Goal: Task Accomplishment & Management: Manage account settings

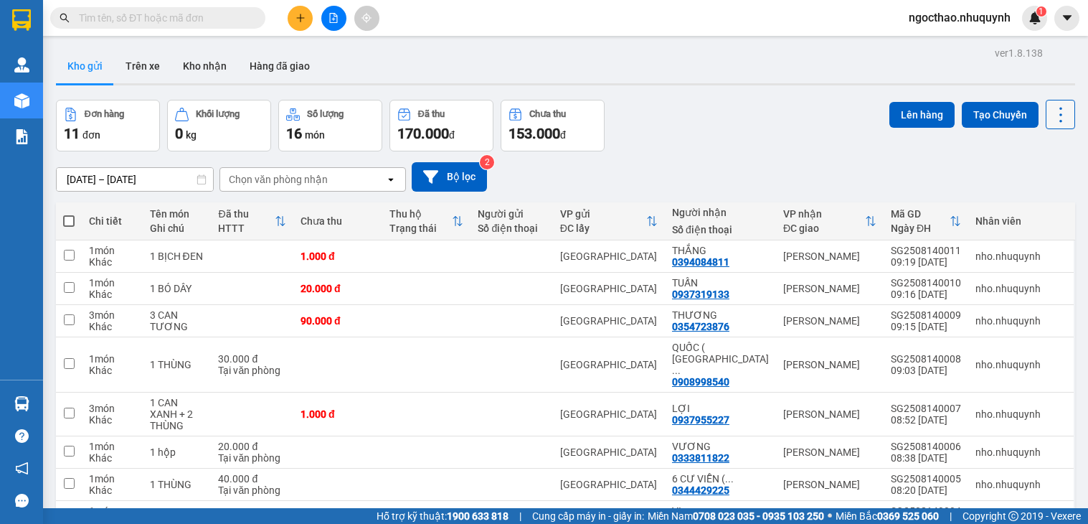
click at [1055, 118] on icon at bounding box center [1061, 115] width 20 height 20
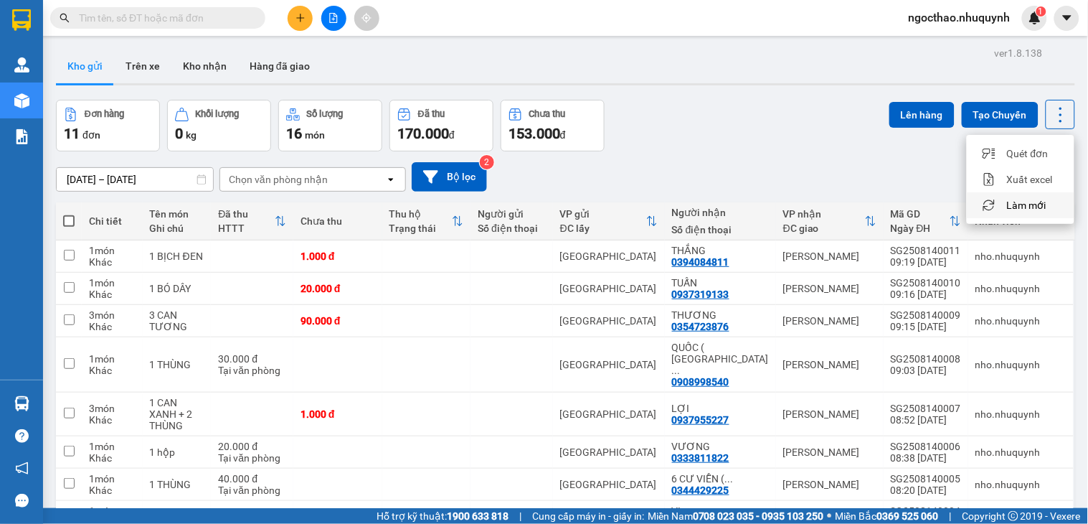
click at [1014, 204] on span "Làm mới" at bounding box center [1026, 205] width 39 height 14
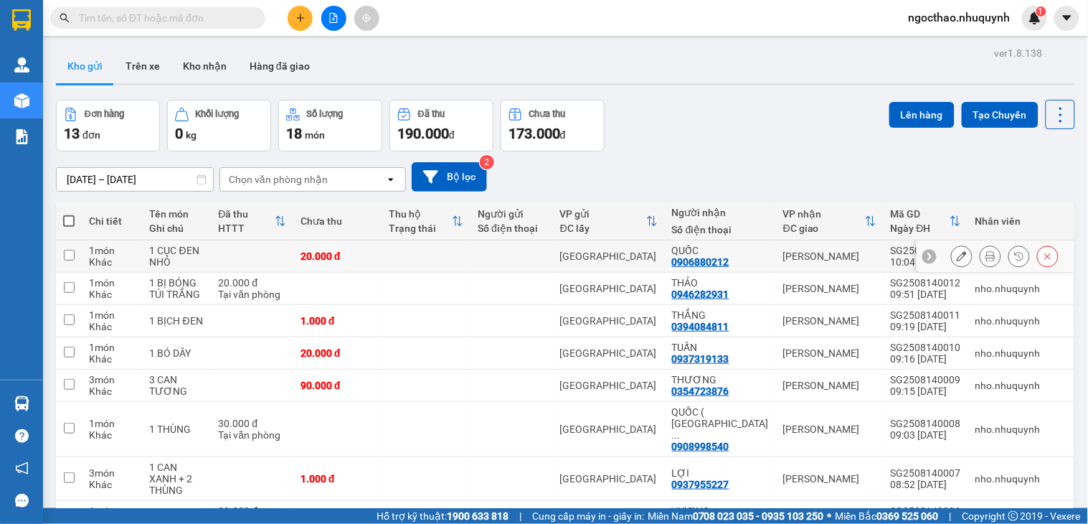
click at [981, 257] on button at bounding box center [991, 256] width 20 height 25
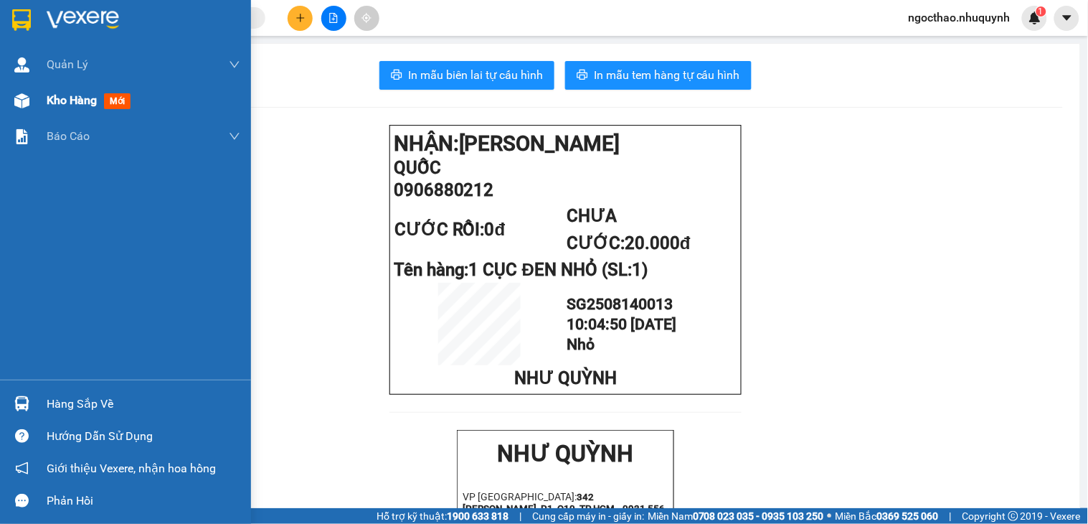
click at [66, 105] on span "Kho hàng" at bounding box center [72, 100] width 50 height 14
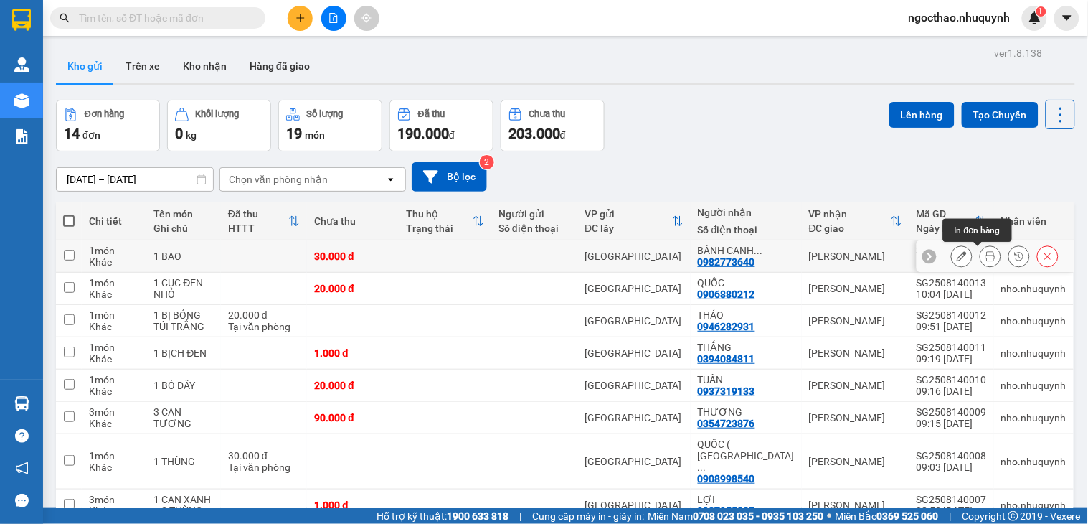
click at [986, 256] on icon at bounding box center [991, 256] width 10 height 10
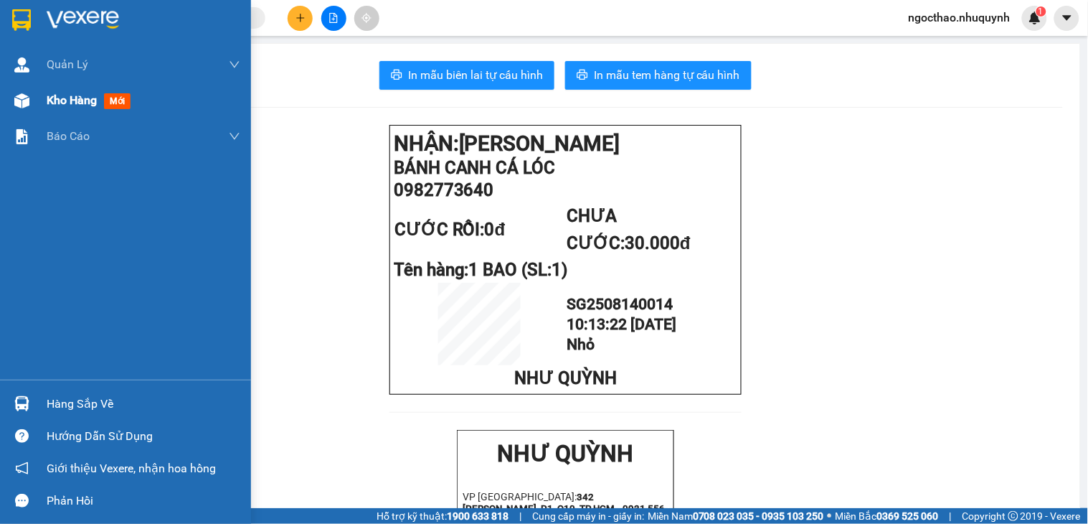
click at [62, 97] on span "Kho hàng" at bounding box center [72, 100] width 50 height 14
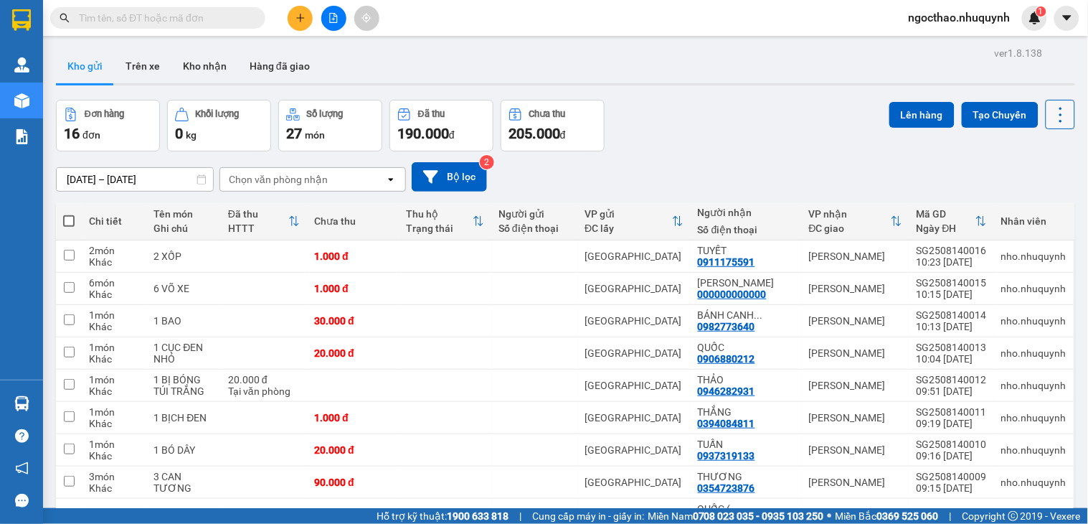
drag, startPoint x: 1057, startPoint y: 110, endPoint x: 1052, endPoint y: 120, distance: 11.6
click at [1057, 110] on button at bounding box center [1060, 114] width 29 height 29
click at [1022, 209] on span "Làm mới" at bounding box center [1026, 205] width 39 height 14
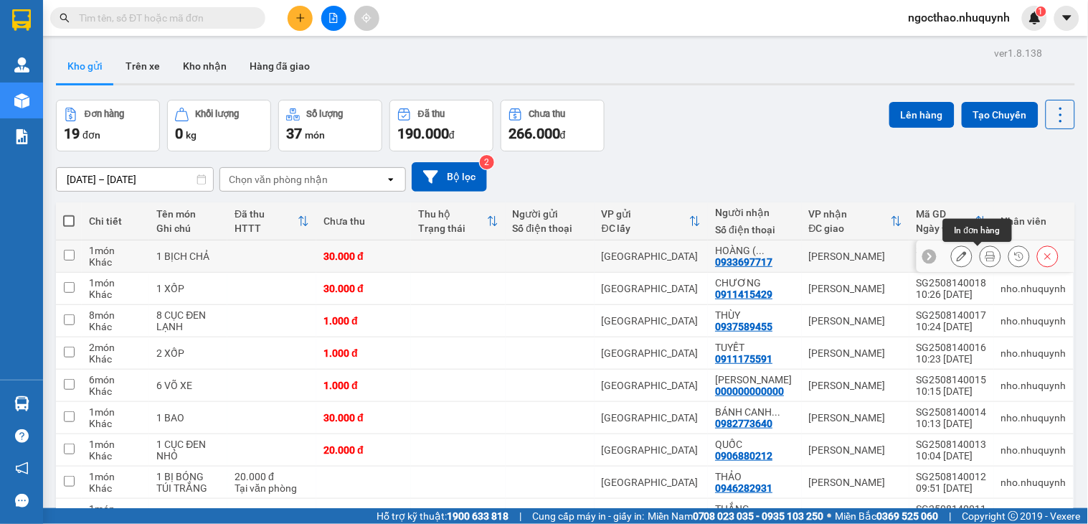
click at [986, 255] on icon at bounding box center [991, 256] width 10 height 10
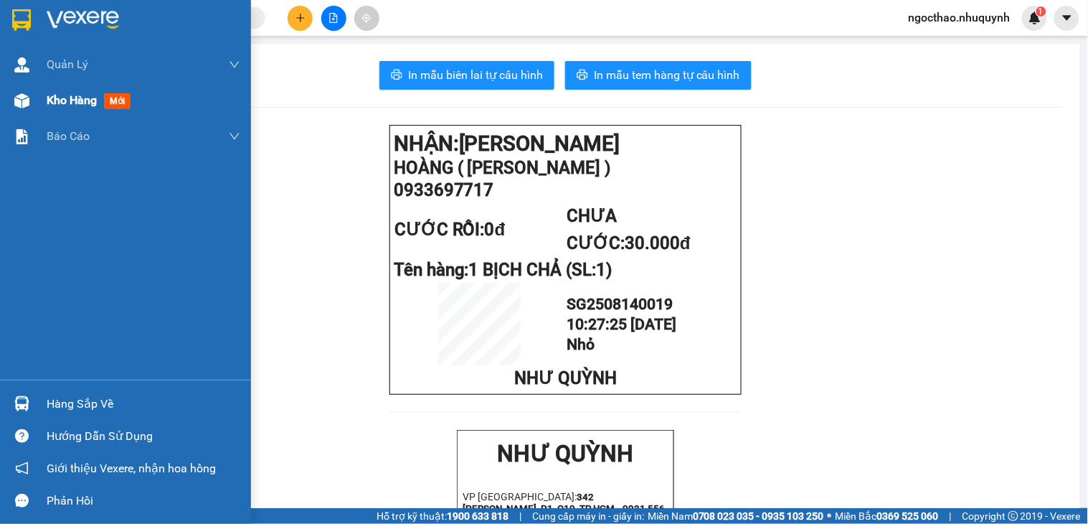
click at [36, 104] on div "Kho hàng mới" at bounding box center [125, 100] width 251 height 36
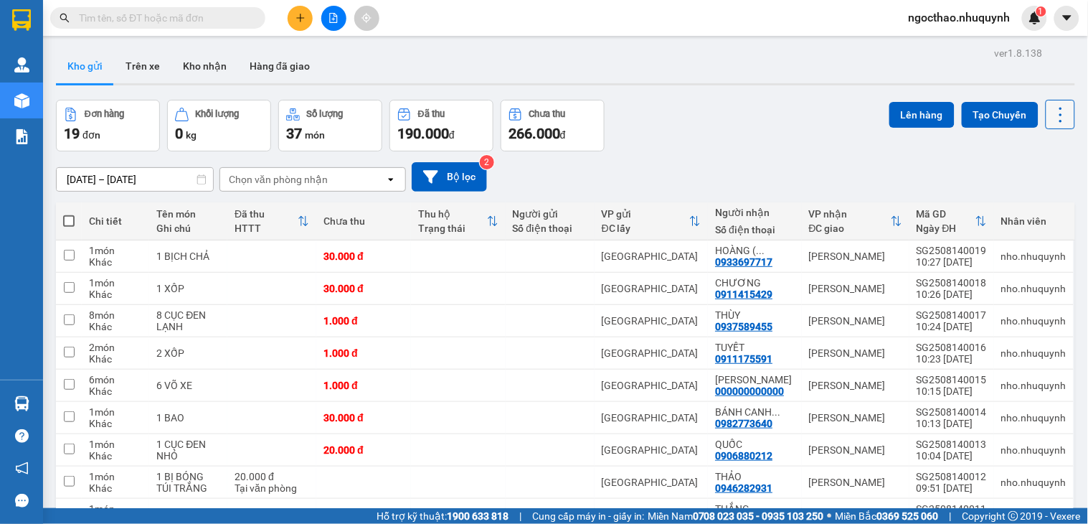
click at [1051, 122] on icon at bounding box center [1061, 115] width 20 height 20
click at [1014, 202] on span "Làm mới" at bounding box center [1026, 205] width 39 height 14
click at [981, 318] on button at bounding box center [991, 320] width 20 height 25
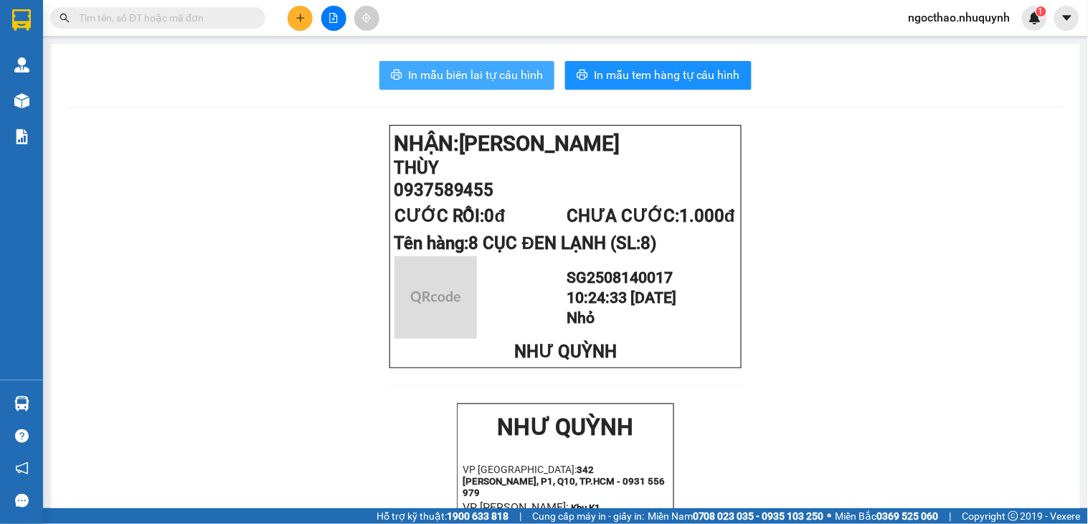
click at [456, 72] on span "In mẫu biên lai tự cấu hình" at bounding box center [475, 75] width 135 height 18
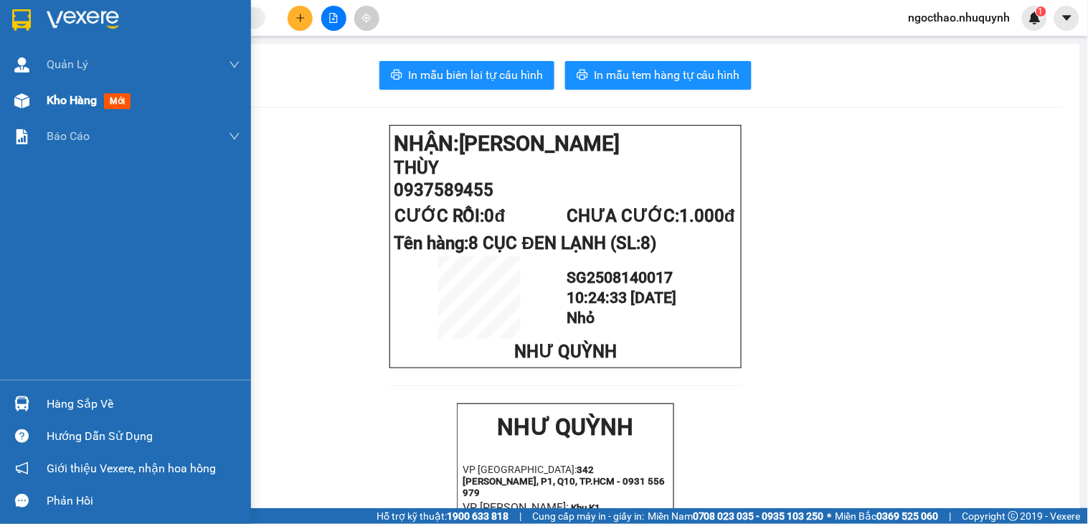
click at [38, 101] on div "Kho hàng mới" at bounding box center [125, 100] width 251 height 36
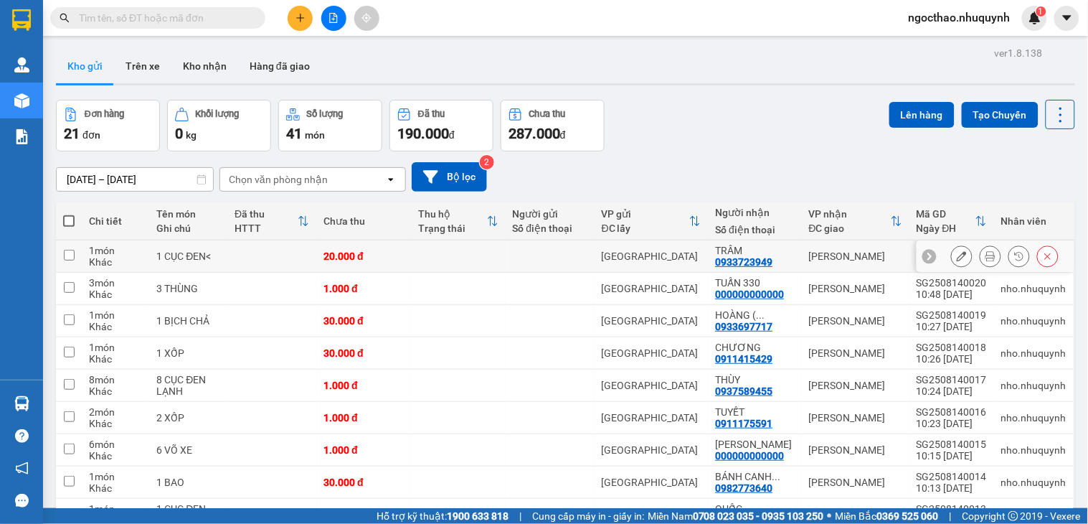
click at [986, 257] on icon at bounding box center [991, 256] width 10 height 10
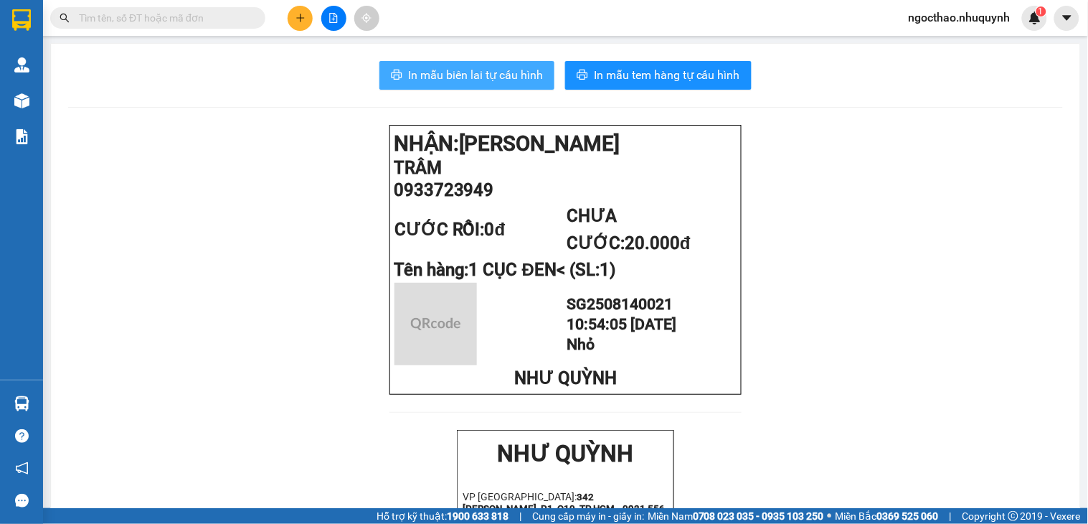
drag, startPoint x: 492, startPoint y: 70, endPoint x: 522, endPoint y: 102, distance: 43.7
click at [492, 70] on span "In mẫu biên lai tự cấu hình" at bounding box center [475, 75] width 135 height 18
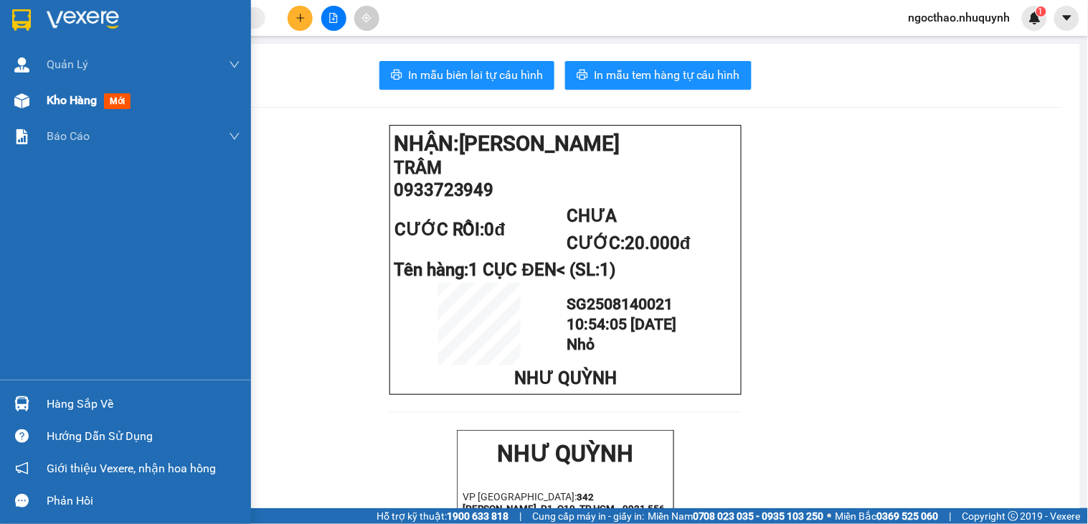
click at [69, 88] on div "Kho hàng mới" at bounding box center [144, 100] width 194 height 36
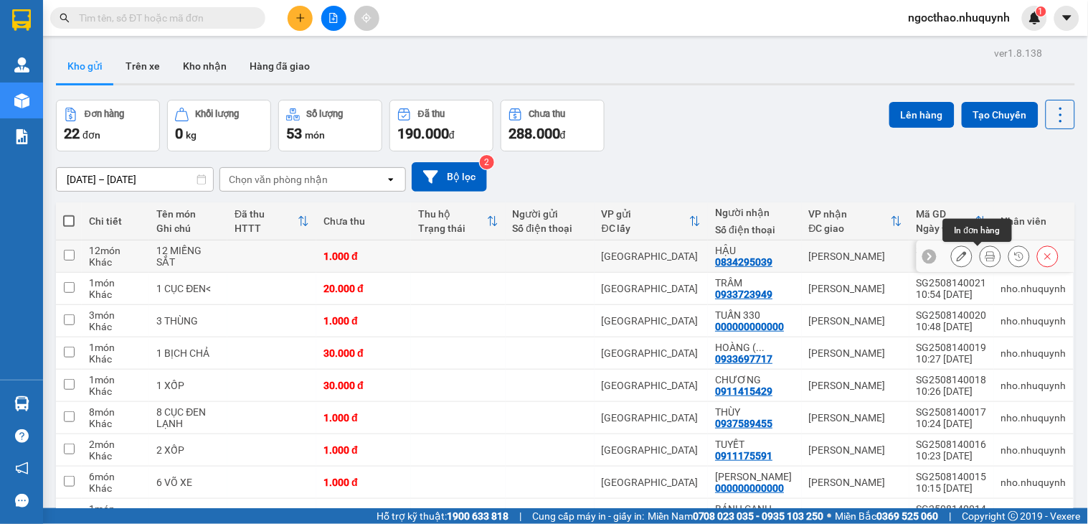
click at [981, 262] on button at bounding box center [991, 256] width 20 height 25
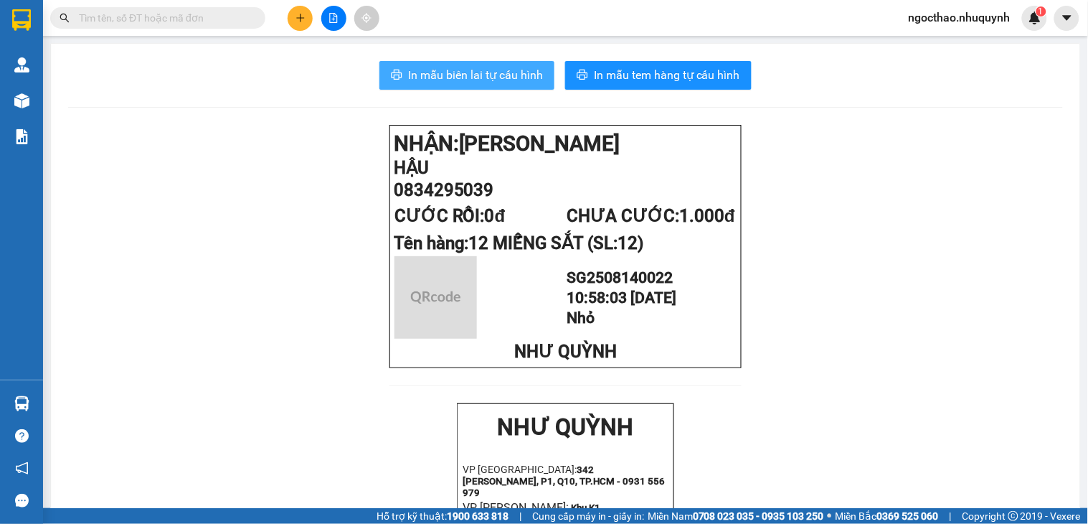
click at [527, 67] on span "In mẫu biên lai tự cấu hình" at bounding box center [475, 75] width 135 height 18
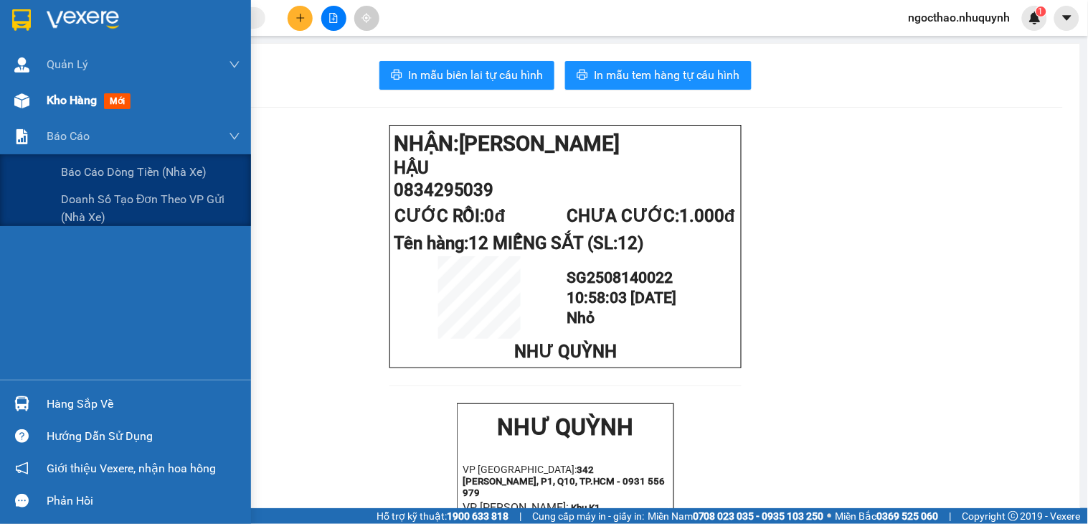
click at [86, 115] on div "Kho hàng mới" at bounding box center [144, 100] width 194 height 36
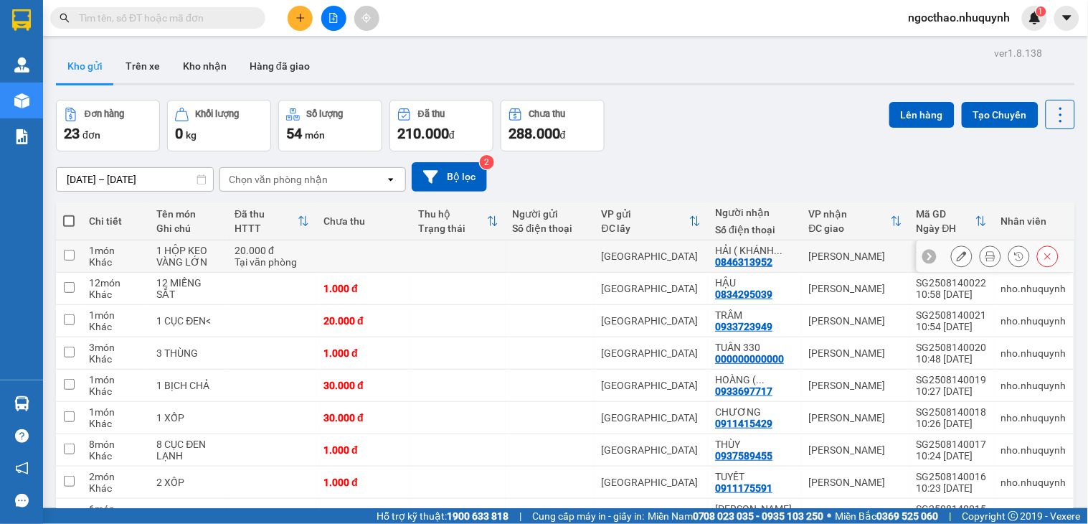
click at [981, 256] on button at bounding box center [991, 256] width 20 height 25
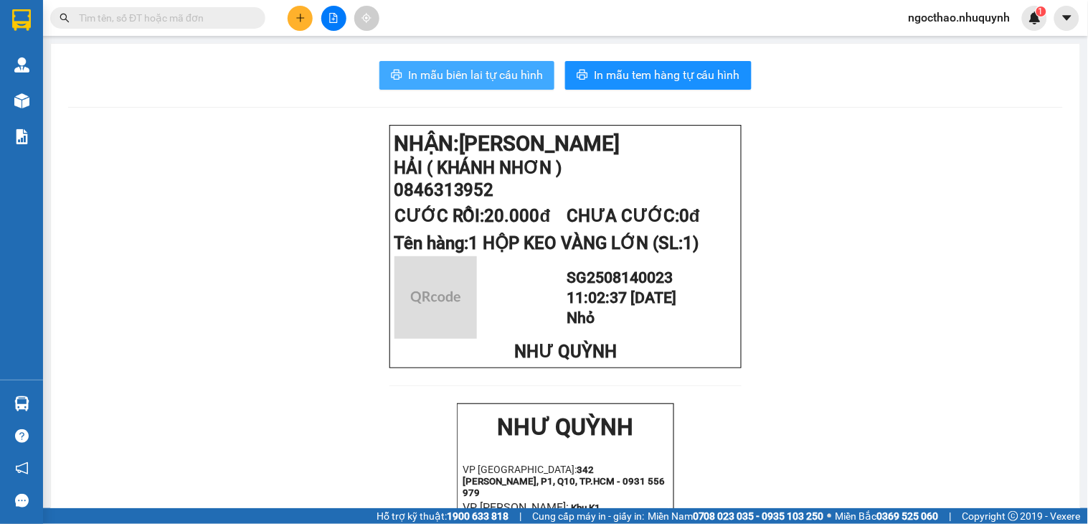
click at [440, 81] on span "In mẫu biên lai tự cấu hình" at bounding box center [475, 75] width 135 height 18
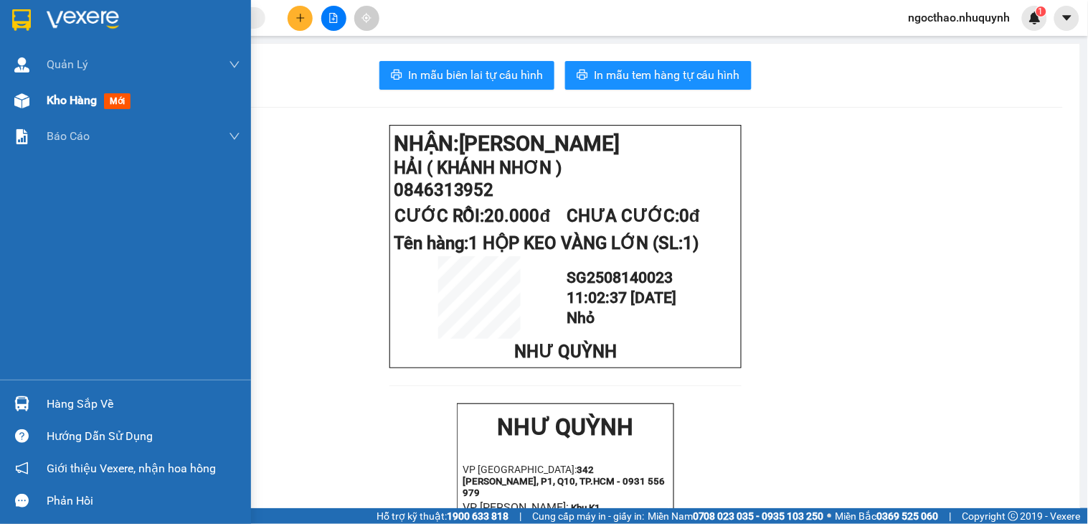
click at [69, 105] on span "Kho hàng" at bounding box center [72, 100] width 50 height 14
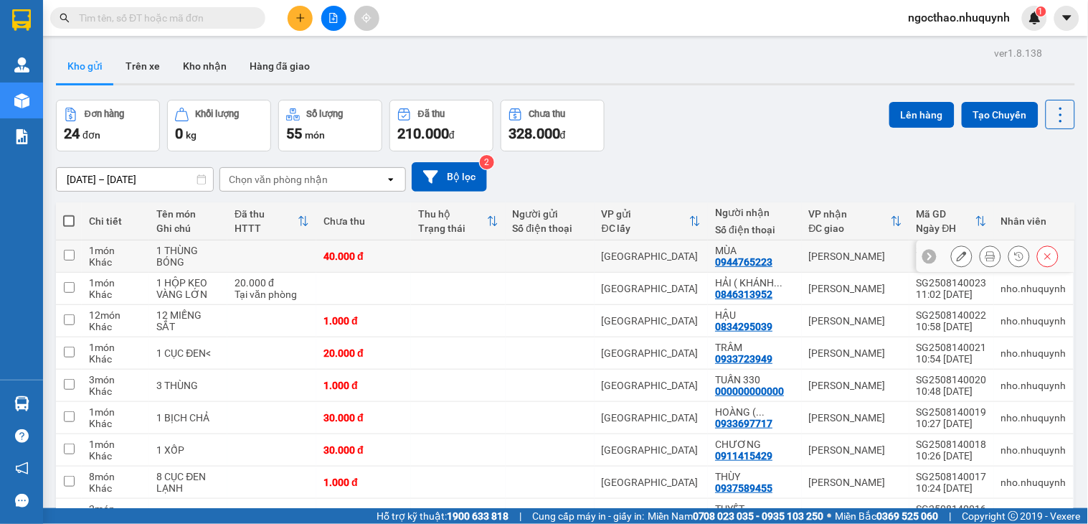
click at [986, 259] on icon at bounding box center [991, 256] width 10 height 10
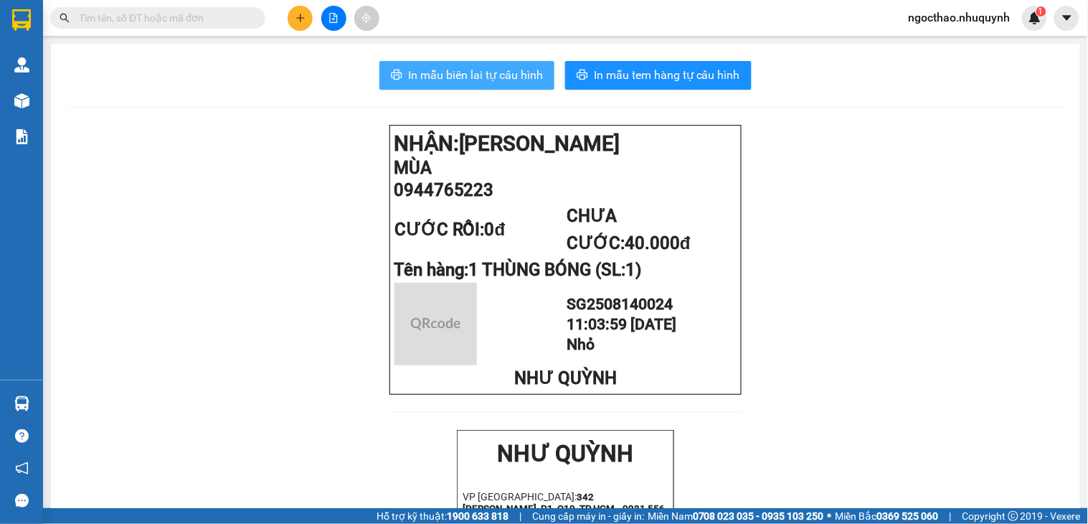
click at [439, 88] on button "In mẫu biên lai tự cấu hình" at bounding box center [466, 75] width 175 height 29
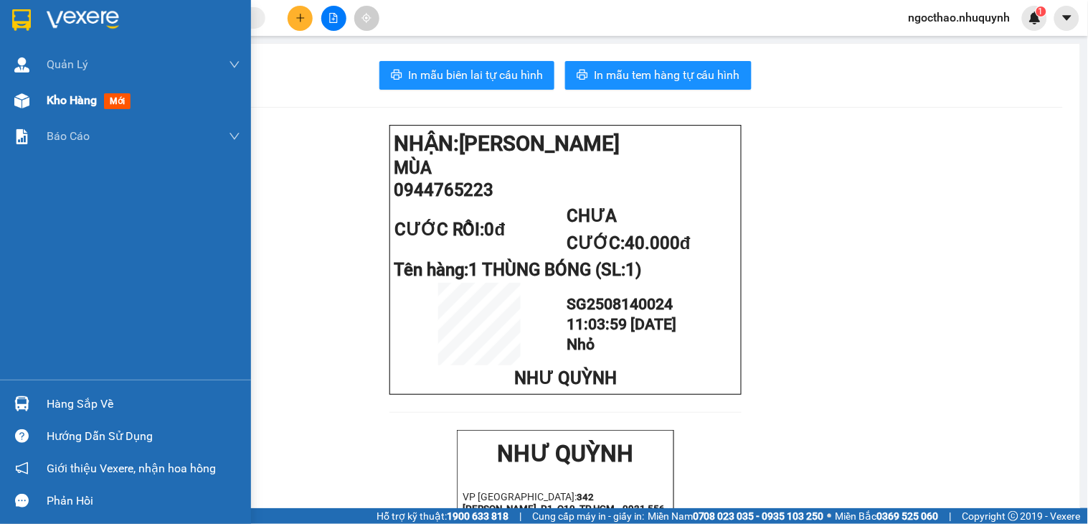
click at [55, 95] on span "Kho hàng" at bounding box center [72, 100] width 50 height 14
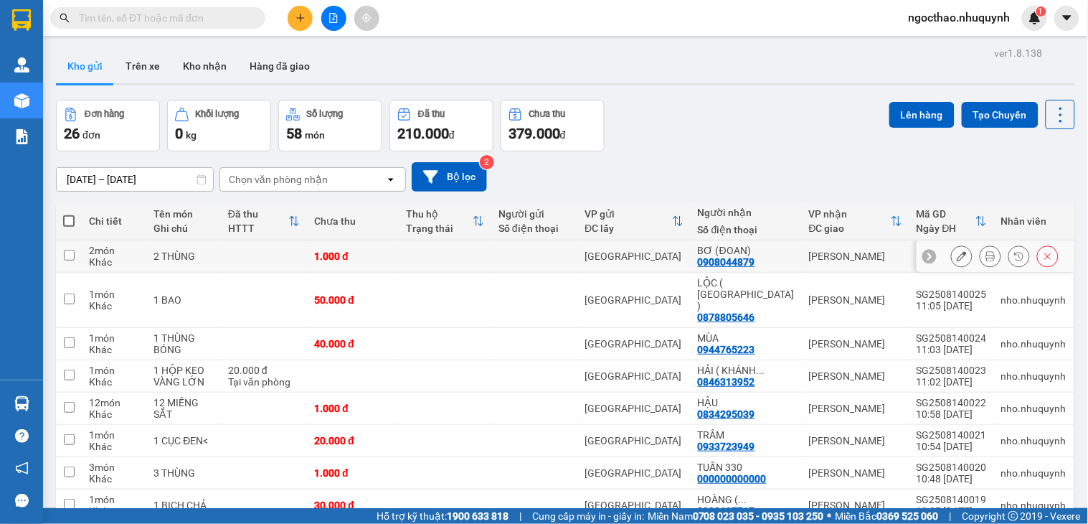
click at [962, 257] on div at bounding box center [1005, 256] width 108 height 22
click at [981, 255] on button at bounding box center [991, 256] width 20 height 25
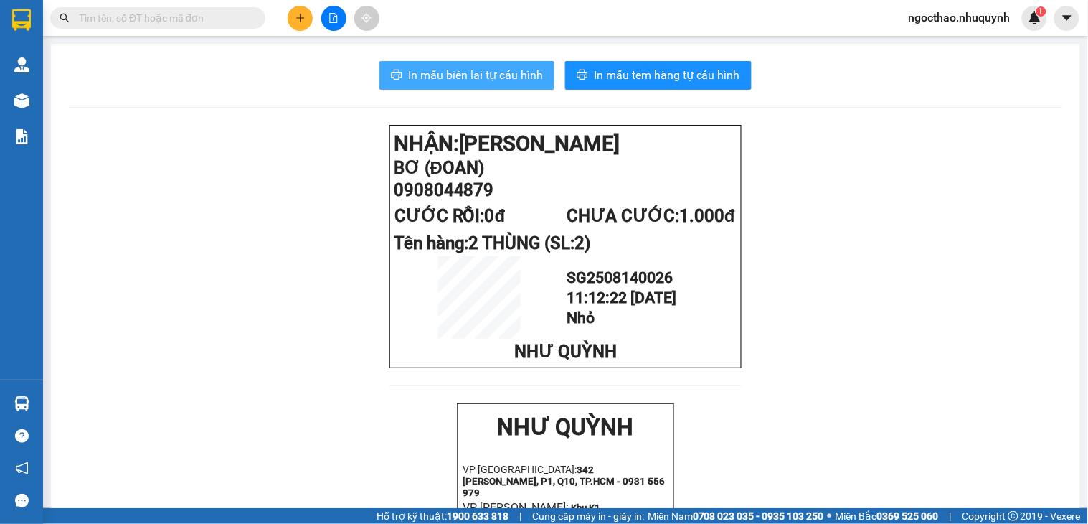
click at [489, 76] on span "In mẫu biên lai tự cấu hình" at bounding box center [475, 75] width 135 height 18
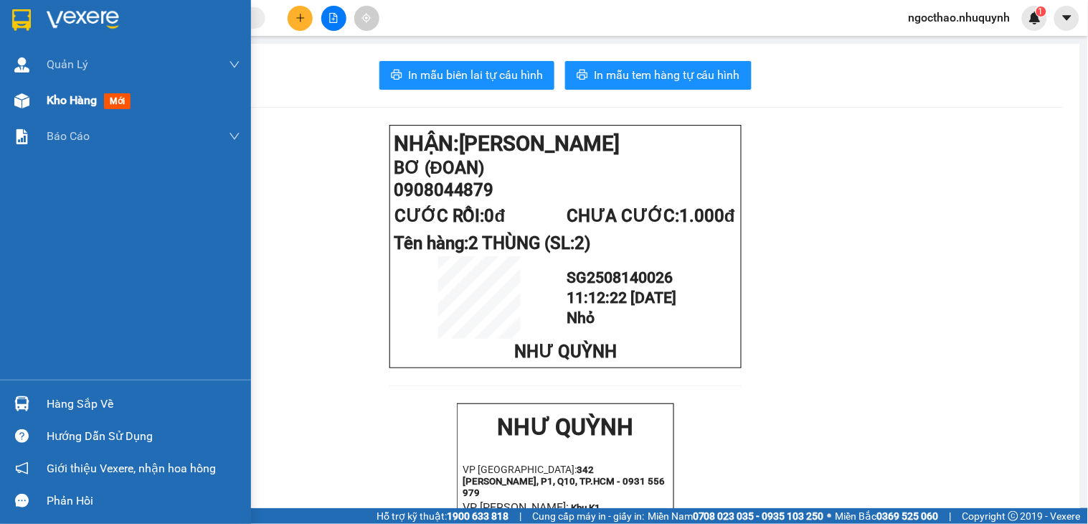
click at [59, 95] on span "Kho hàng" at bounding box center [72, 100] width 50 height 14
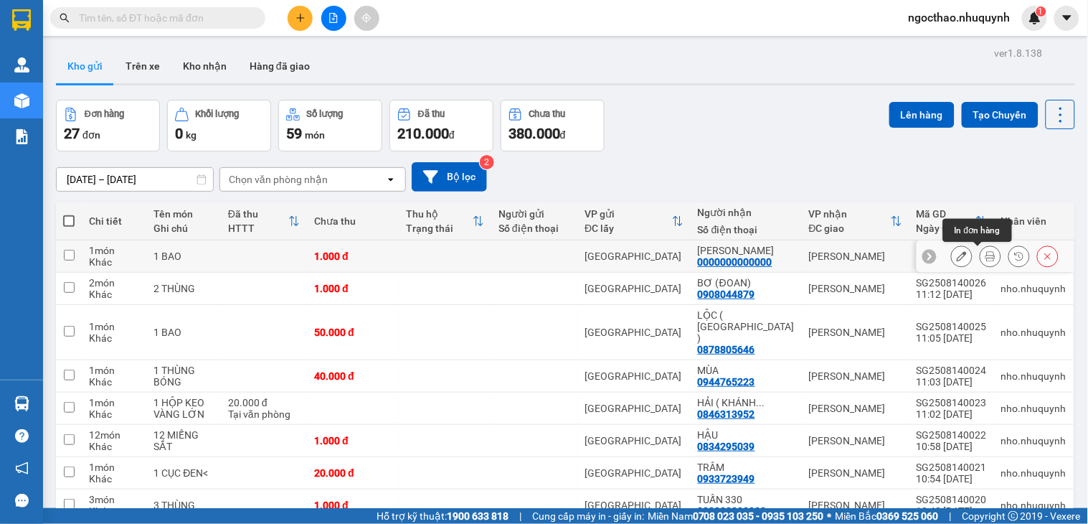
click at [986, 261] on icon at bounding box center [991, 256] width 10 height 10
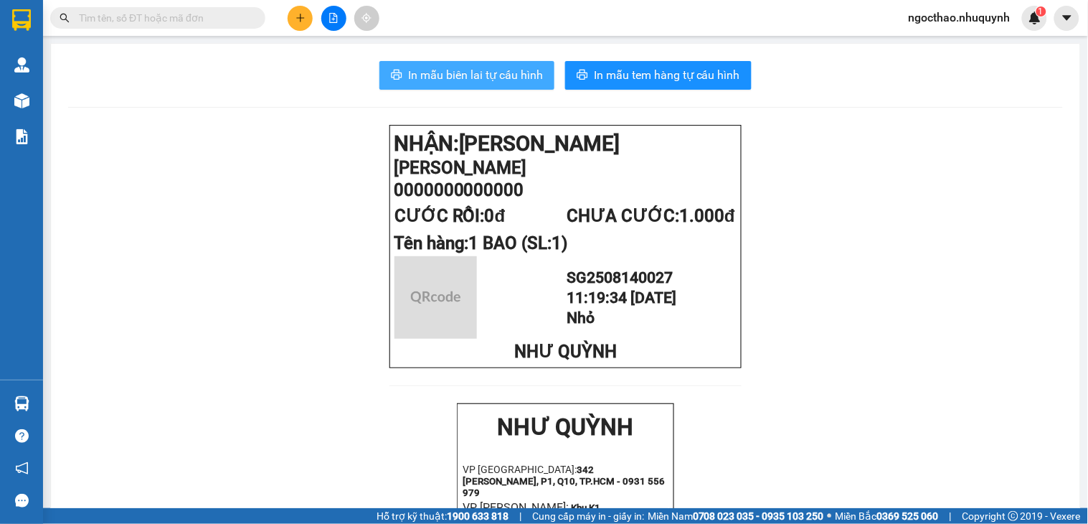
click at [478, 75] on span "In mẫu biên lai tự cấu hình" at bounding box center [475, 75] width 135 height 18
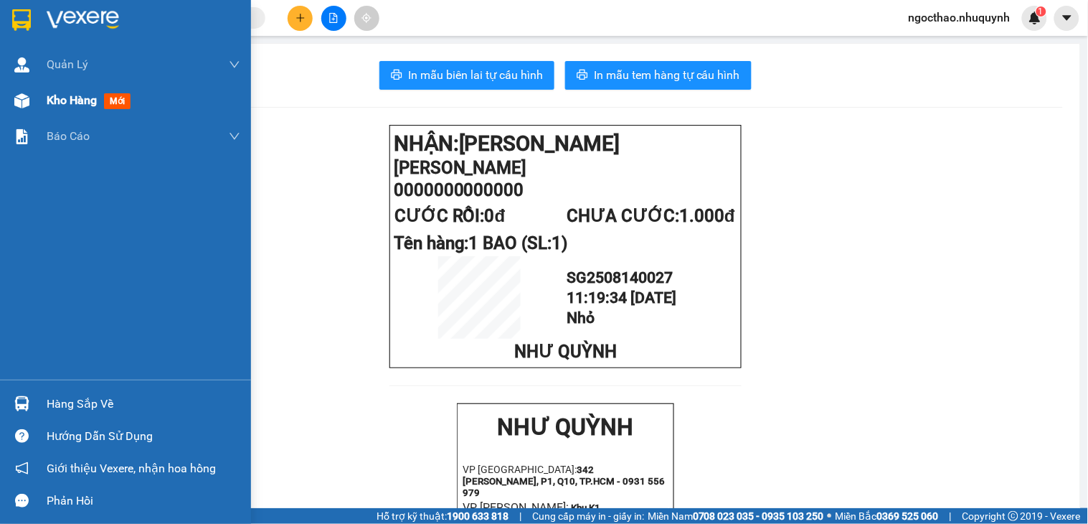
click at [62, 110] on div "Kho hàng mới" at bounding box center [144, 100] width 194 height 36
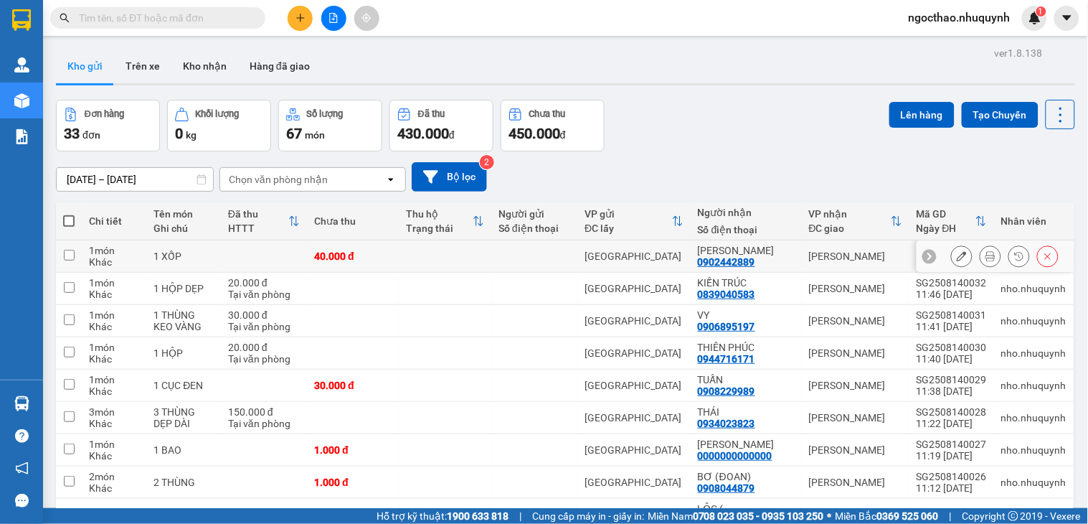
click at [986, 260] on icon at bounding box center [991, 256] width 10 height 10
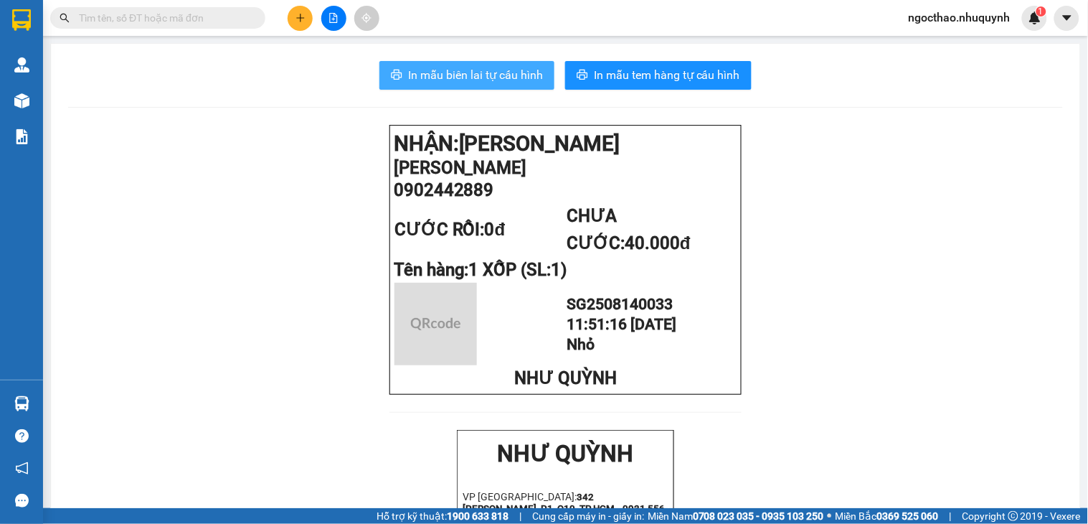
drag, startPoint x: 472, startPoint y: 73, endPoint x: 583, endPoint y: 148, distance: 133.7
click at [473, 73] on span "In mẫu biên lai tự cấu hình" at bounding box center [475, 75] width 135 height 18
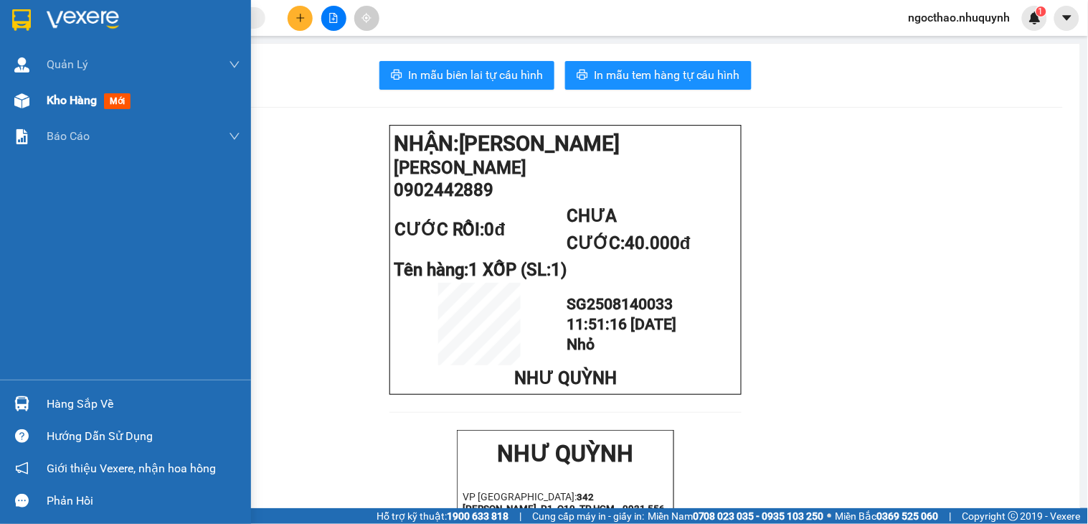
click at [67, 100] on span "Kho hàng" at bounding box center [72, 100] width 50 height 14
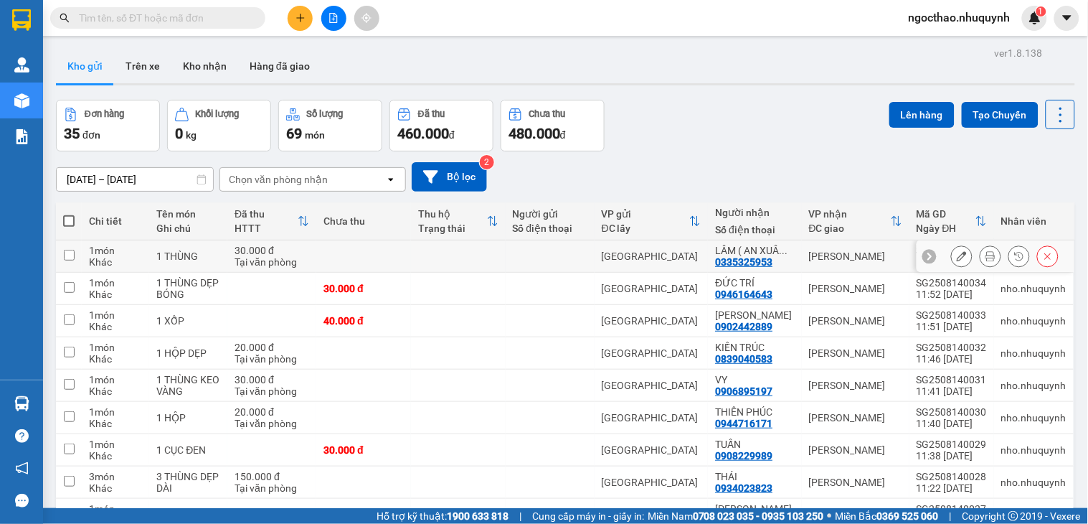
click at [983, 260] on button at bounding box center [991, 256] width 20 height 25
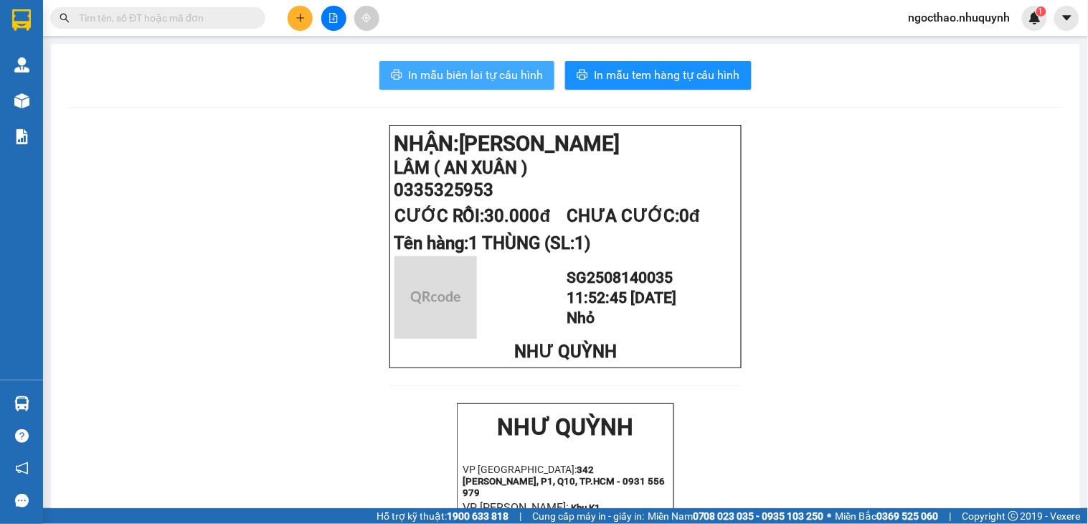
click at [504, 86] on button "In mẫu biên lai tự cấu hình" at bounding box center [466, 75] width 175 height 29
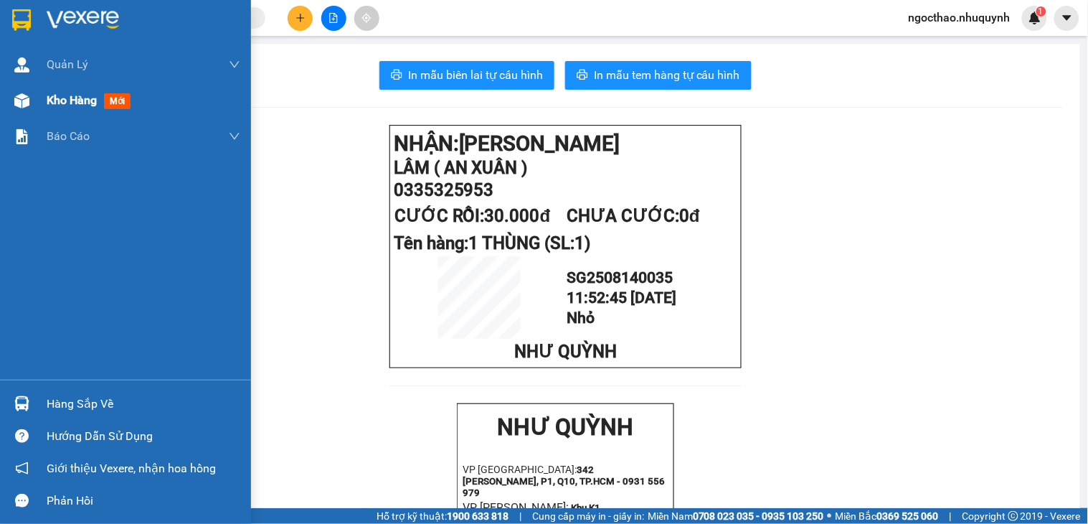
click at [72, 98] on span "Kho hàng" at bounding box center [72, 100] width 50 height 14
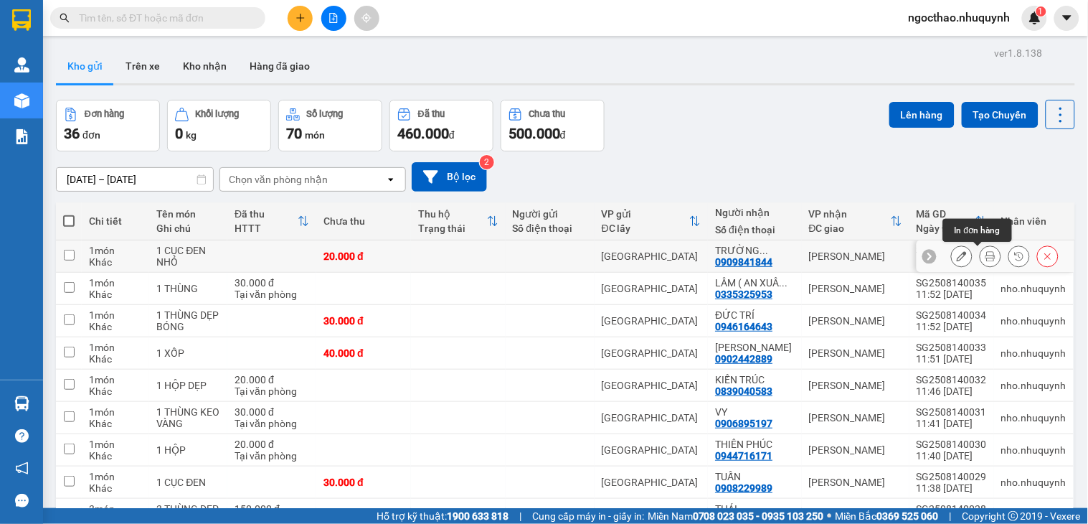
click at [986, 258] on icon at bounding box center [991, 256] width 10 height 10
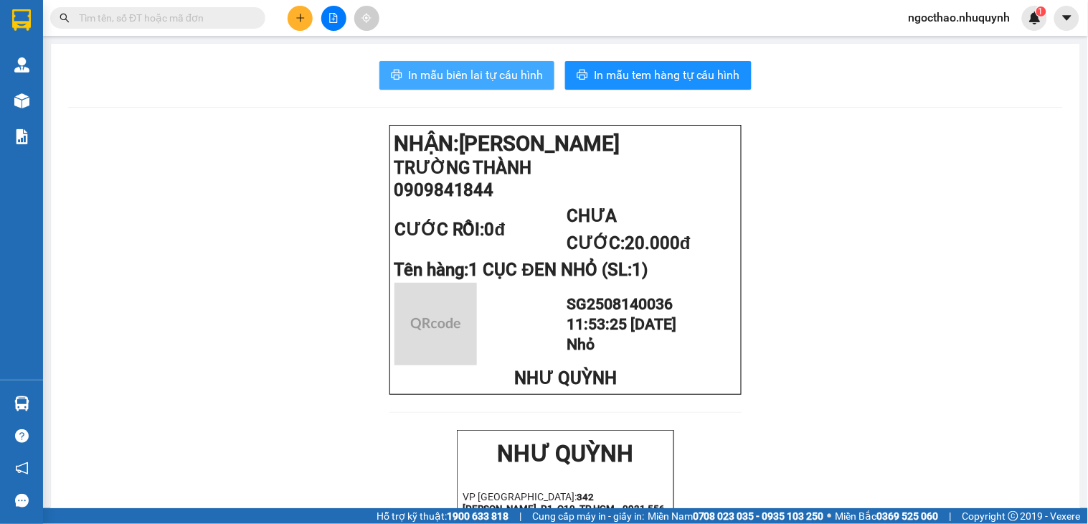
click at [469, 82] on span "In mẫu biên lai tự cấu hình" at bounding box center [475, 75] width 135 height 18
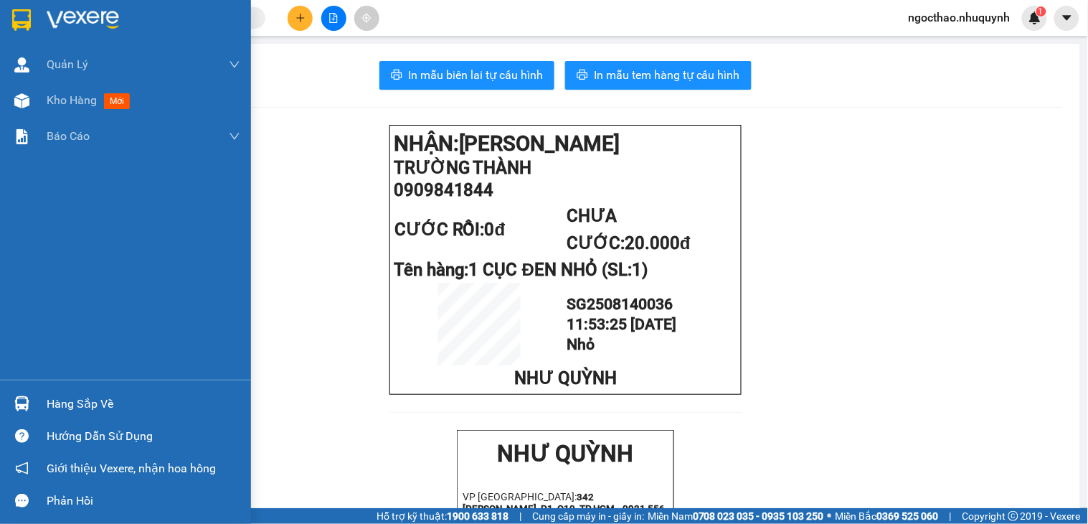
drag, startPoint x: 72, startPoint y: 80, endPoint x: 63, endPoint y: 142, distance: 63.1
click at [63, 155] on div "Quản Lý Quản lý khách hàng Quản lý khách hàng mới Kho hàng mới Báo cáo Báo cáo …" at bounding box center [125, 213] width 251 height 333
click at [84, 102] on span "Kho hàng" at bounding box center [72, 100] width 50 height 14
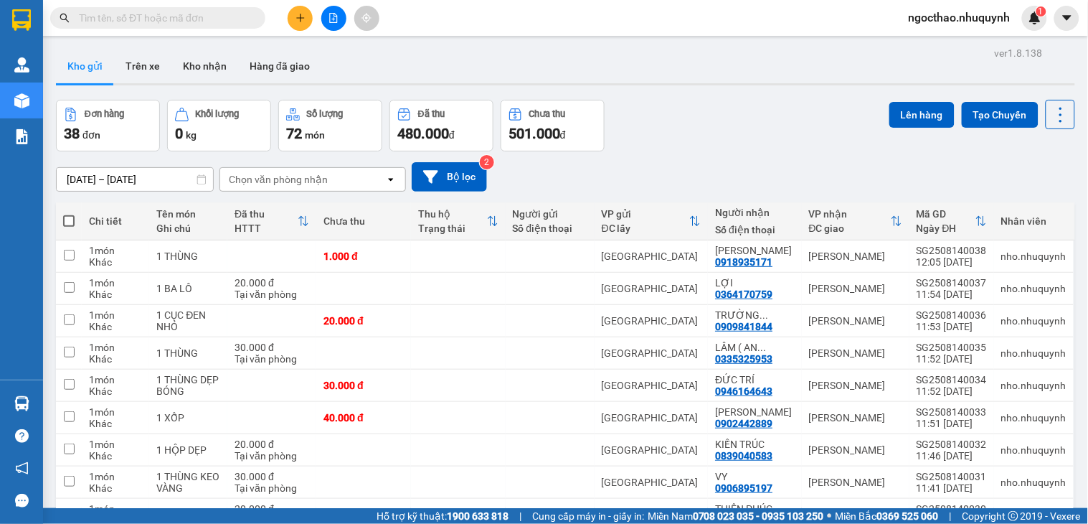
drag, startPoint x: 977, startPoint y: 259, endPoint x: 841, endPoint y: 131, distance: 186.7
click at [841, 131] on div "ver 1.8.138 Kho gửi Trên xe Kho nhận Hàng đã giao Đơn hàng 38 đơn Khối lượng 0 …" at bounding box center [565, 329] width 1031 height 572
click at [220, 16] on input "text" at bounding box center [163, 18] width 169 height 16
click at [336, 22] on icon "file-add" at bounding box center [334, 18] width 10 height 10
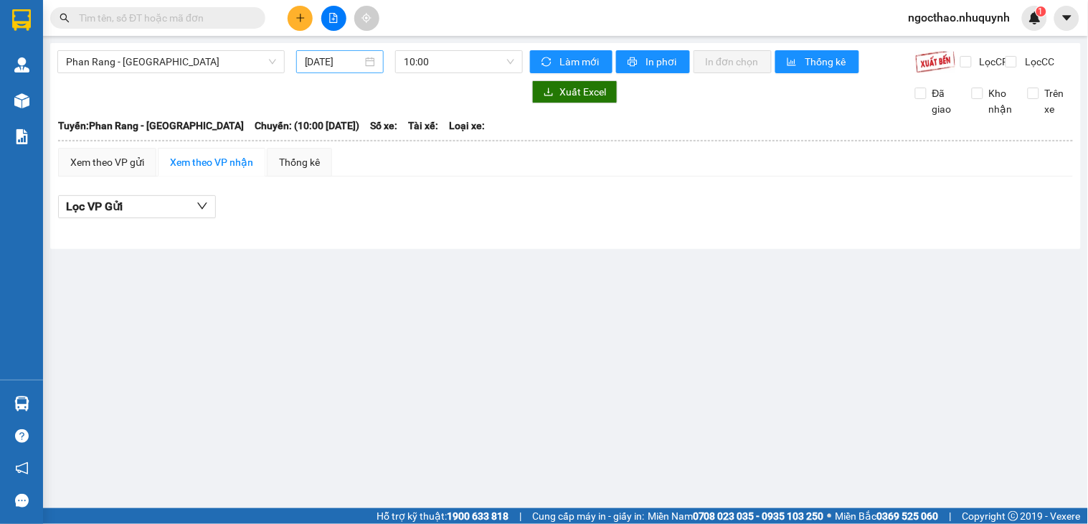
click at [321, 63] on input "[DATE]" at bounding box center [334, 62] width 58 height 16
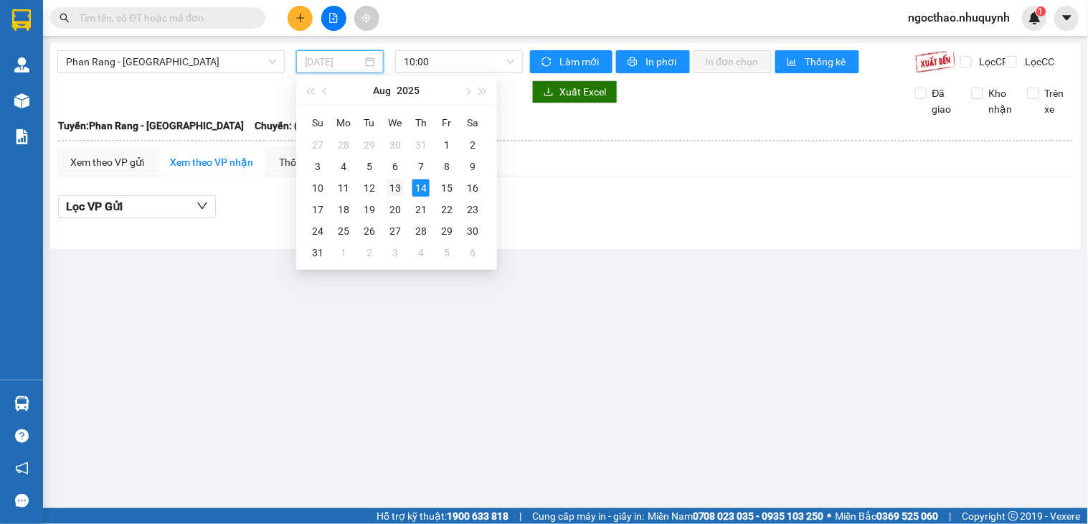
click at [395, 183] on div "13" at bounding box center [395, 187] width 17 height 17
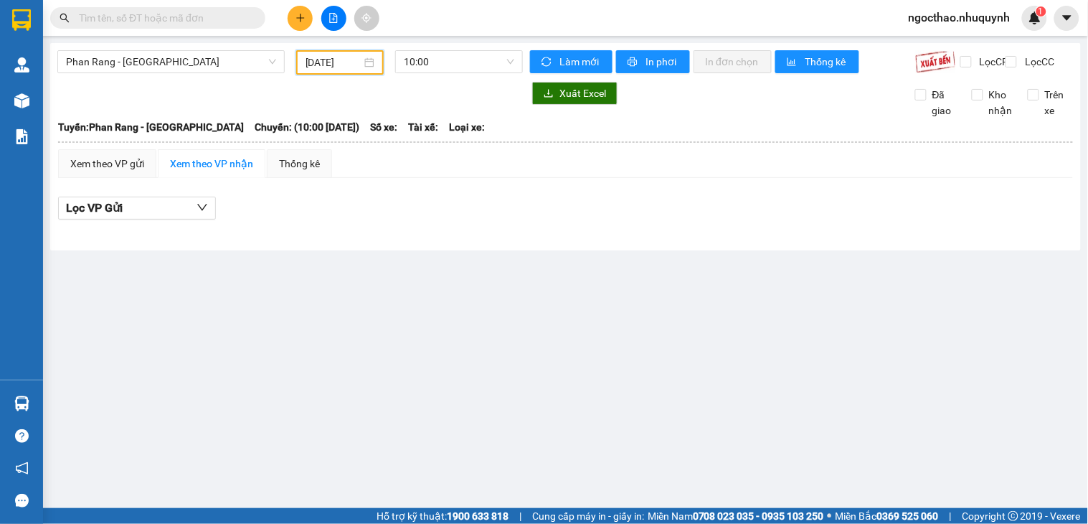
drag, startPoint x: 148, startPoint y: 16, endPoint x: 624, endPoint y: 38, distance: 476.1
click at [152, 15] on input "text" at bounding box center [163, 18] width 169 height 16
click at [345, 60] on input "13/08/2025" at bounding box center [334, 63] width 57 height 16
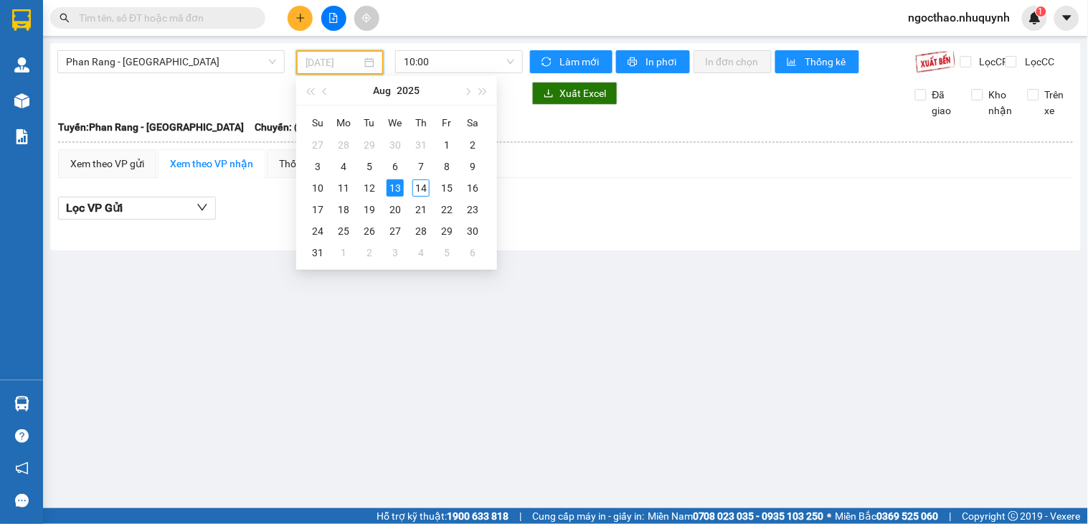
type input "13/08/2025"
click at [443, 53] on span "10:00" at bounding box center [459, 62] width 110 height 22
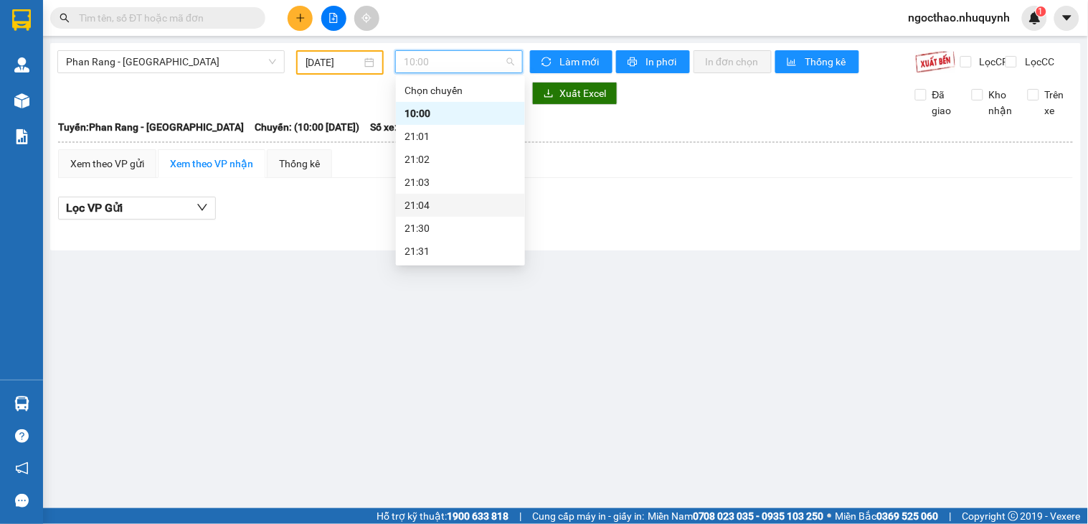
scroll to position [69, 0]
click at [446, 201] on div "22:00" at bounding box center [461, 205] width 112 height 16
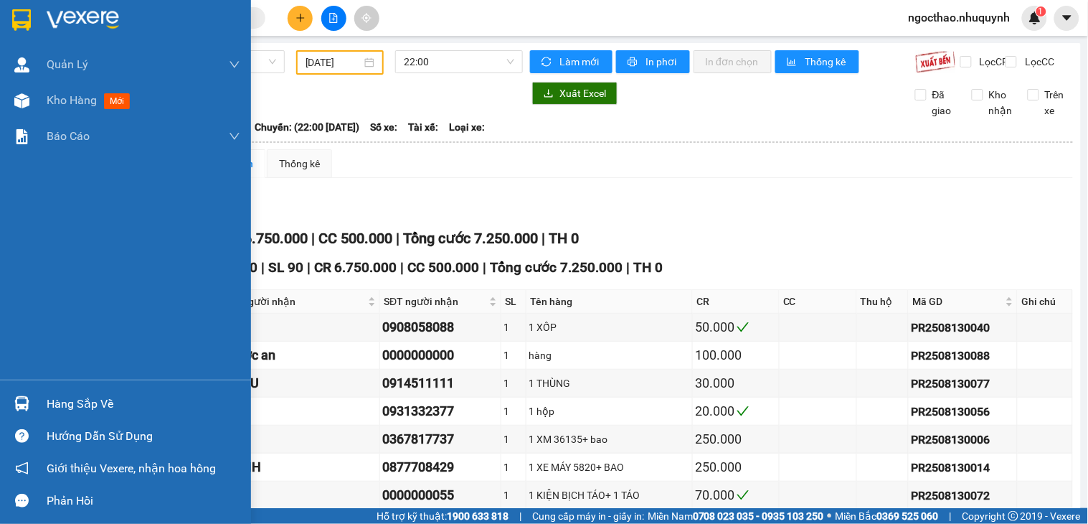
click at [53, 93] on span "Kho hàng" at bounding box center [72, 100] width 50 height 14
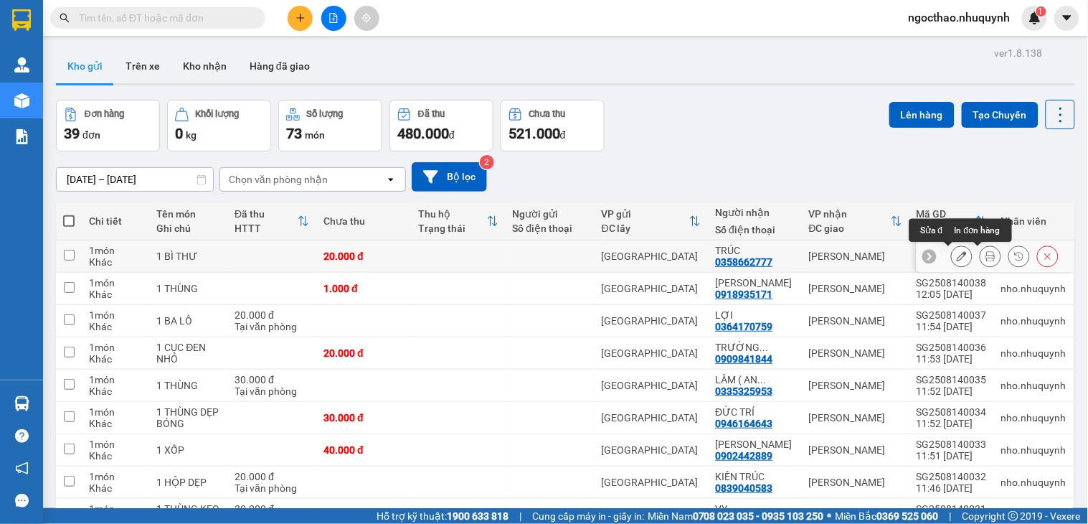
click at [986, 255] on icon at bounding box center [991, 256] width 10 height 10
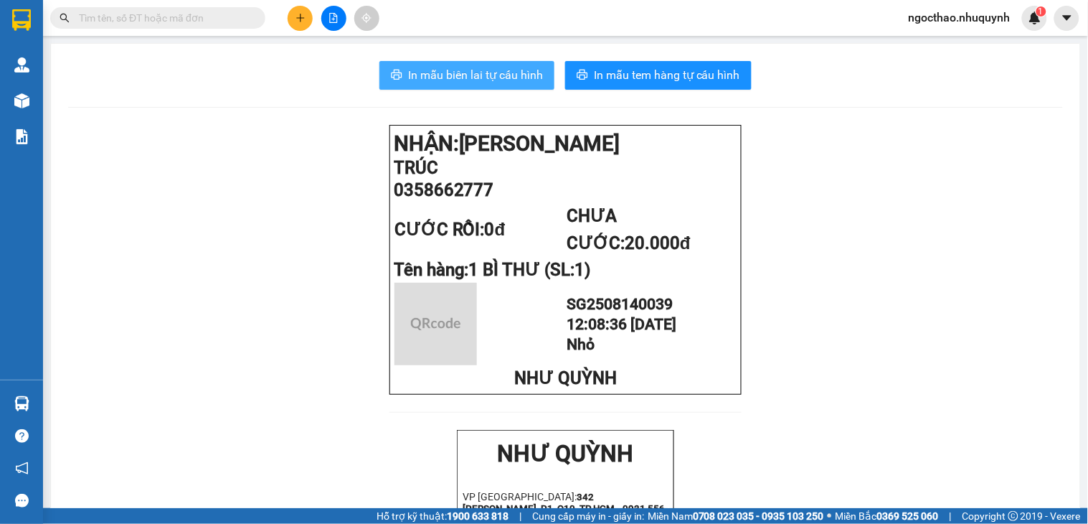
click at [446, 83] on span "In mẫu biên lai tự cấu hình" at bounding box center [475, 75] width 135 height 18
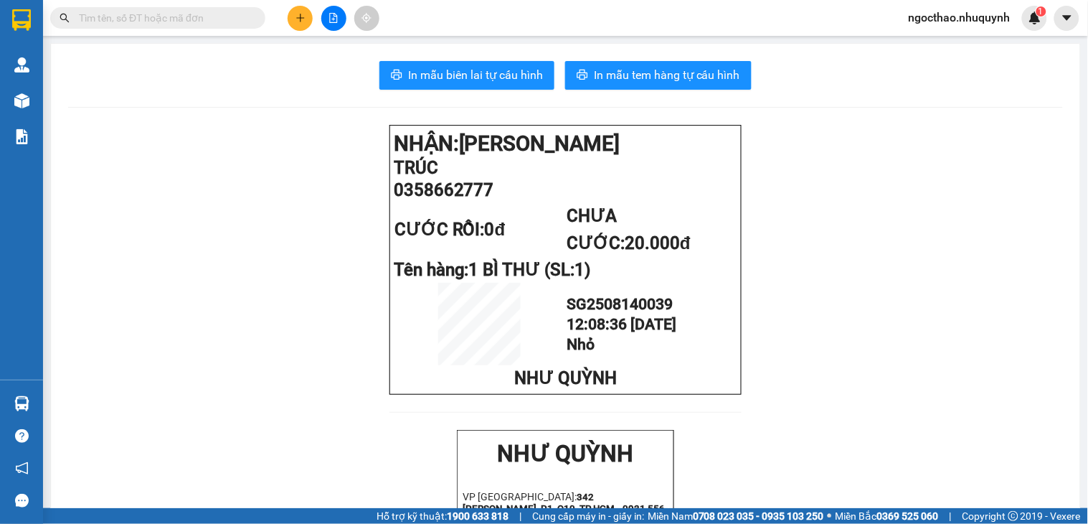
click at [340, 11] on button at bounding box center [333, 18] width 25 height 25
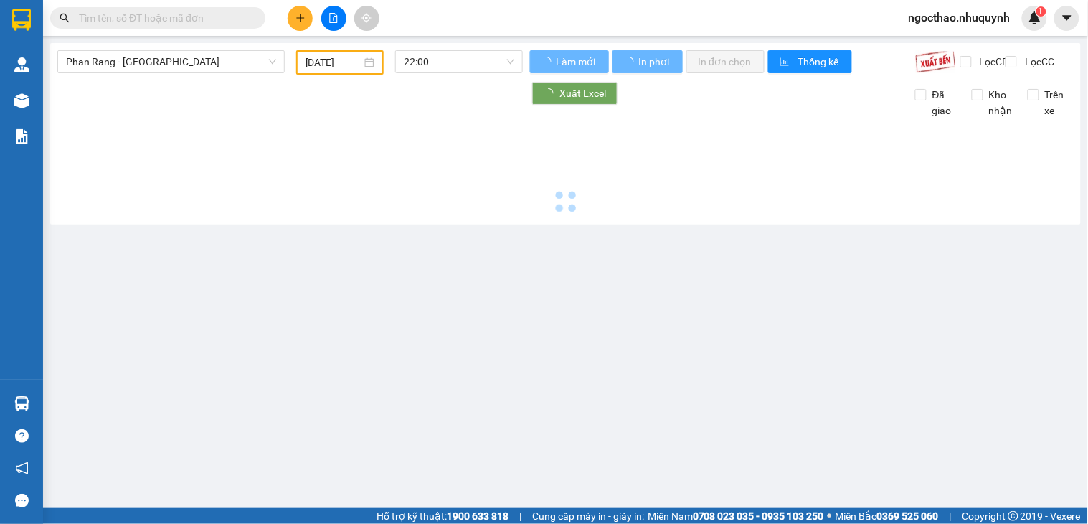
click at [349, 67] on input "13/08/2025" at bounding box center [334, 63] width 57 height 16
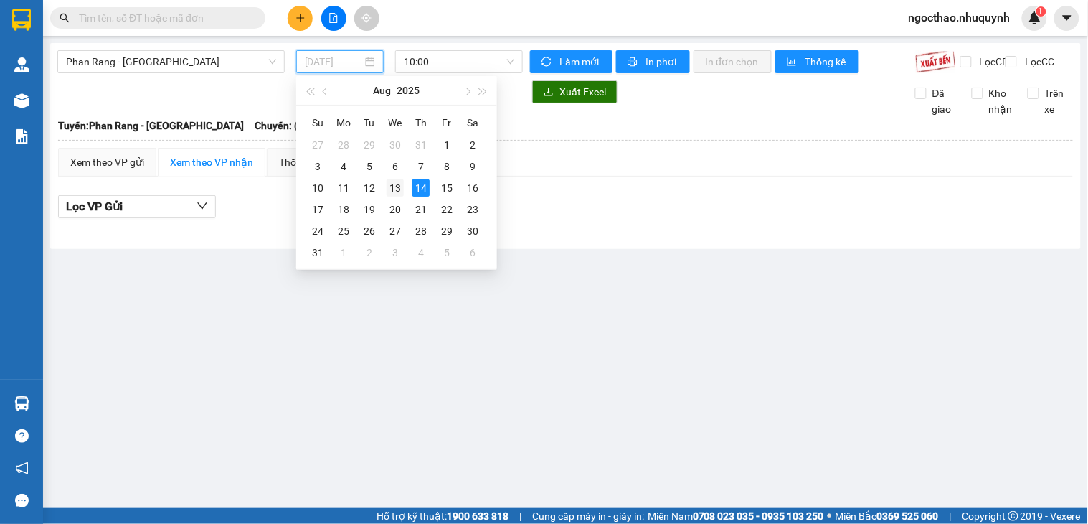
click at [390, 190] on div "13" at bounding box center [395, 187] width 17 height 17
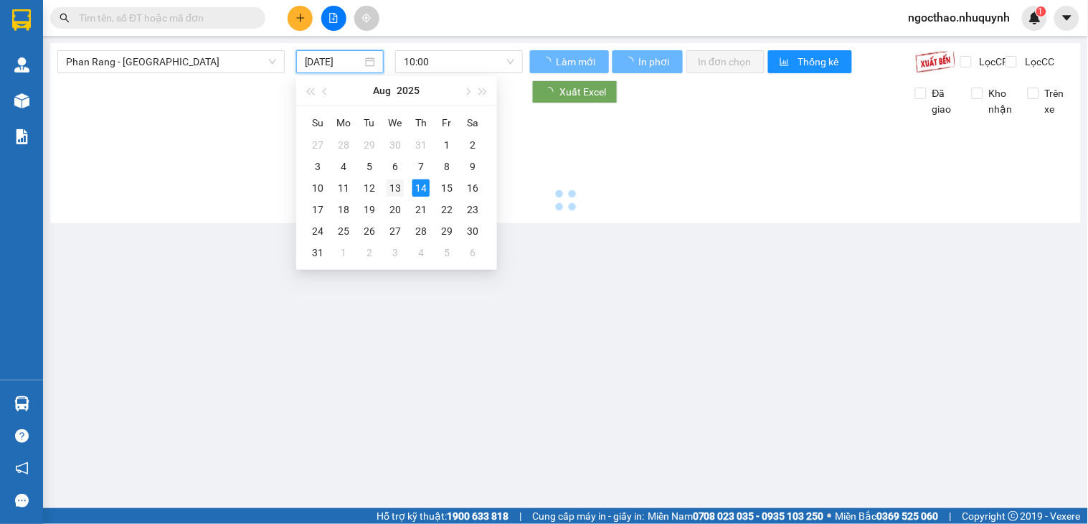
type input "13/08/2025"
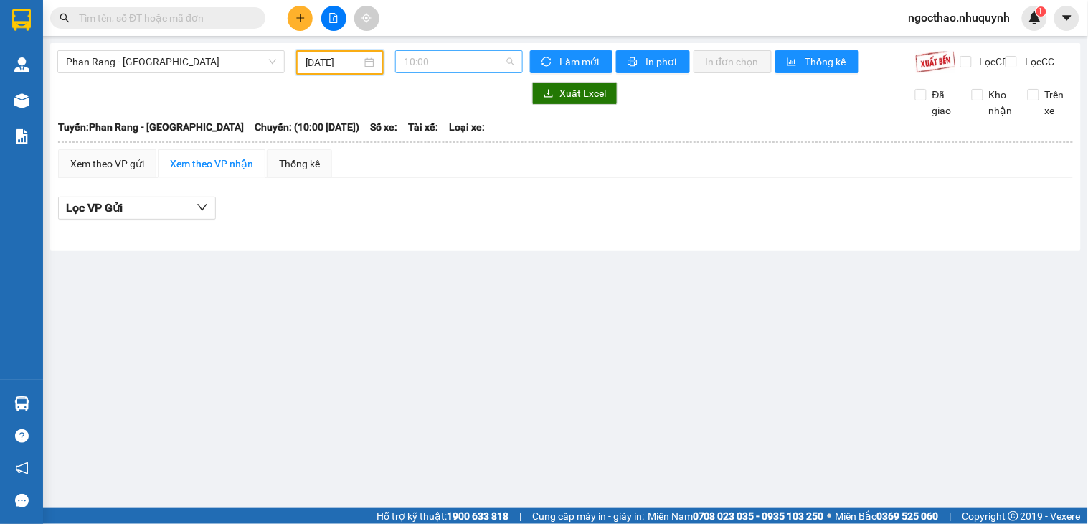
click at [454, 59] on span "10:00" at bounding box center [459, 62] width 110 height 22
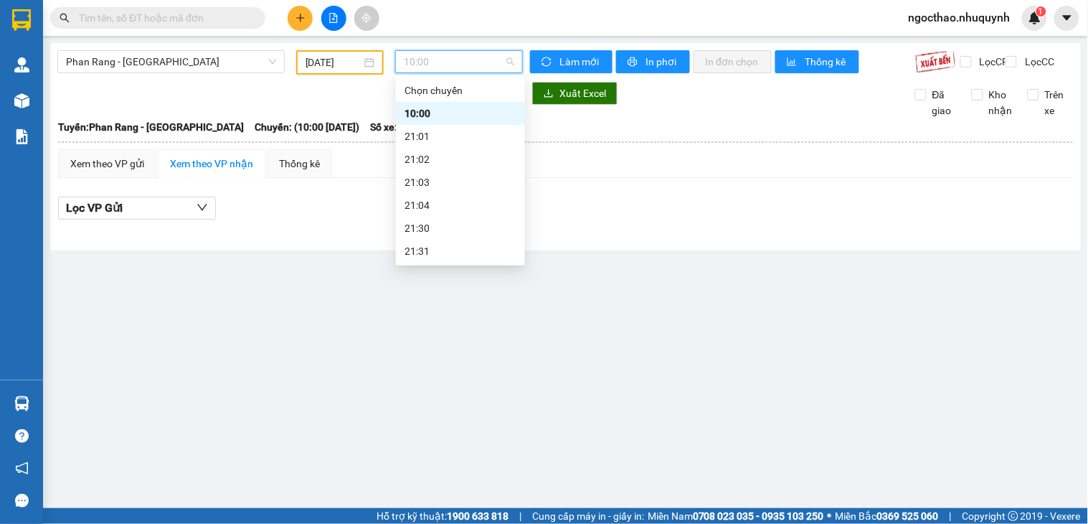
scroll to position [69, 0]
click at [440, 246] on div "22:02" at bounding box center [461, 251] width 112 height 16
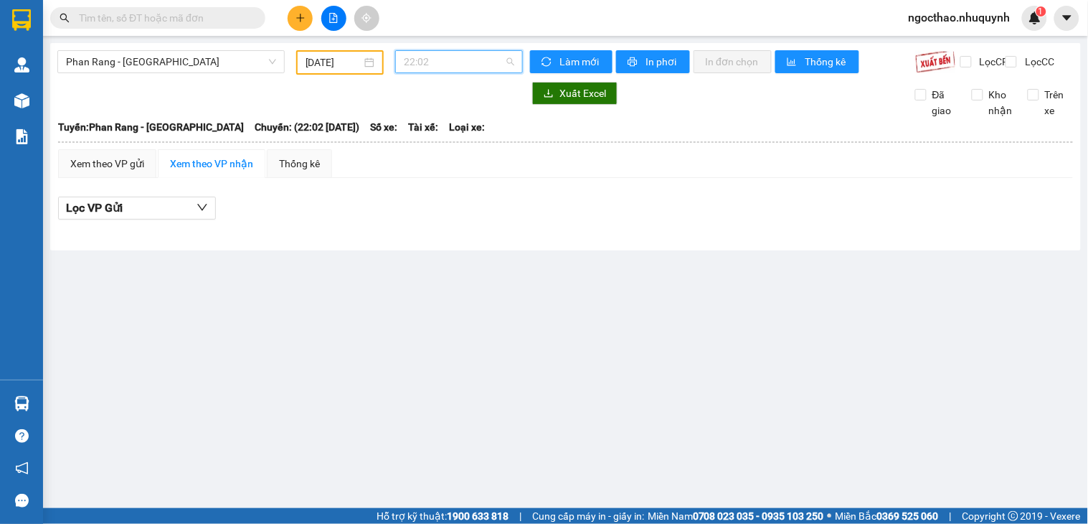
click at [484, 70] on span "22:02" at bounding box center [459, 62] width 110 height 22
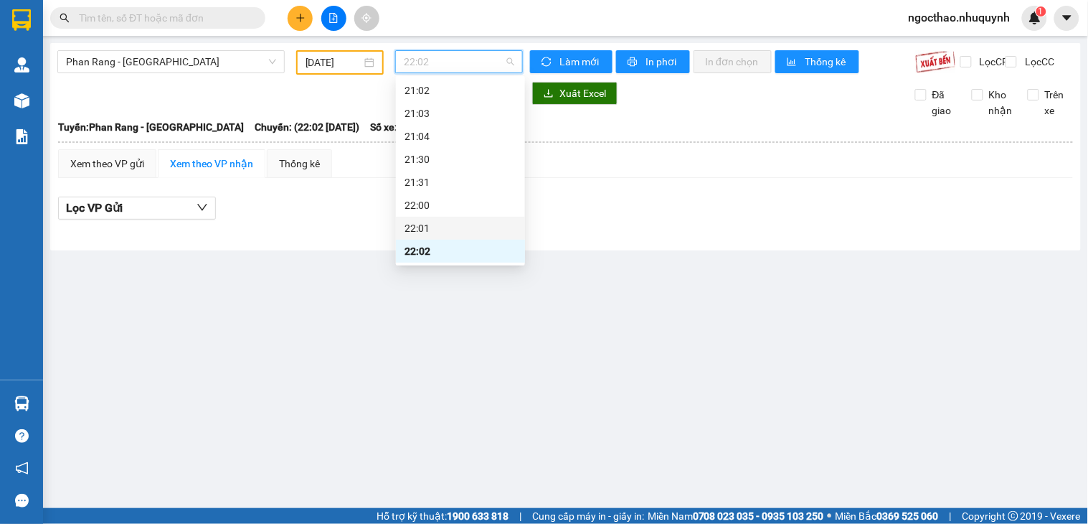
click at [457, 224] on div "22:01" at bounding box center [461, 228] width 112 height 16
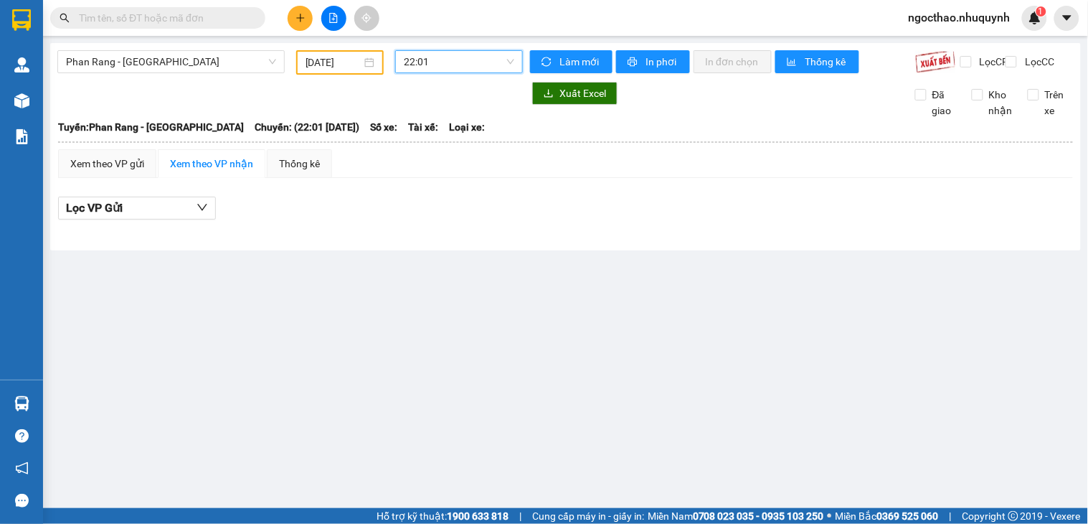
click at [476, 70] on span "22:01" at bounding box center [459, 62] width 110 height 22
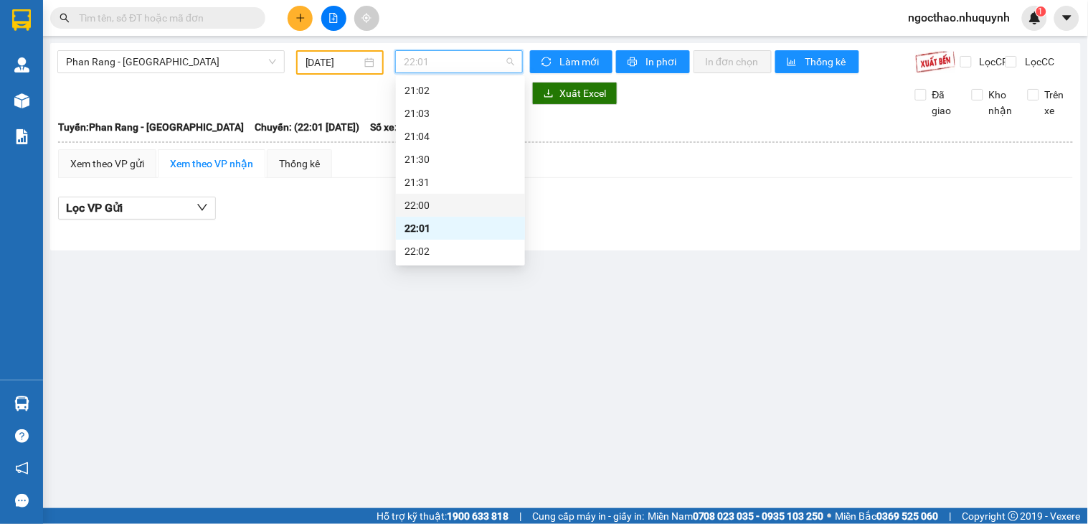
click at [462, 208] on div "22:00" at bounding box center [461, 205] width 112 height 16
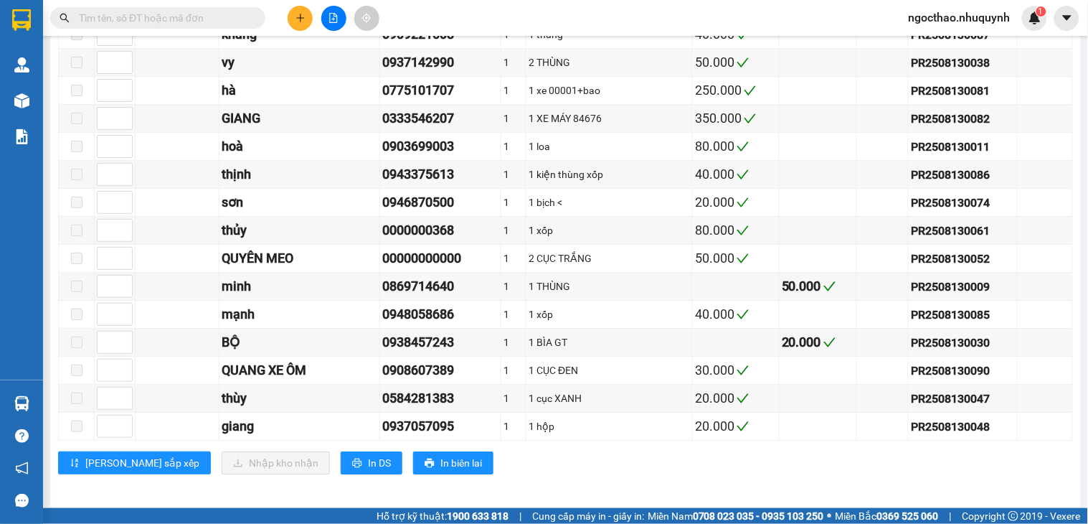
scroll to position [2428, 0]
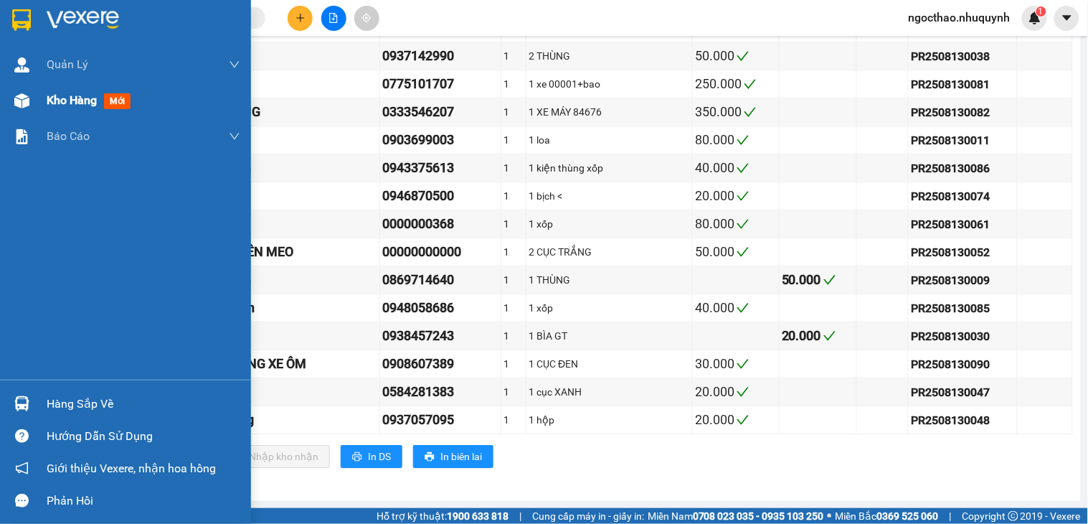
click at [47, 98] on span "Kho hàng" at bounding box center [72, 100] width 50 height 14
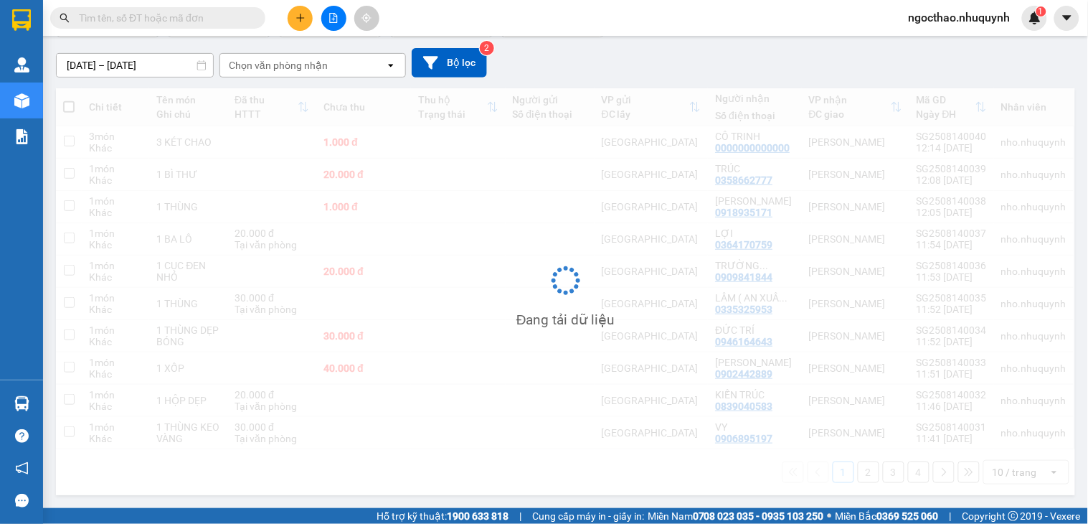
scroll to position [115, 0]
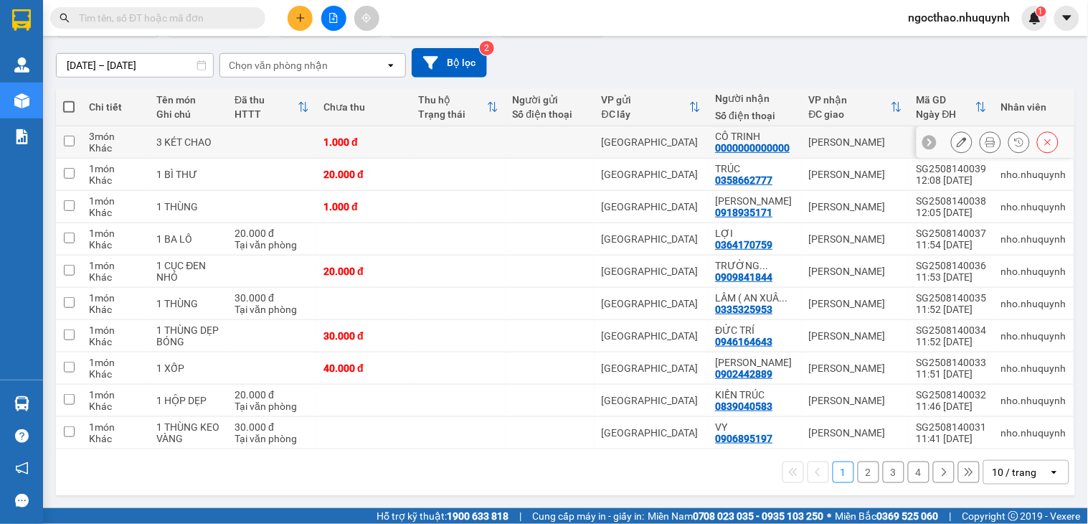
click at [986, 138] on icon at bounding box center [991, 142] width 10 height 10
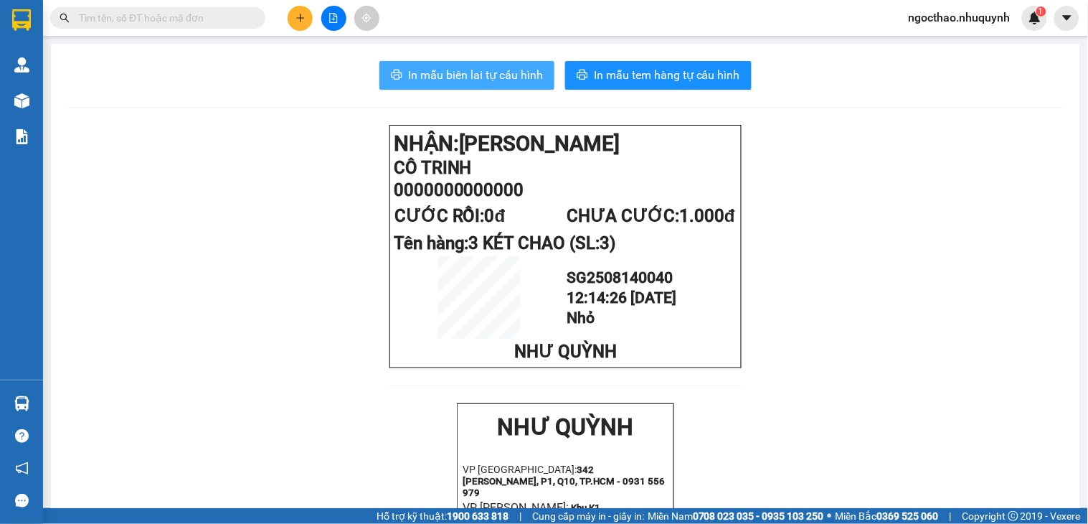
click at [490, 72] on span "In mẫu biên lai tự cấu hình" at bounding box center [475, 75] width 135 height 18
click at [208, 16] on input "text" at bounding box center [163, 18] width 169 height 16
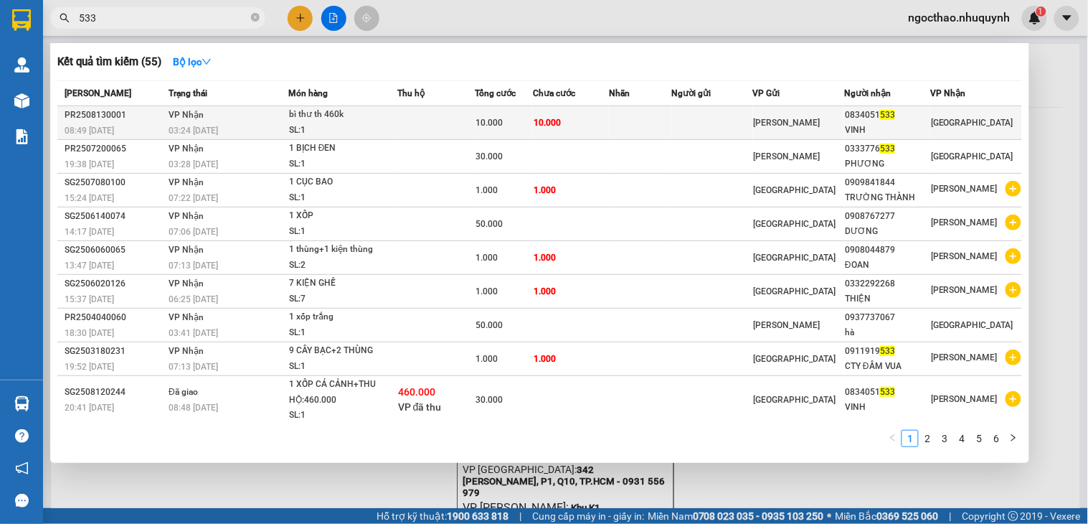
type input "533"
click at [732, 119] on td at bounding box center [712, 123] width 81 height 34
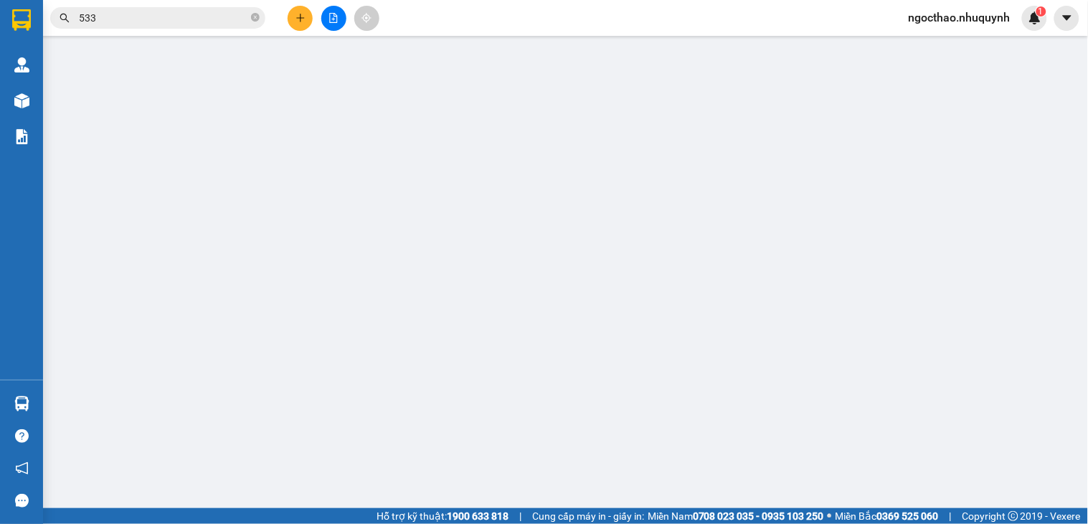
click at [953, 428] on div "SỬA ĐƠN HÀNG Lịch sử Ảnh kiện hàng Yêu cầu xuất hóa đơn điện tử Total Paid Fee …" at bounding box center [544, 262] width 1088 height 524
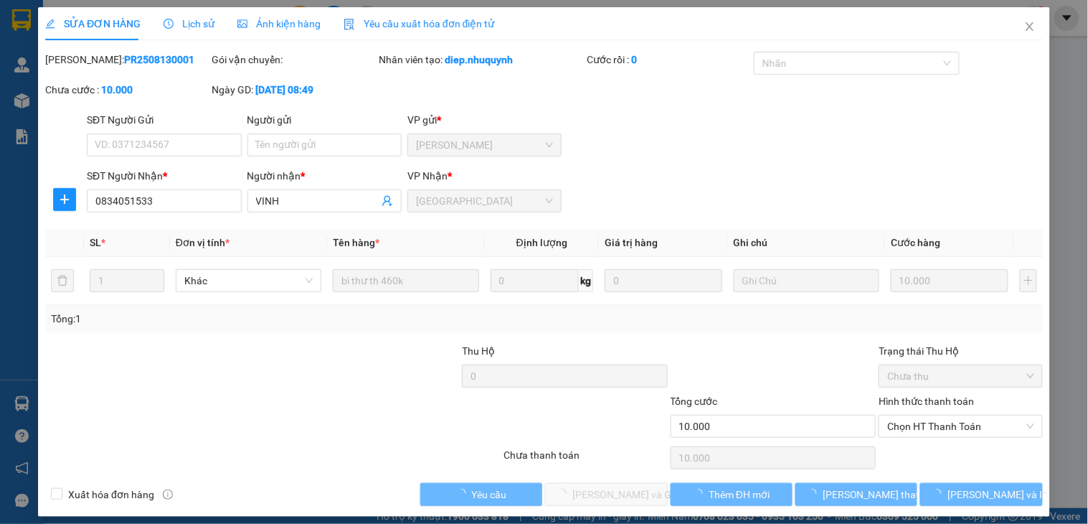
type input "0834051533"
type input "VINH"
type input "10.000"
click at [951, 425] on span "Chọn HT Thanh Toán" at bounding box center [960, 426] width 146 height 22
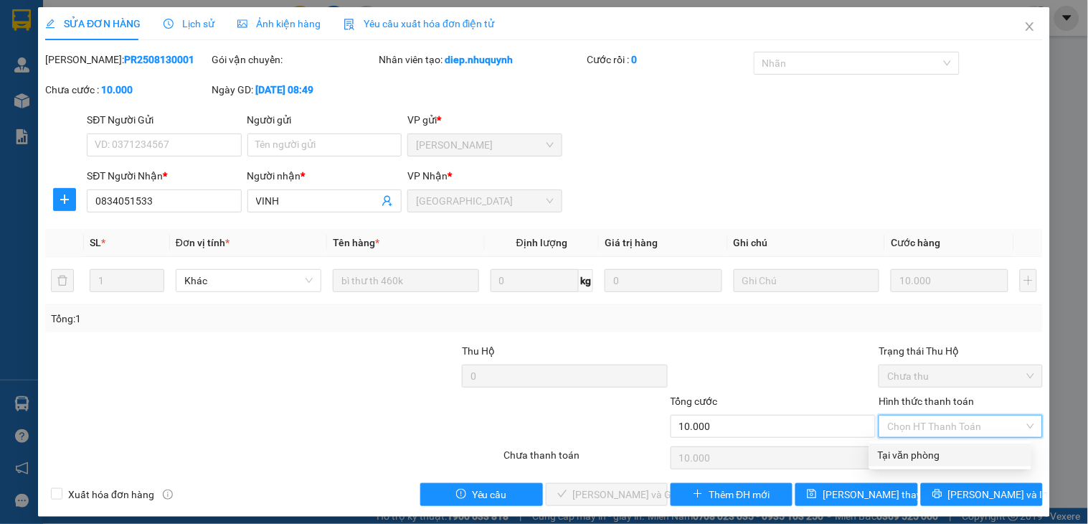
click at [949, 458] on div "Tại văn phòng" at bounding box center [950, 455] width 145 height 16
type input "0"
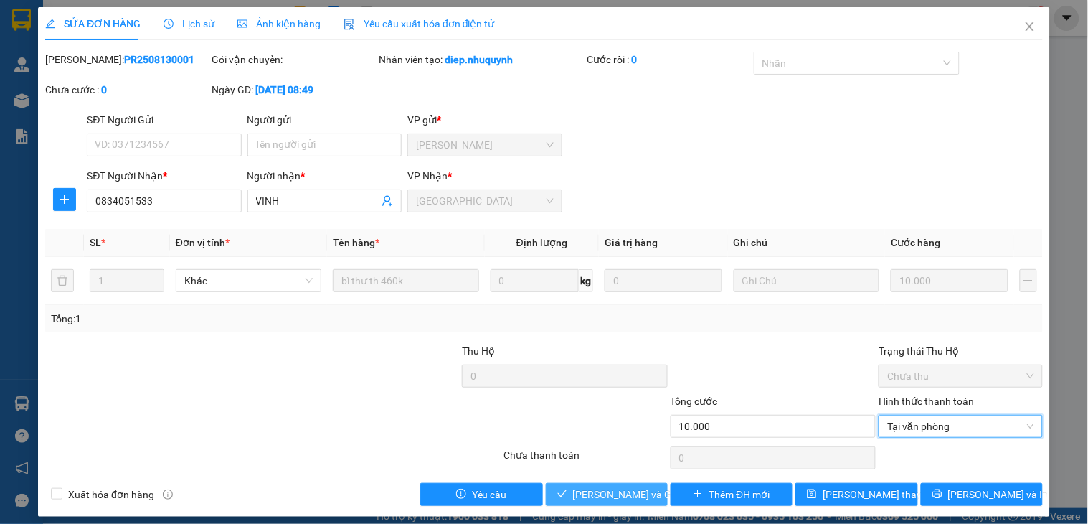
click at [593, 492] on span "[PERSON_NAME] và Giao hàng" at bounding box center [642, 494] width 138 height 16
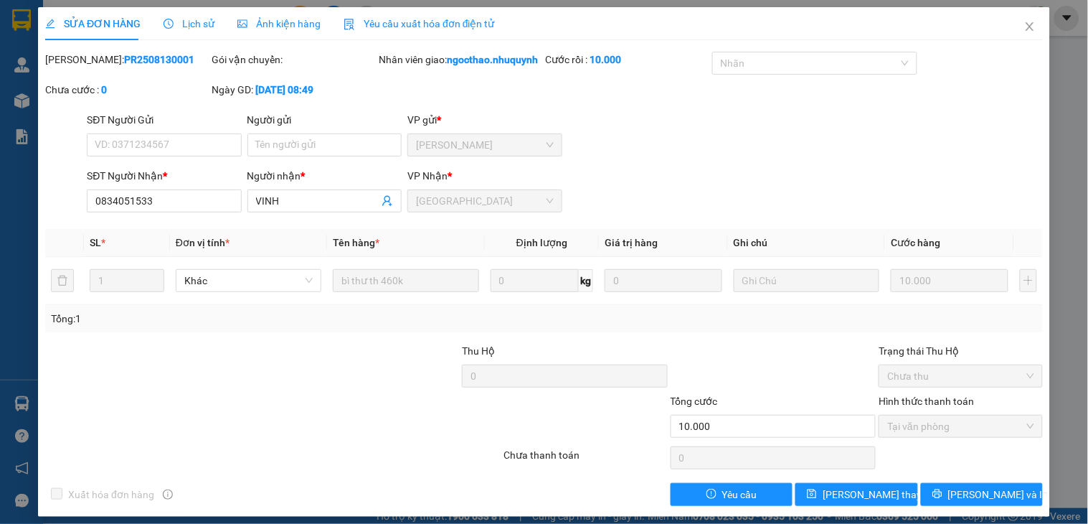
click at [878, 162] on div "SĐT Người Gửi VD: 0371234567 Người gửi Tên người gửi VP gửi * Phan Rang" at bounding box center [565, 137] width 962 height 50
click at [1024, 24] on icon "close" at bounding box center [1029, 26] width 11 height 11
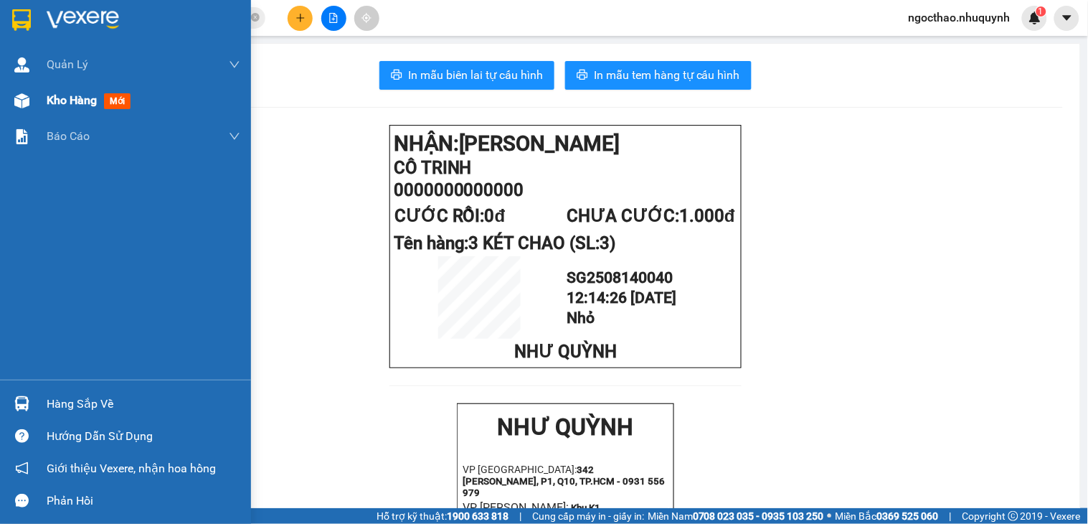
click at [70, 99] on span "Kho hàng" at bounding box center [72, 100] width 50 height 14
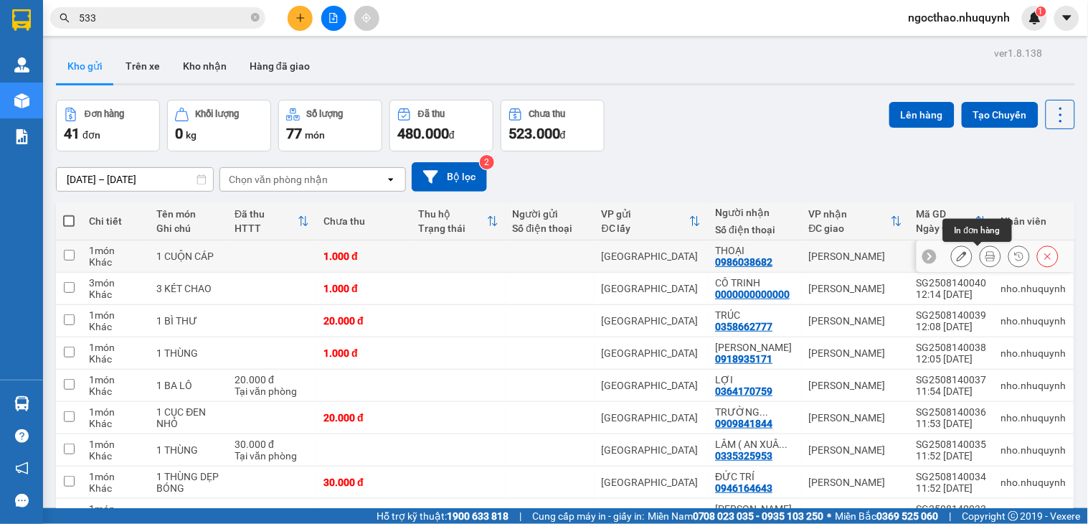
click at [985, 256] on button at bounding box center [991, 256] width 20 height 25
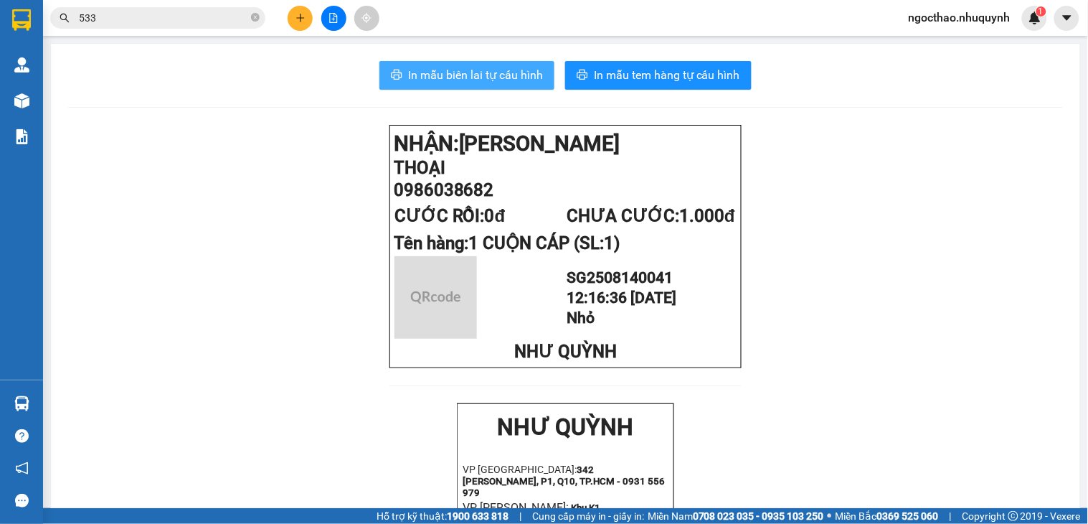
click at [496, 72] on span "In mẫu biên lai tự cấu hình" at bounding box center [475, 75] width 135 height 18
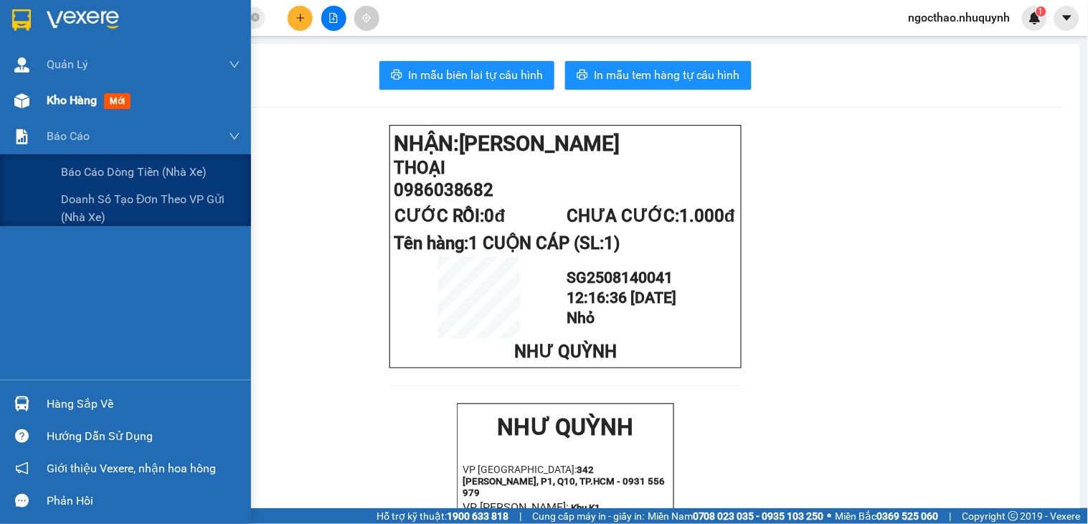
click at [37, 108] on div "Kho hàng mới" at bounding box center [125, 100] width 251 height 36
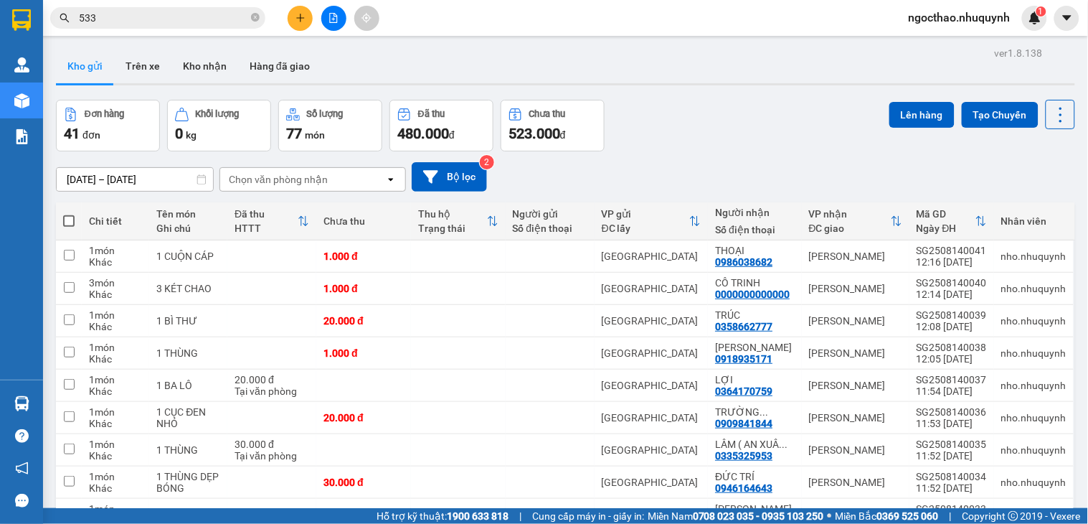
drag, startPoint x: 1045, startPoint y: 113, endPoint x: 1017, endPoint y: 218, distance: 108.4
click at [1051, 115] on icon at bounding box center [1061, 115] width 20 height 20
click at [1016, 209] on span "Làm mới" at bounding box center [1026, 205] width 39 height 14
click at [1051, 117] on icon at bounding box center [1061, 115] width 20 height 20
click at [1003, 206] on div "Làm mới" at bounding box center [1021, 205] width 85 height 14
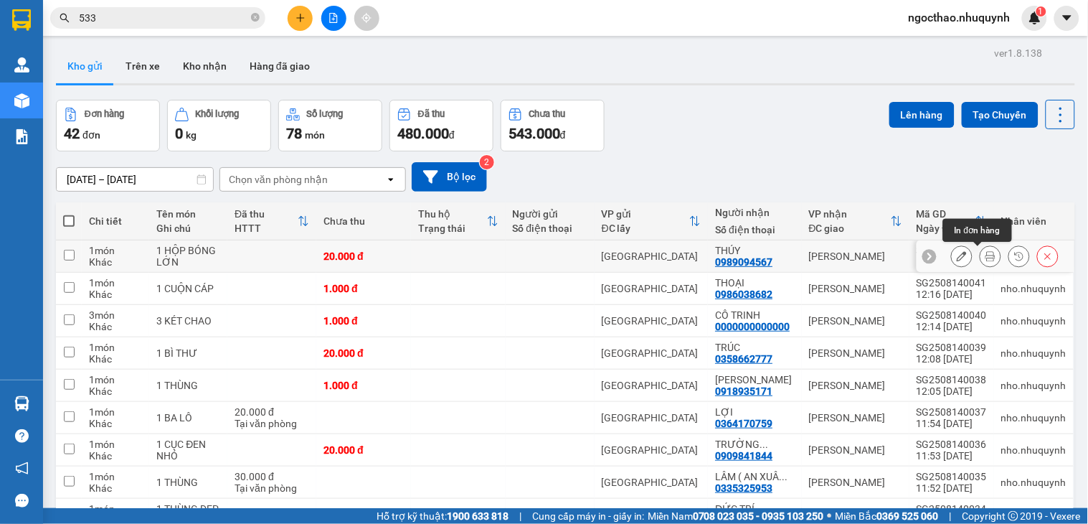
click at [986, 255] on icon at bounding box center [991, 256] width 10 height 10
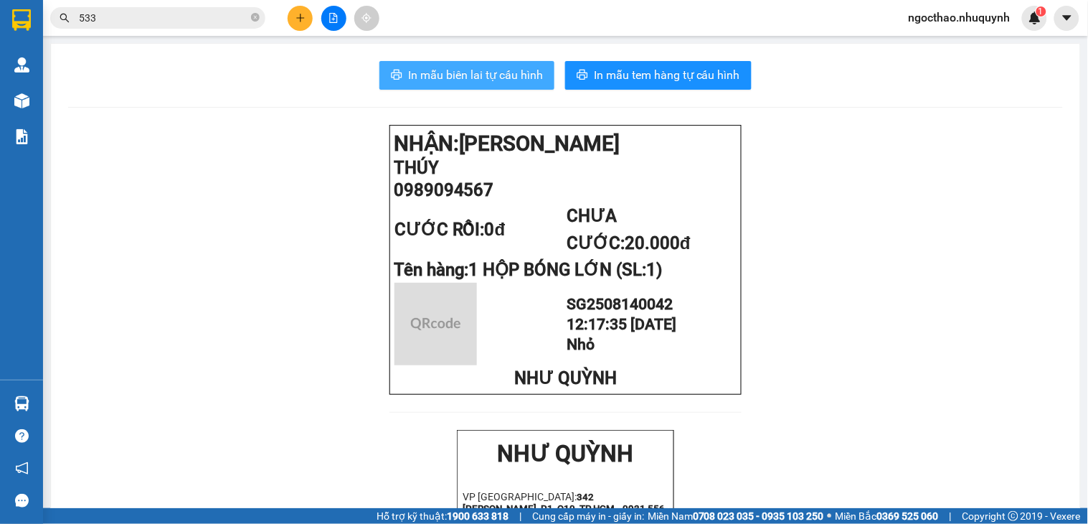
click at [408, 69] on span "In mẫu biên lai tự cấu hình" at bounding box center [475, 75] width 135 height 18
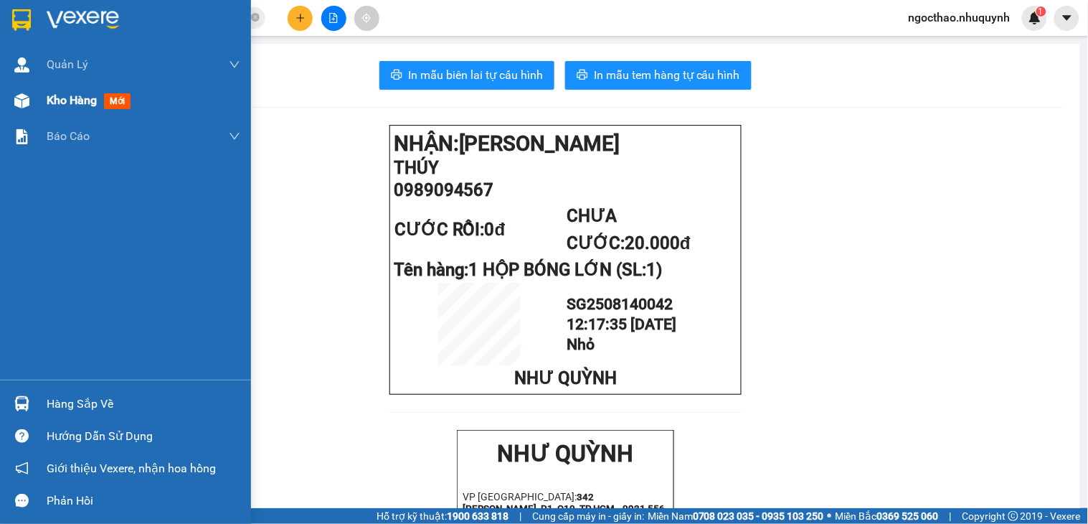
click at [44, 101] on div "Kho hàng mới" at bounding box center [125, 100] width 251 height 36
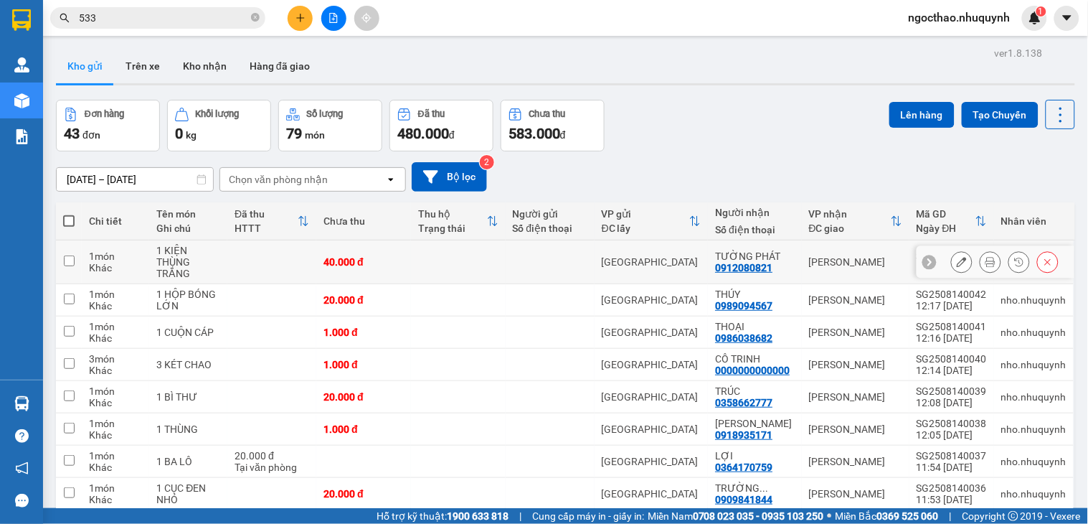
click at [981, 262] on button at bounding box center [991, 262] width 20 height 25
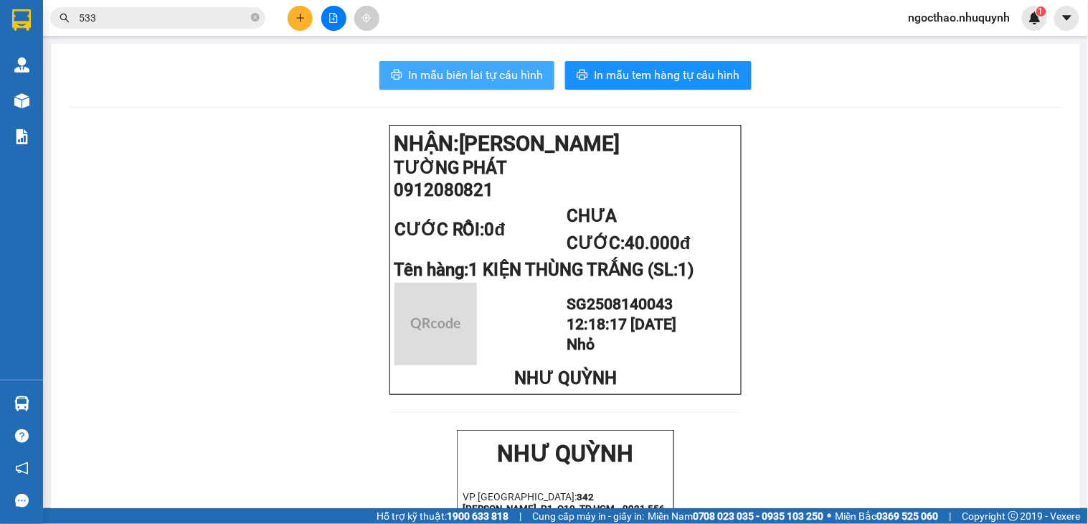
click at [392, 76] on icon "printer" at bounding box center [397, 75] width 11 height 10
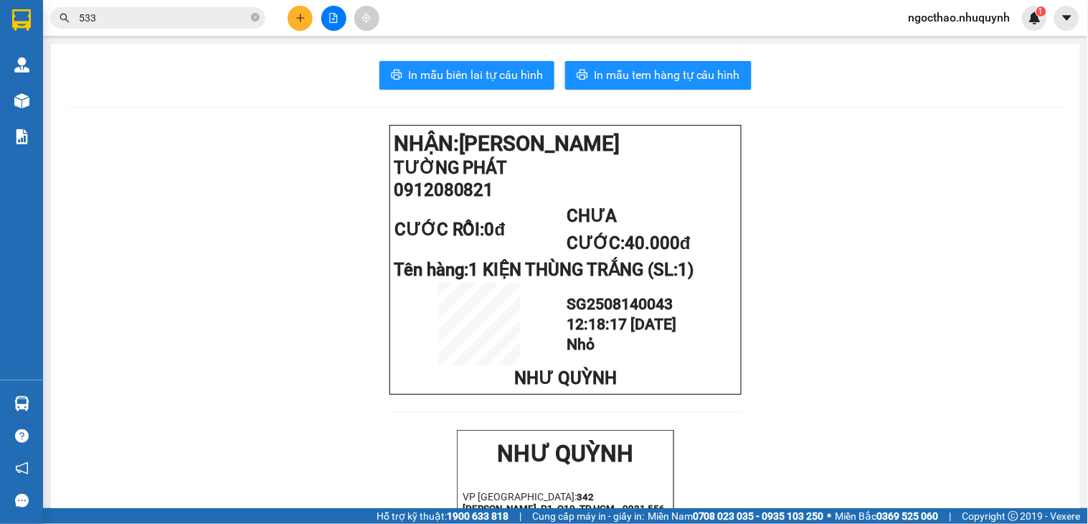
click at [325, 13] on button at bounding box center [333, 18] width 25 height 25
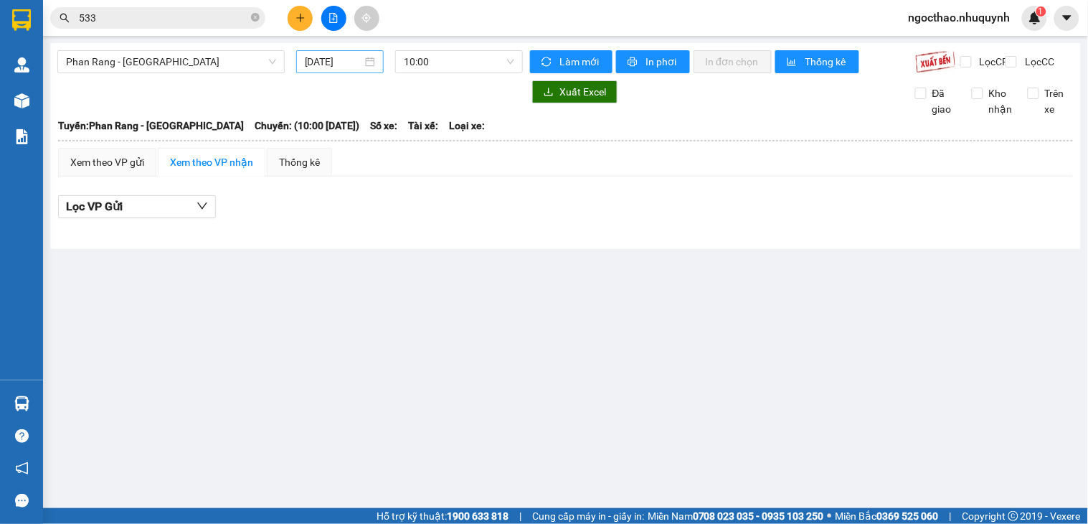
click at [352, 70] on div "[DATE]" at bounding box center [340, 61] width 88 height 23
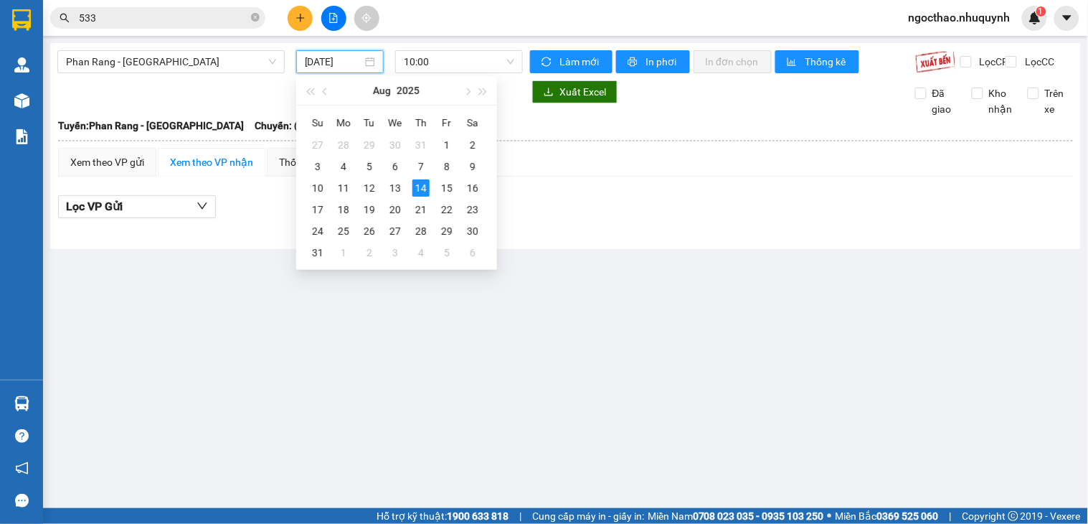
click at [352, 69] on input "[DATE]" at bounding box center [334, 62] width 58 height 16
click at [402, 184] on div "13" at bounding box center [395, 187] width 17 height 17
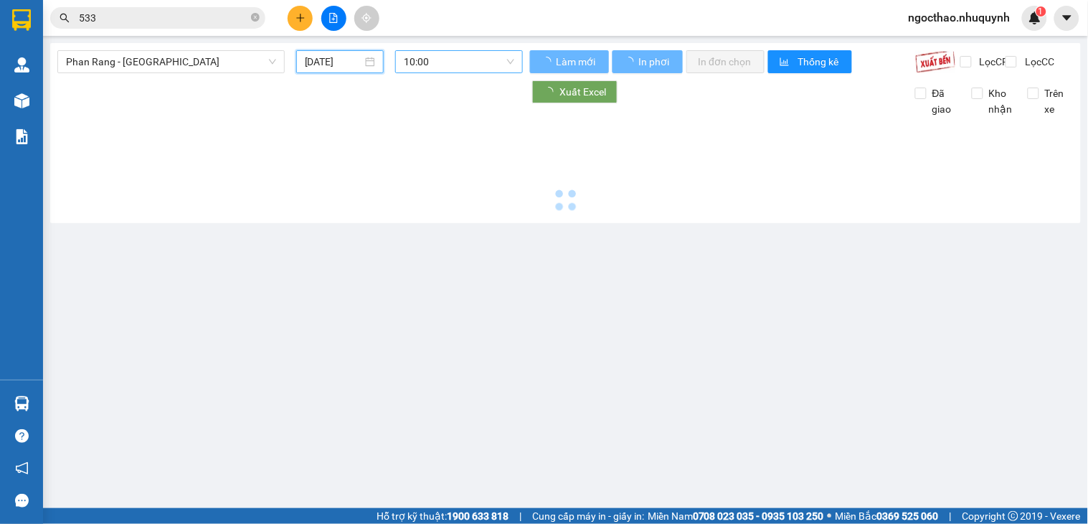
type input "13/08/2025"
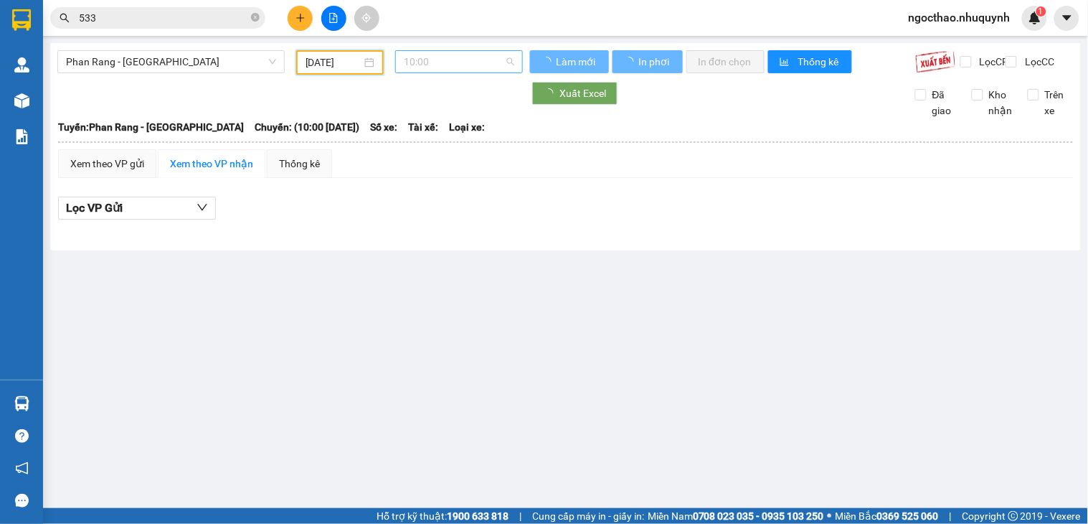
click at [463, 60] on span "10:00" at bounding box center [459, 62] width 110 height 22
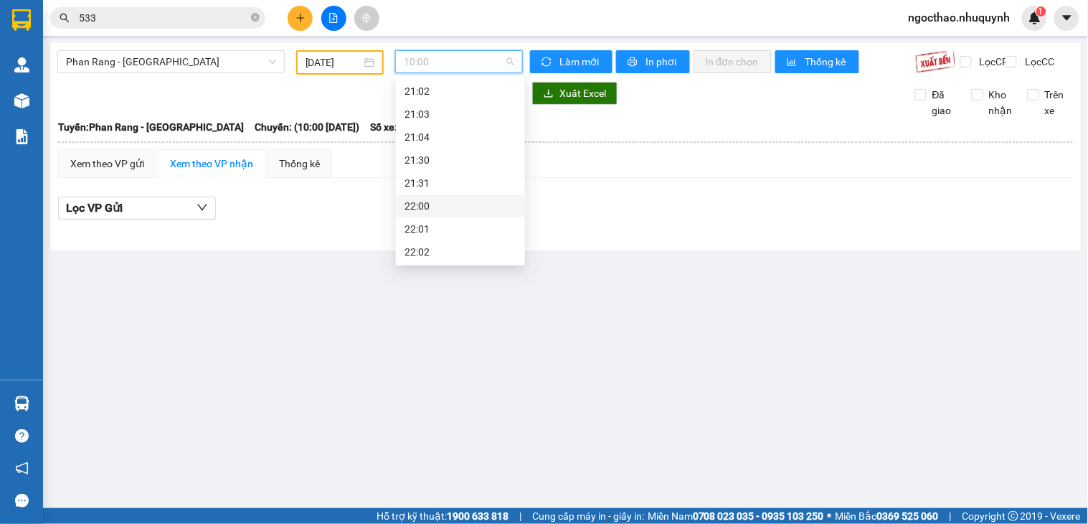
scroll to position [69, 0]
click at [461, 194] on div "22:00" at bounding box center [460, 205] width 129 height 23
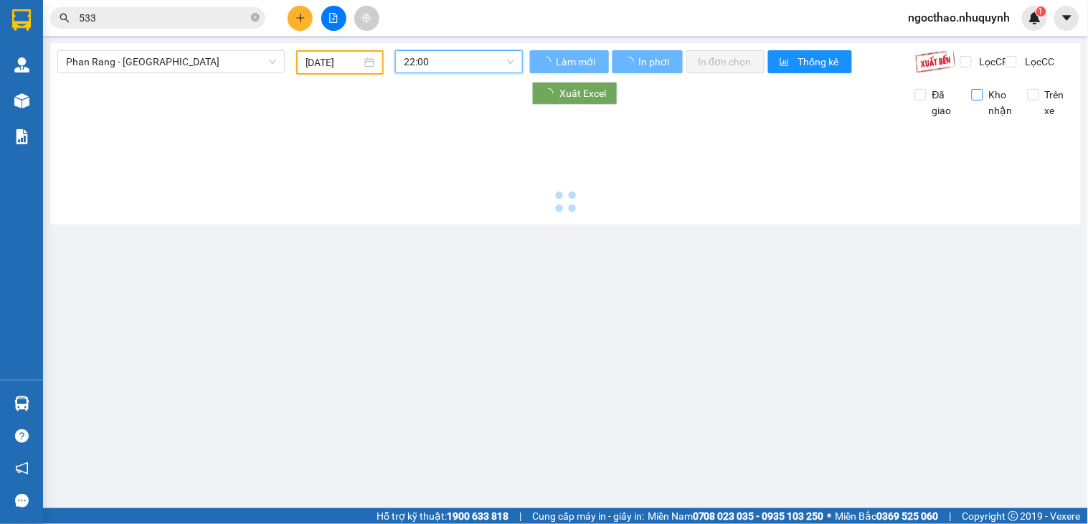
click at [1037, 59] on span "Lọc CC" at bounding box center [1037, 62] width 37 height 16
click at [1019, 59] on input "Lọc CC" at bounding box center [1013, 61] width 14 height 11
checkbox input "true"
click at [984, 113] on span "Kho nhận" at bounding box center [1001, 103] width 35 height 32
click at [981, 100] on input "Kho nhận" at bounding box center [977, 94] width 11 height 11
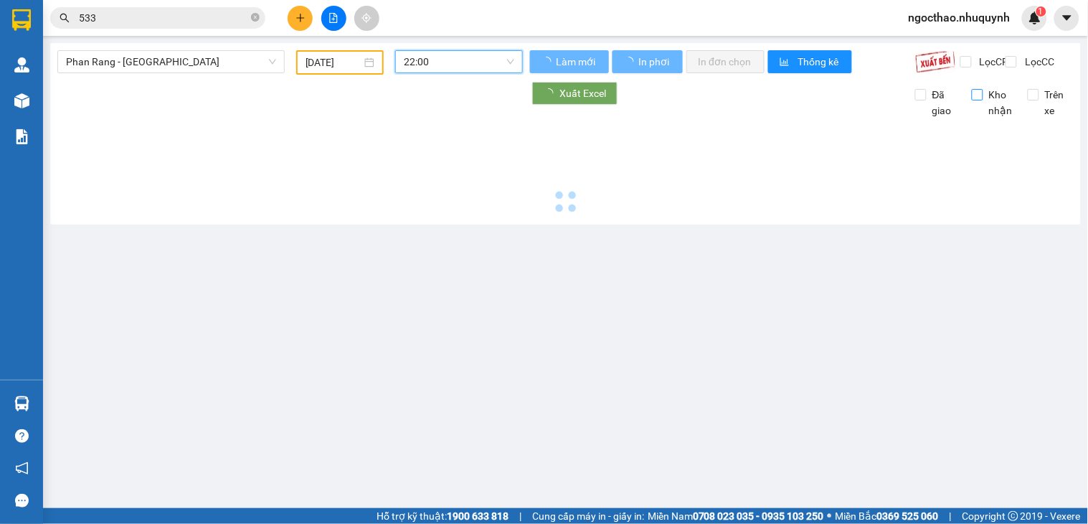
checkbox input "true"
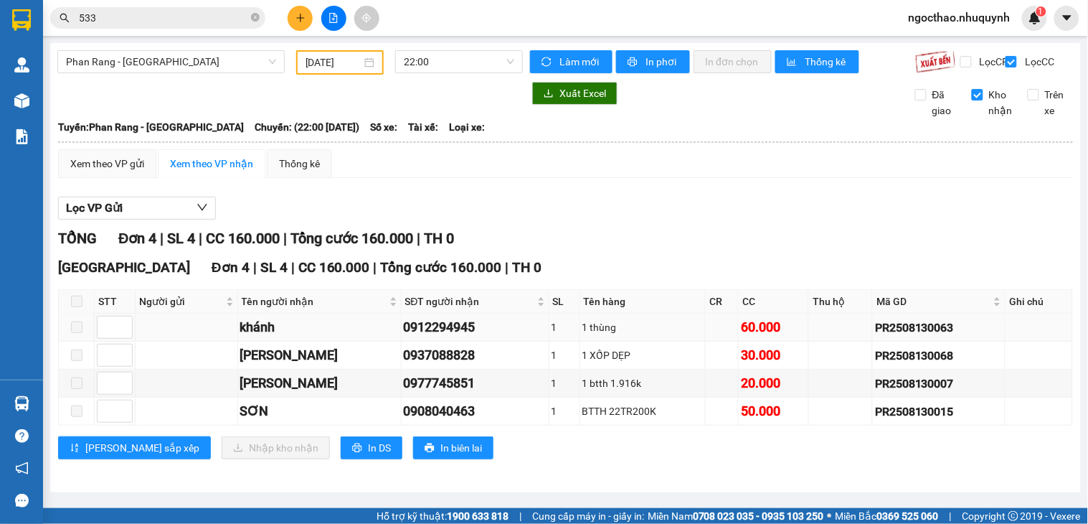
click at [428, 334] on div "0912294945" at bounding box center [475, 327] width 143 height 20
click at [428, 335] on div "0912294945" at bounding box center [475, 327] width 143 height 20
click at [441, 363] on div "0937088828" at bounding box center [475, 355] width 143 height 20
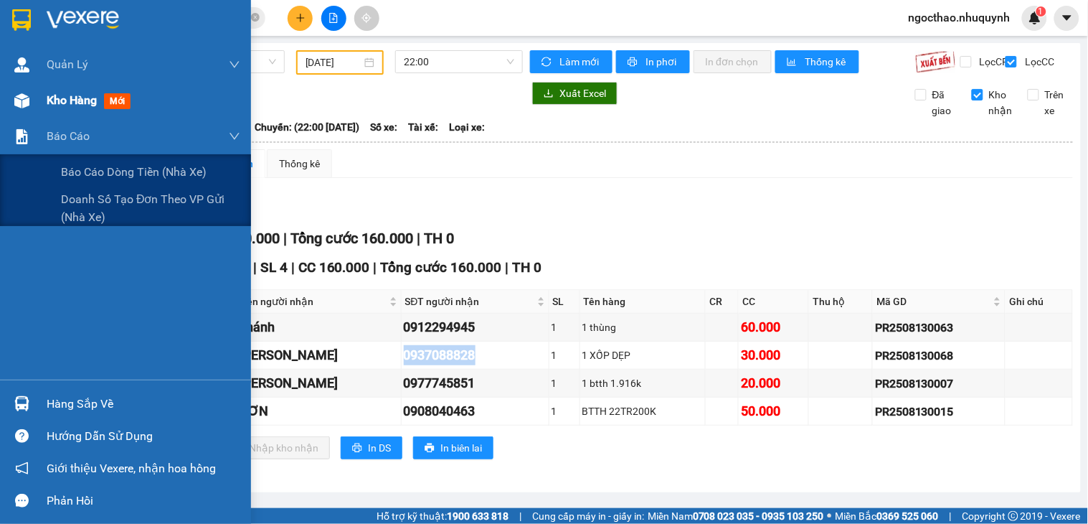
click at [80, 98] on span "Kho hàng" at bounding box center [72, 100] width 50 height 14
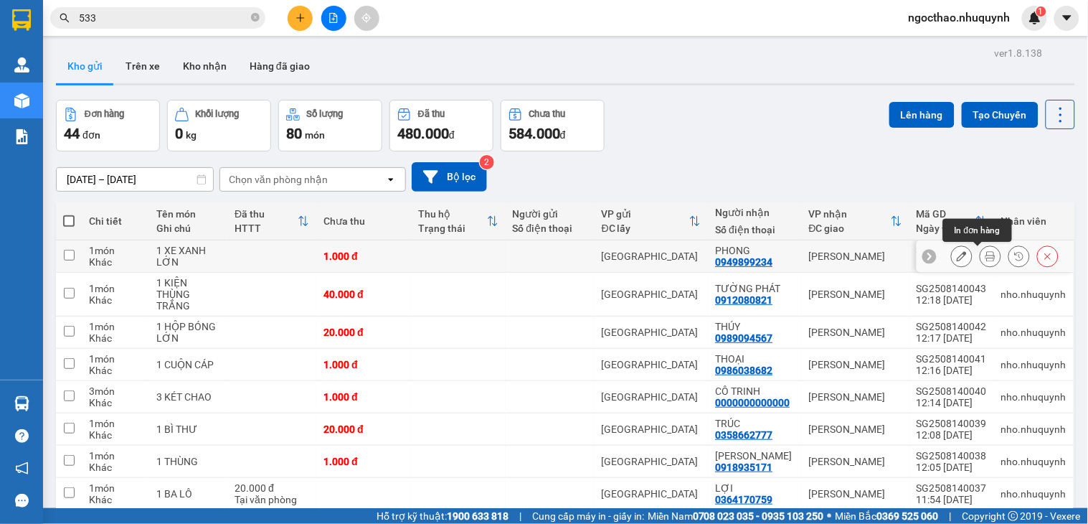
click at [987, 254] on div at bounding box center [991, 256] width 22 height 22
click at [983, 256] on button at bounding box center [991, 256] width 20 height 25
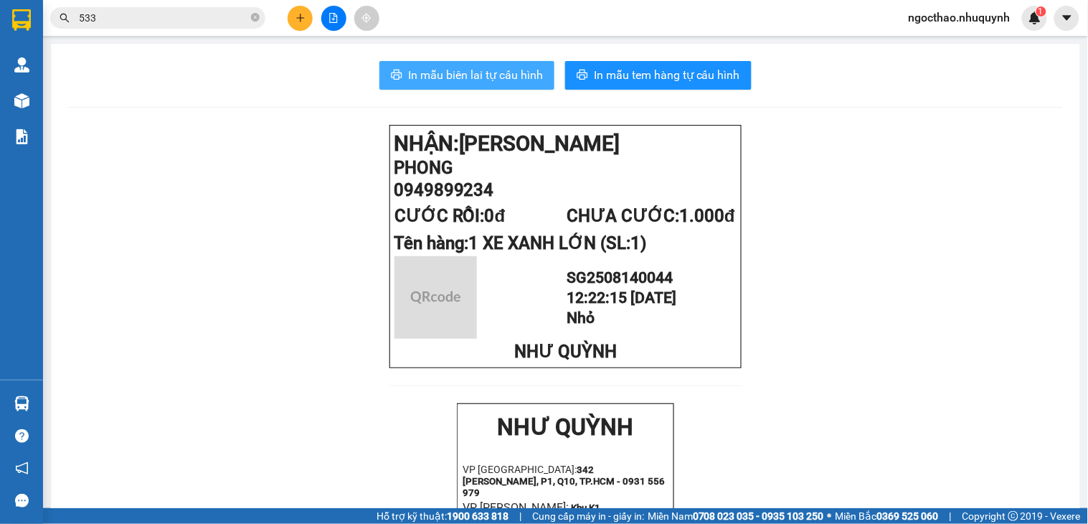
drag, startPoint x: 481, startPoint y: 68, endPoint x: 658, endPoint y: 199, distance: 220.5
click at [483, 68] on span "In mẫu biên lai tự cấu hình" at bounding box center [475, 75] width 135 height 18
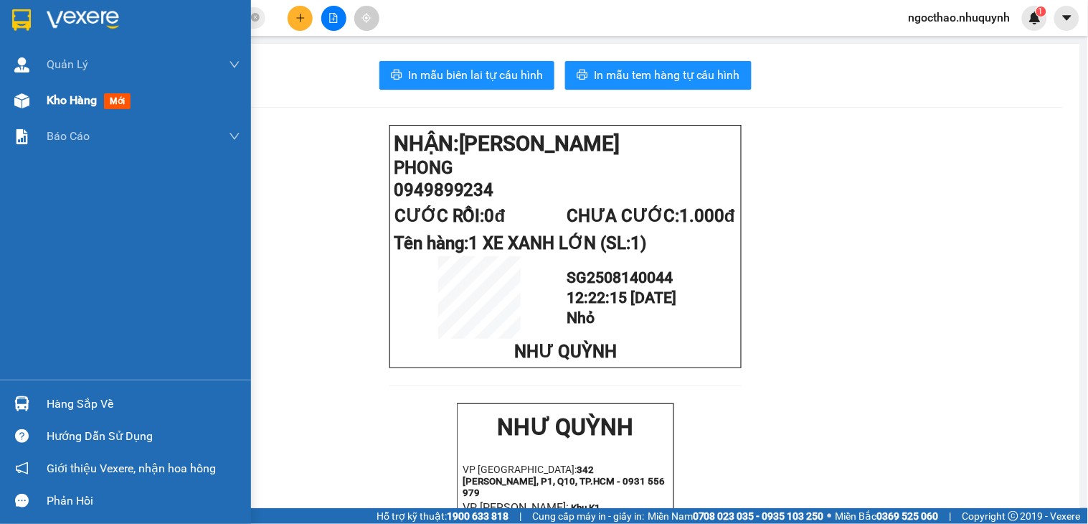
click at [62, 103] on span "Kho hàng" at bounding box center [72, 100] width 50 height 14
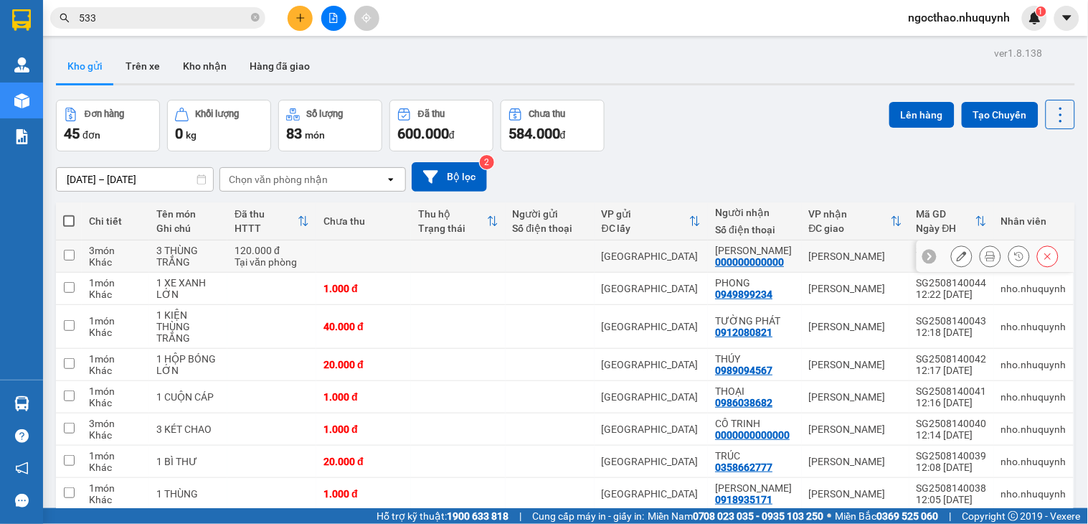
click at [981, 255] on button at bounding box center [991, 256] width 20 height 25
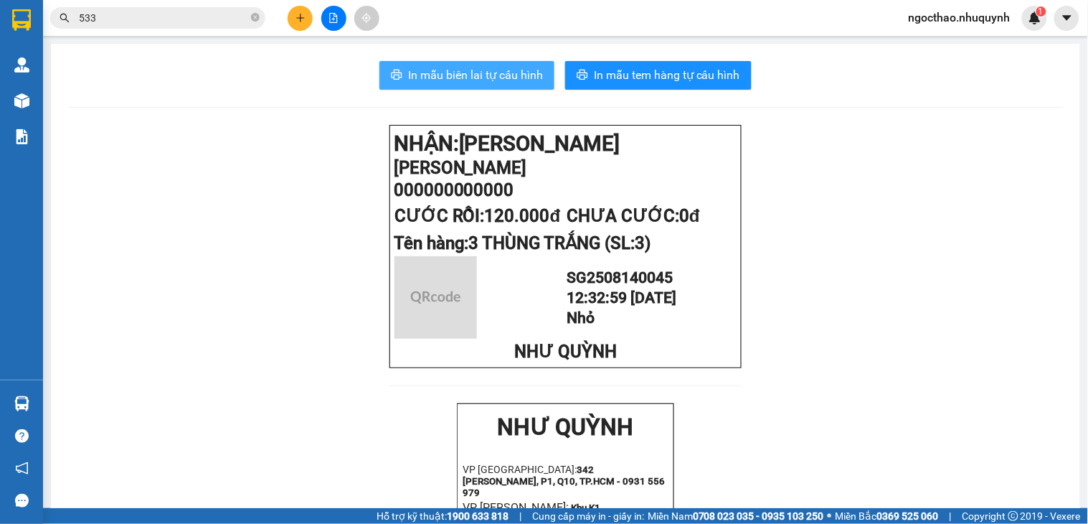
drag, startPoint x: 489, startPoint y: 69, endPoint x: 575, endPoint y: 105, distance: 92.9
click at [489, 70] on span "In mẫu biên lai tự cấu hình" at bounding box center [475, 75] width 135 height 18
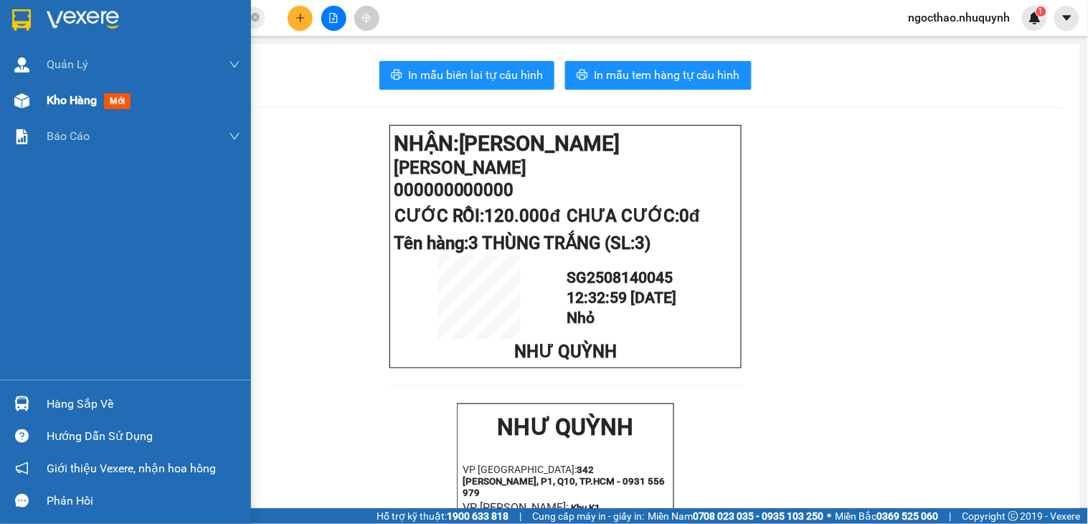
click at [37, 105] on div "Kho hàng mới" at bounding box center [125, 100] width 251 height 36
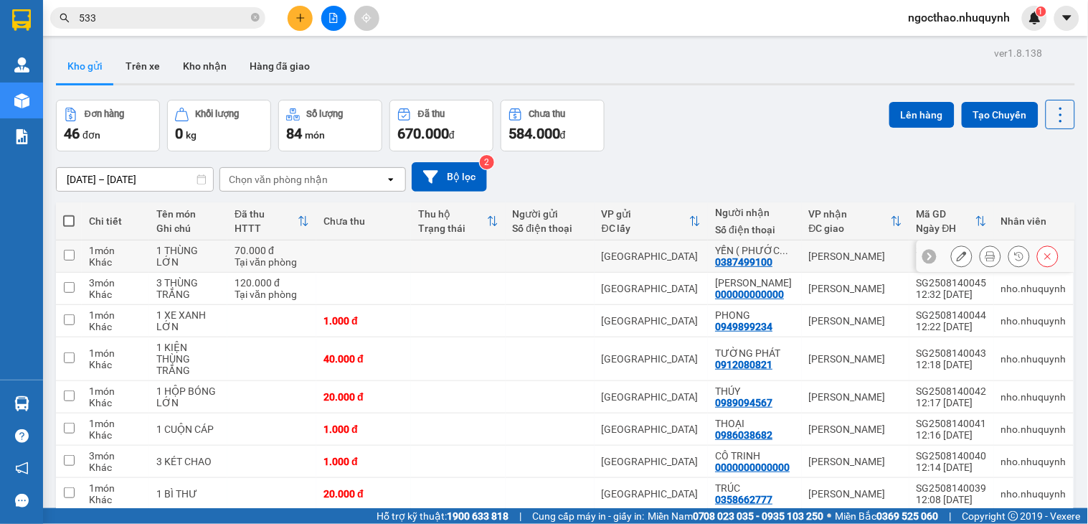
click at [981, 254] on button at bounding box center [991, 256] width 20 height 25
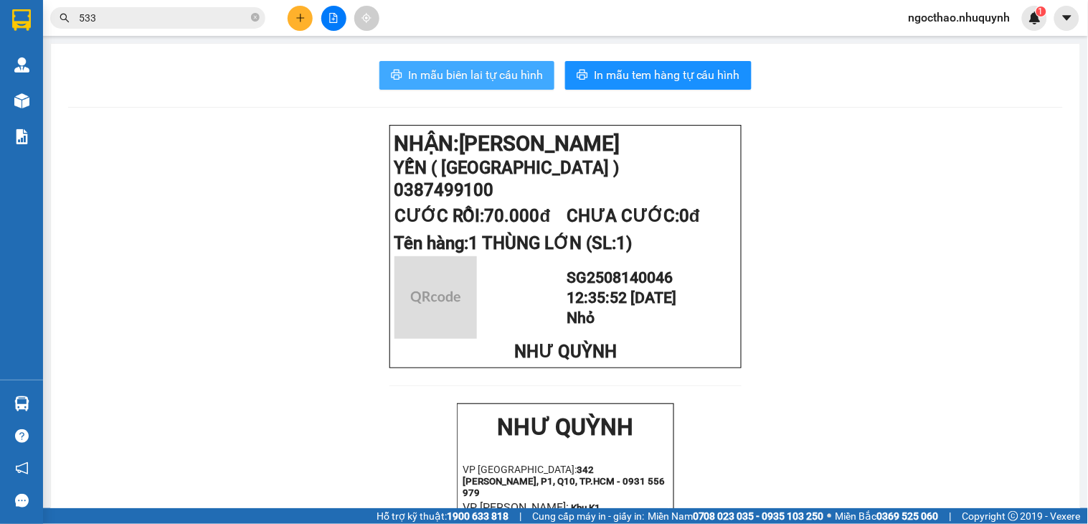
click at [527, 87] on button "In mẫu biên lai tự cấu hình" at bounding box center [466, 75] width 175 height 29
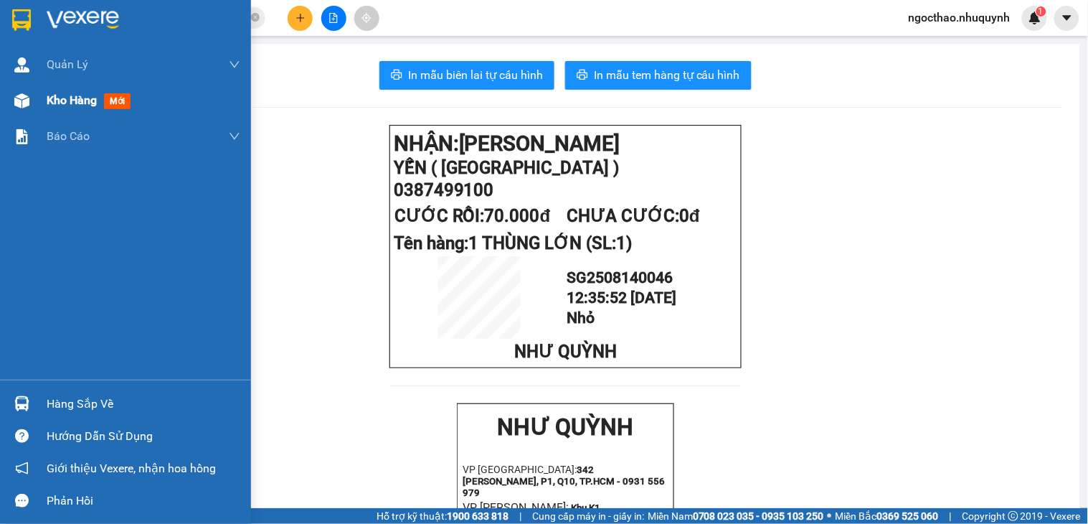
click at [66, 103] on span "Kho hàng" at bounding box center [72, 100] width 50 height 14
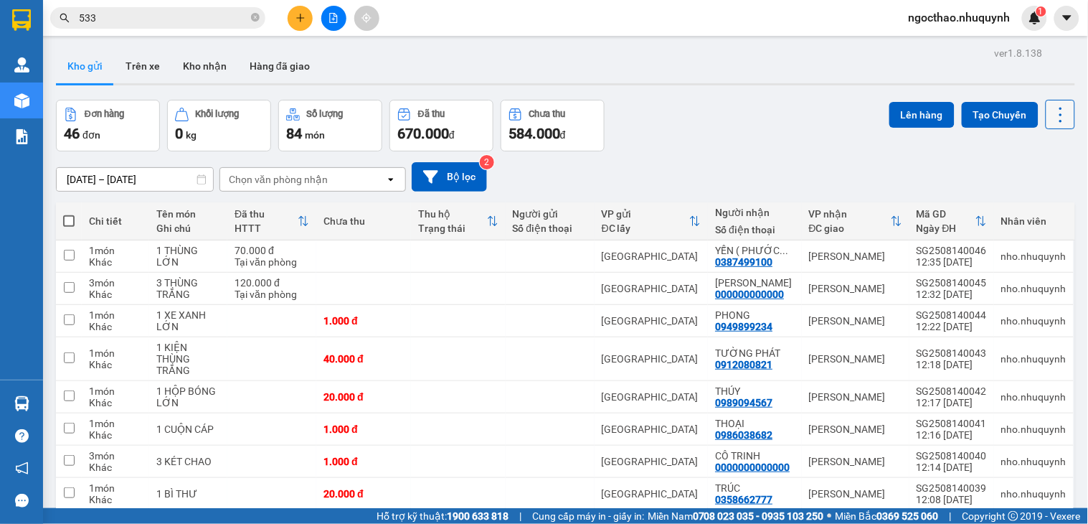
click at [1051, 117] on icon at bounding box center [1061, 115] width 20 height 20
click at [1006, 201] on div "Làm mới" at bounding box center [1021, 205] width 85 height 14
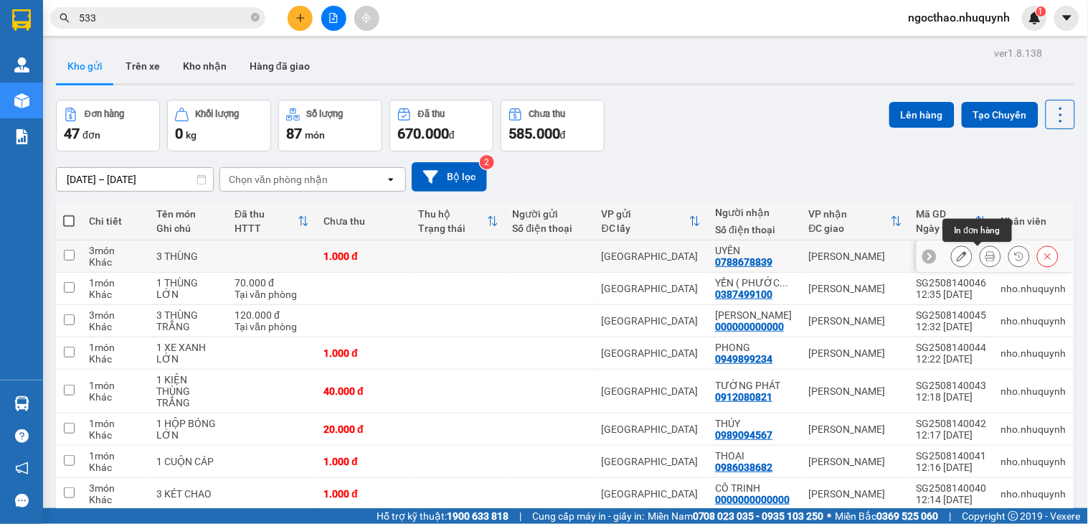
click at [986, 258] on icon at bounding box center [991, 256] width 10 height 10
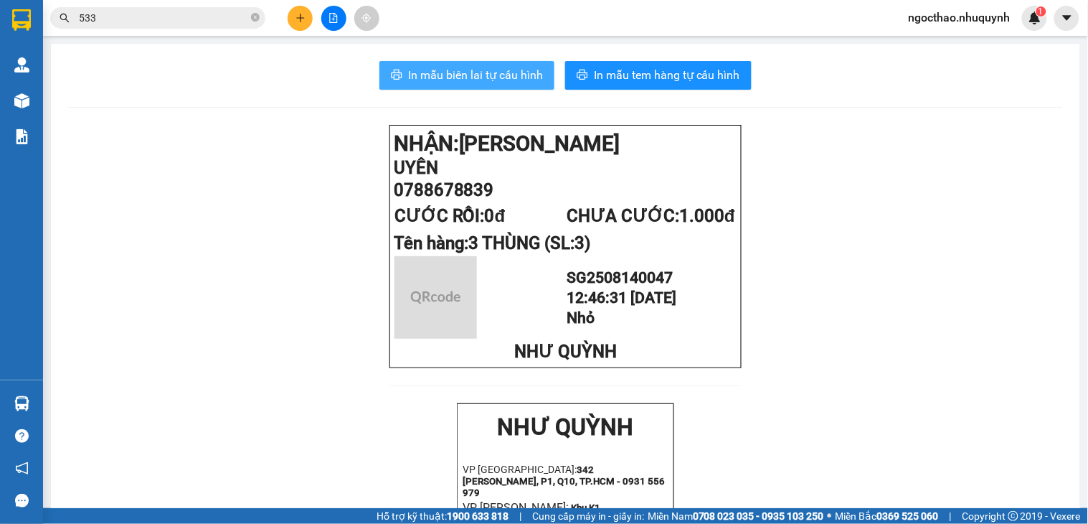
click at [502, 72] on span "In mẫu biên lai tự cấu hình" at bounding box center [475, 75] width 135 height 18
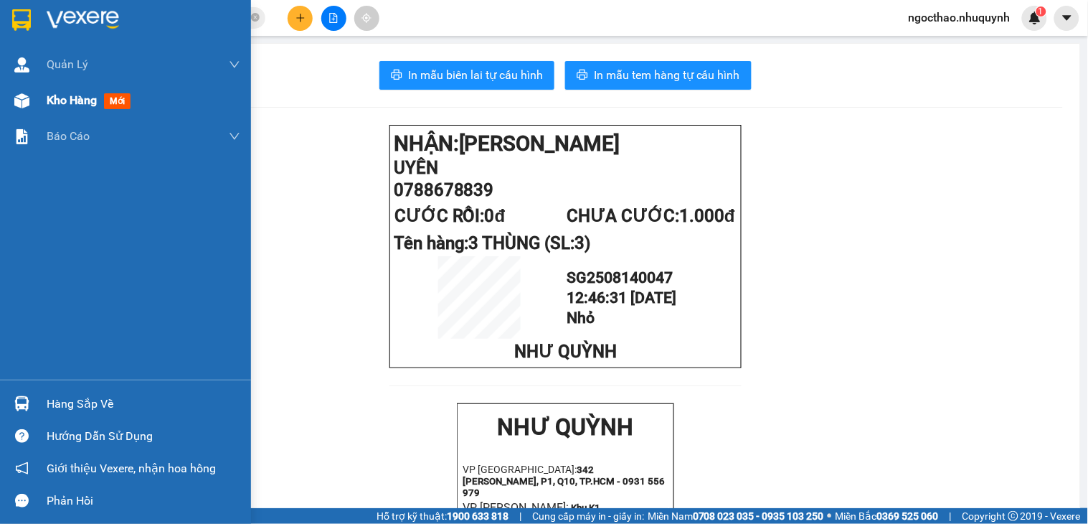
click at [79, 94] on span "Kho hàng" at bounding box center [72, 100] width 50 height 14
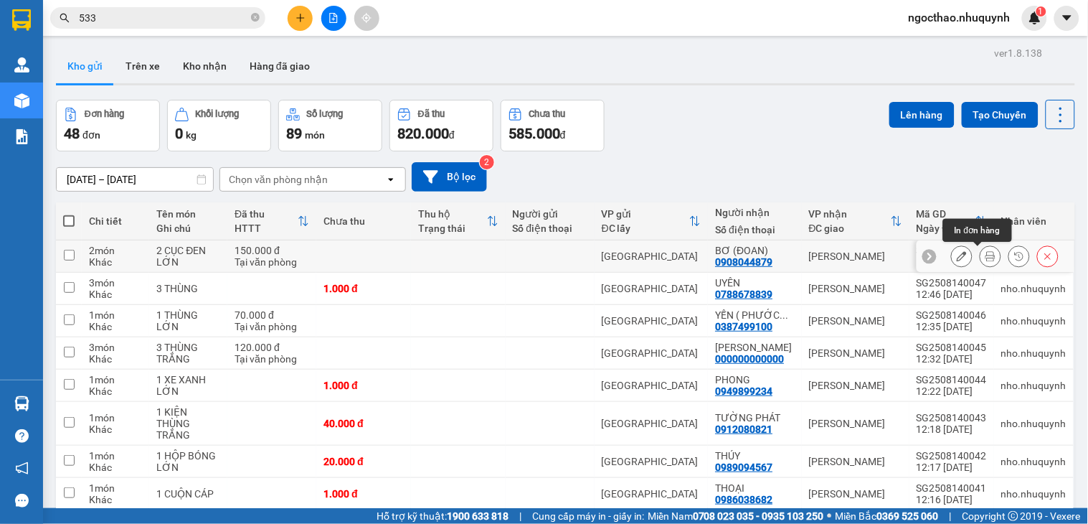
click at [986, 251] on icon at bounding box center [991, 256] width 10 height 10
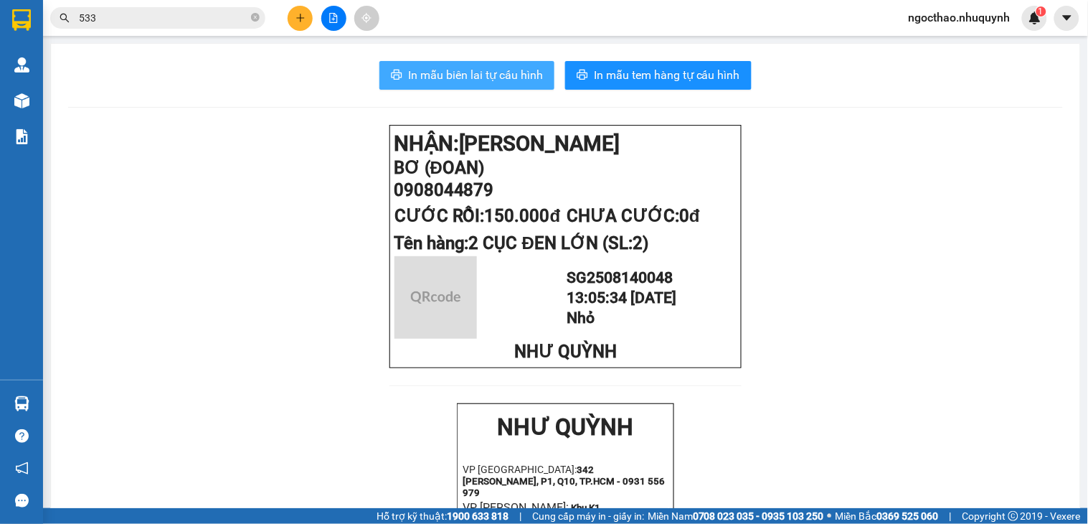
drag, startPoint x: 454, startPoint y: 70, endPoint x: 816, endPoint y: 207, distance: 386.7
click at [456, 72] on span "In mẫu biên lai tự cấu hình" at bounding box center [475, 75] width 135 height 18
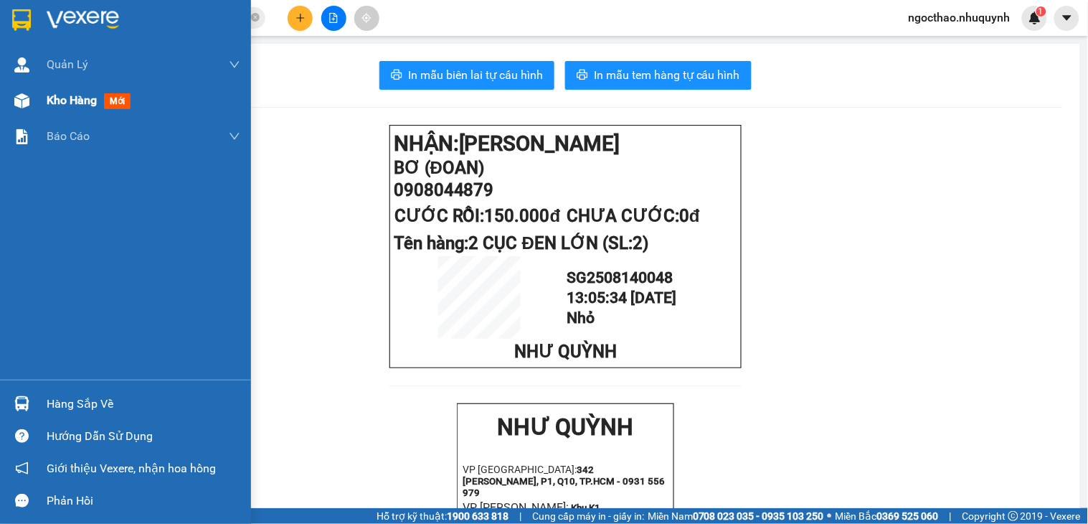
click at [62, 111] on div "Kho hàng mới" at bounding box center [144, 100] width 194 height 36
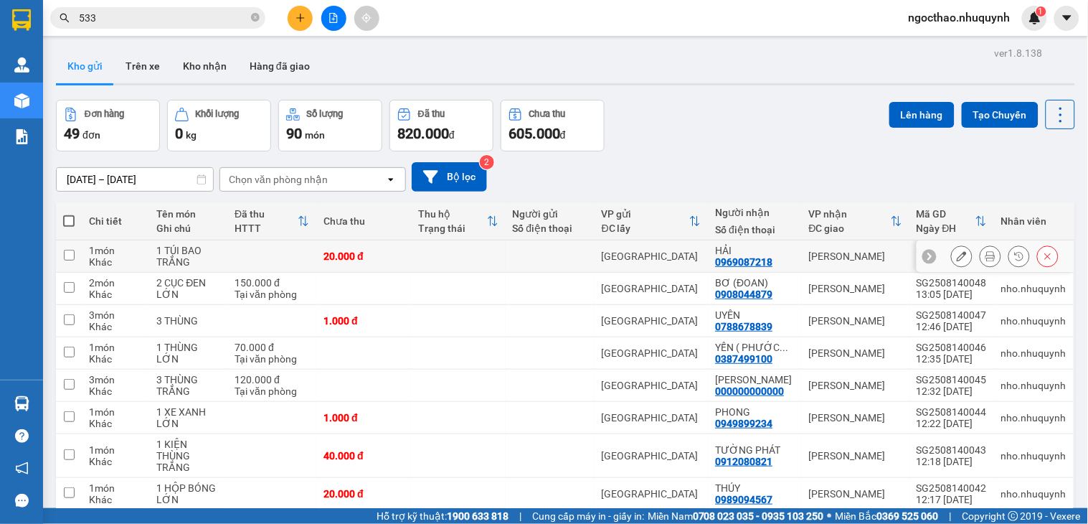
click at [984, 253] on button at bounding box center [991, 256] width 20 height 25
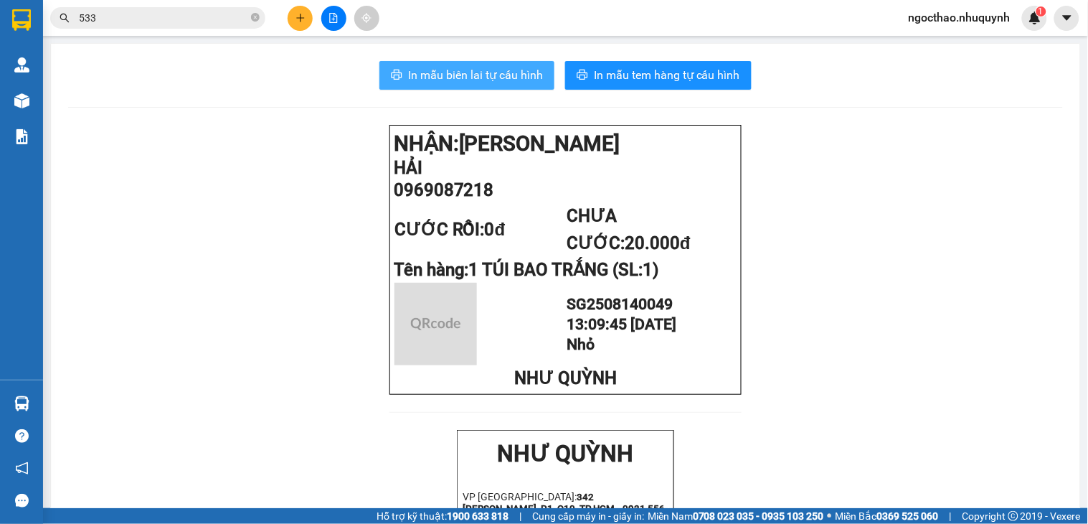
drag, startPoint x: 412, startPoint y: 73, endPoint x: 722, endPoint y: 187, distance: 330.0
click at [415, 74] on span "In mẫu biên lai tự cấu hình" at bounding box center [475, 75] width 135 height 18
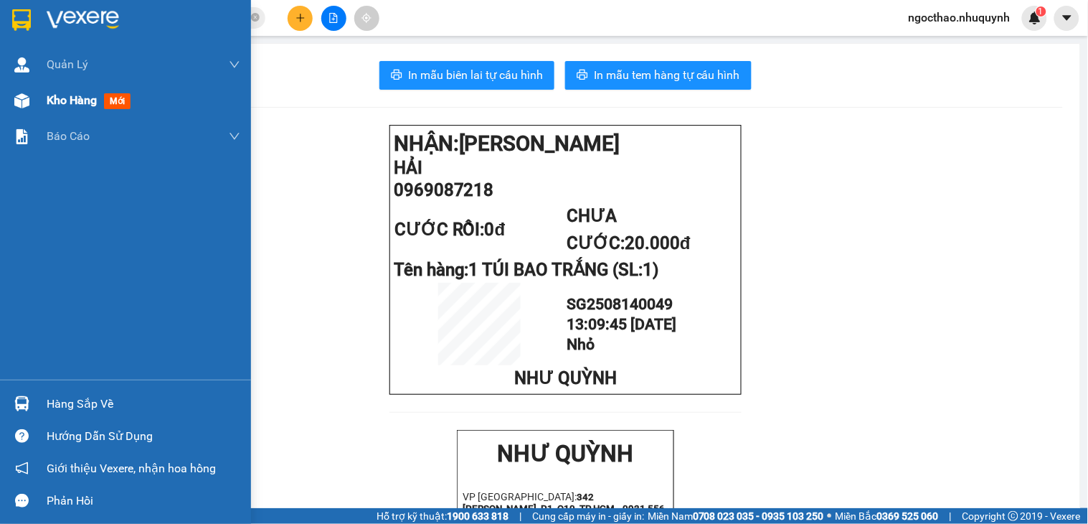
click at [61, 109] on div "Kho hàng mới" at bounding box center [92, 100] width 90 height 18
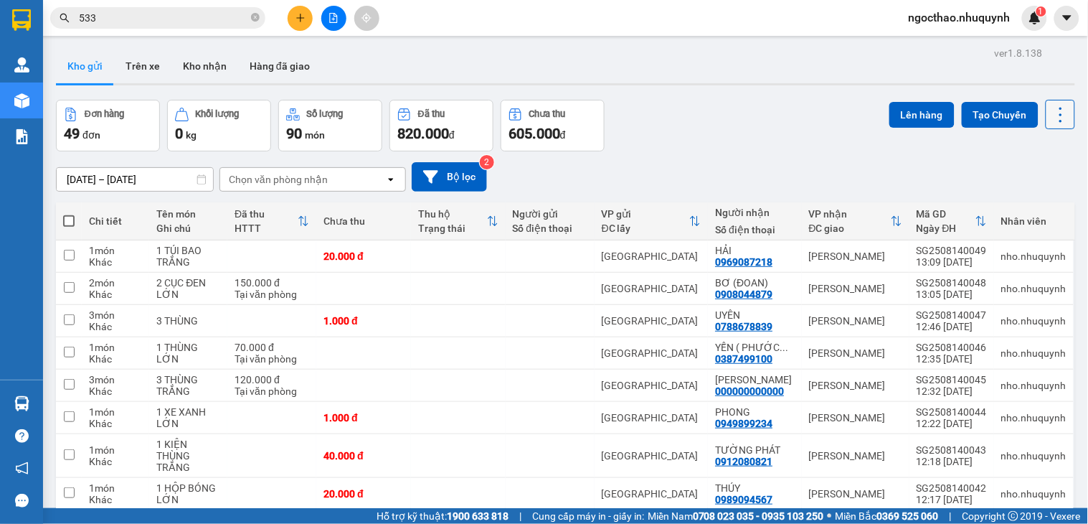
click at [1051, 113] on icon at bounding box center [1061, 115] width 20 height 20
click at [1016, 207] on span "Làm mới" at bounding box center [1026, 205] width 39 height 14
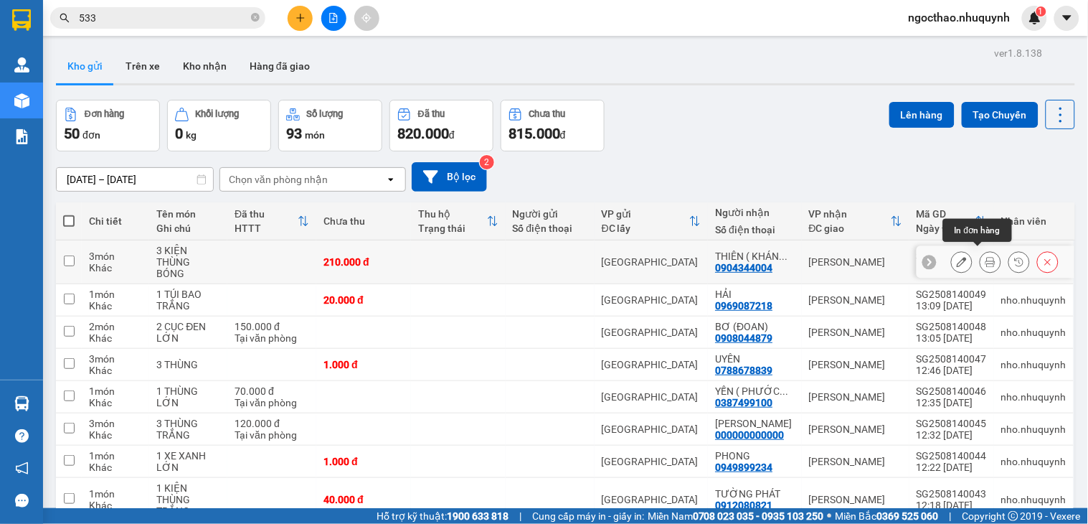
click at [986, 257] on icon at bounding box center [991, 262] width 10 height 10
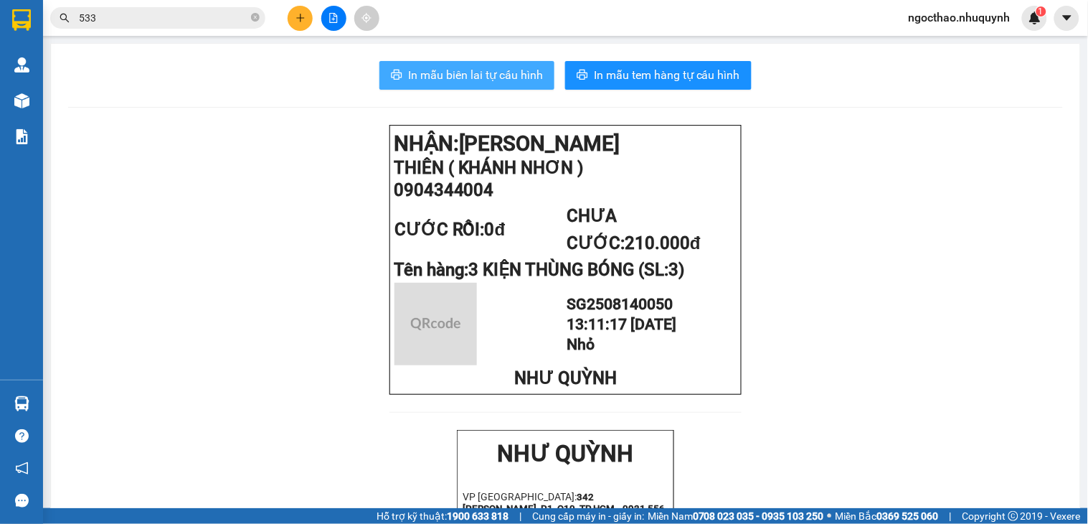
click at [493, 76] on span "In mẫu biên lai tự cấu hình" at bounding box center [475, 75] width 135 height 18
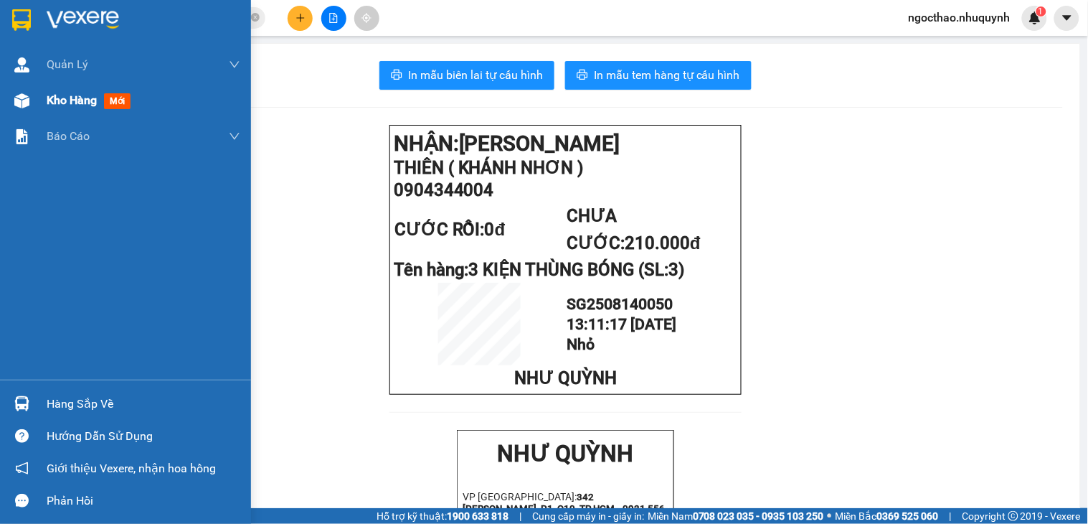
click at [60, 99] on span "Kho hàng" at bounding box center [72, 100] width 50 height 14
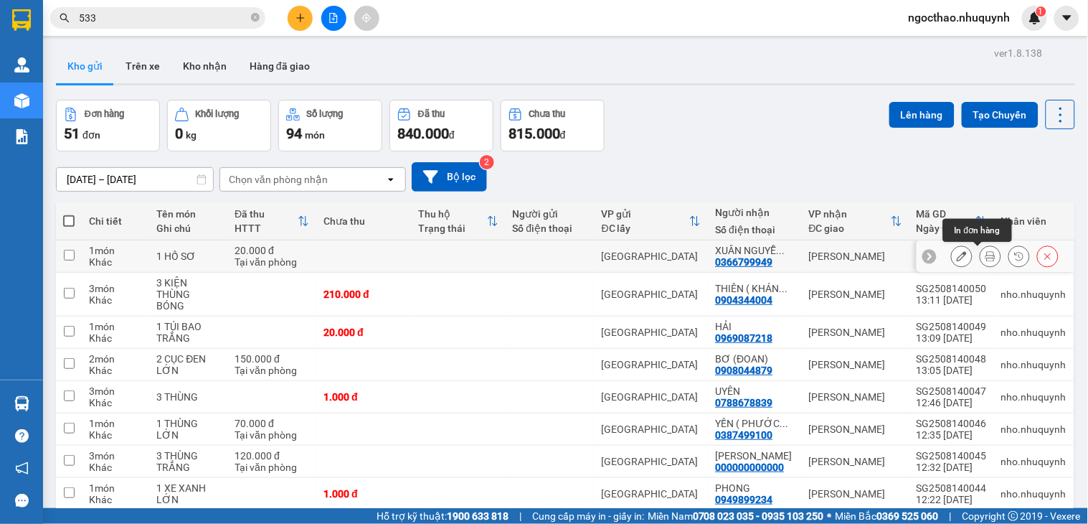
click at [986, 255] on icon at bounding box center [991, 256] width 10 height 10
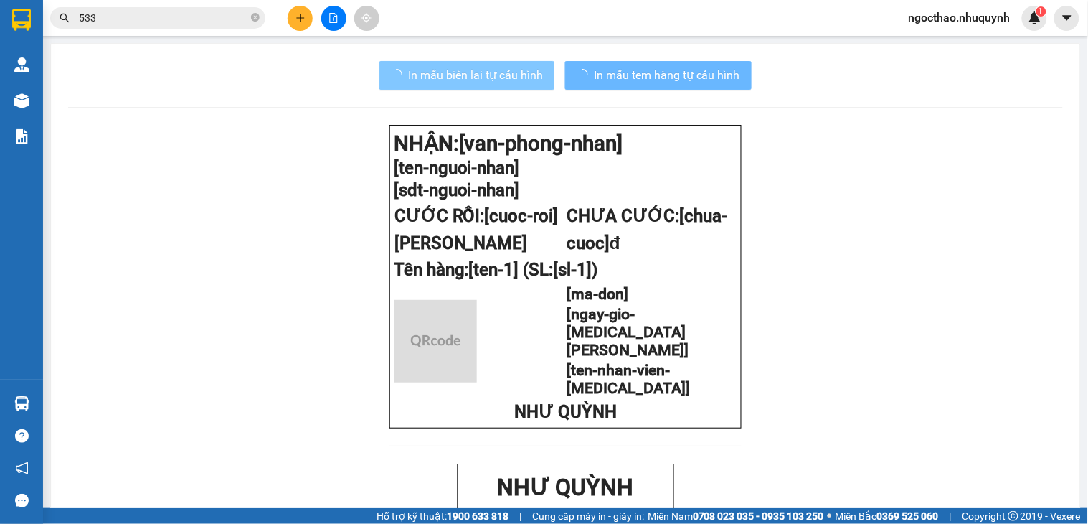
drag, startPoint x: 461, startPoint y: 69, endPoint x: 852, endPoint y: 311, distance: 459.7
click at [461, 69] on span "In mẫu biên lai tự cấu hình" at bounding box center [475, 75] width 135 height 18
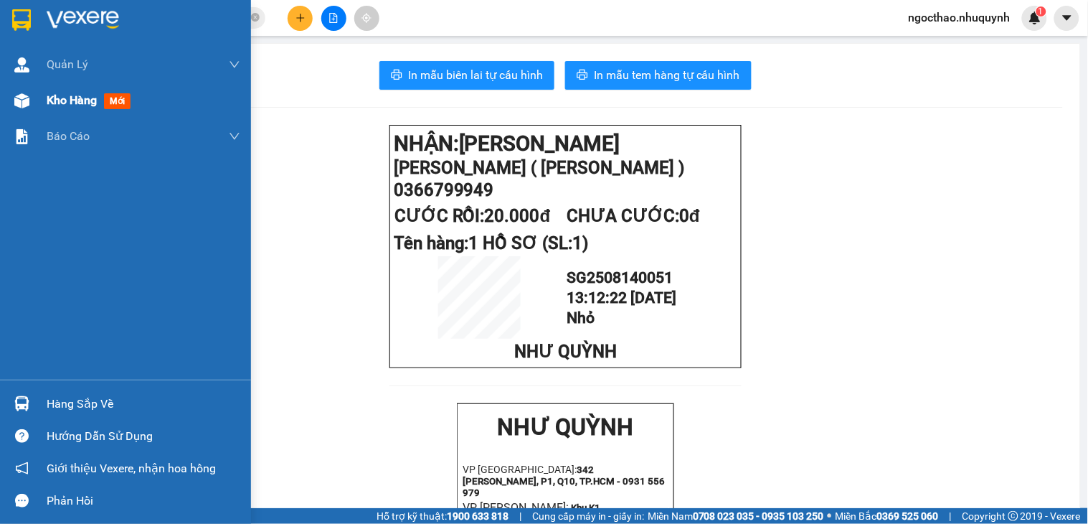
click at [79, 103] on span "Kho hàng" at bounding box center [72, 100] width 50 height 14
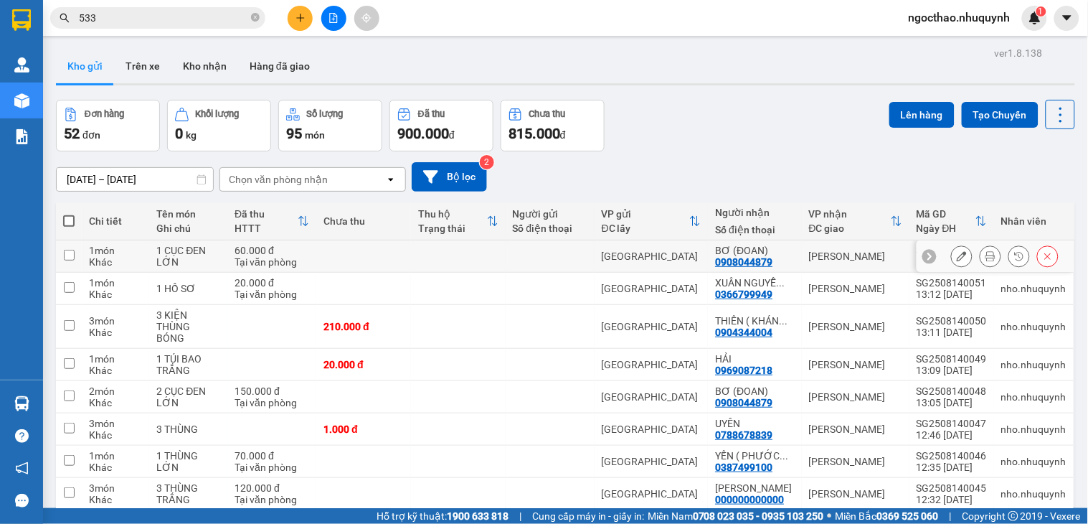
click at [981, 249] on button at bounding box center [991, 256] width 20 height 25
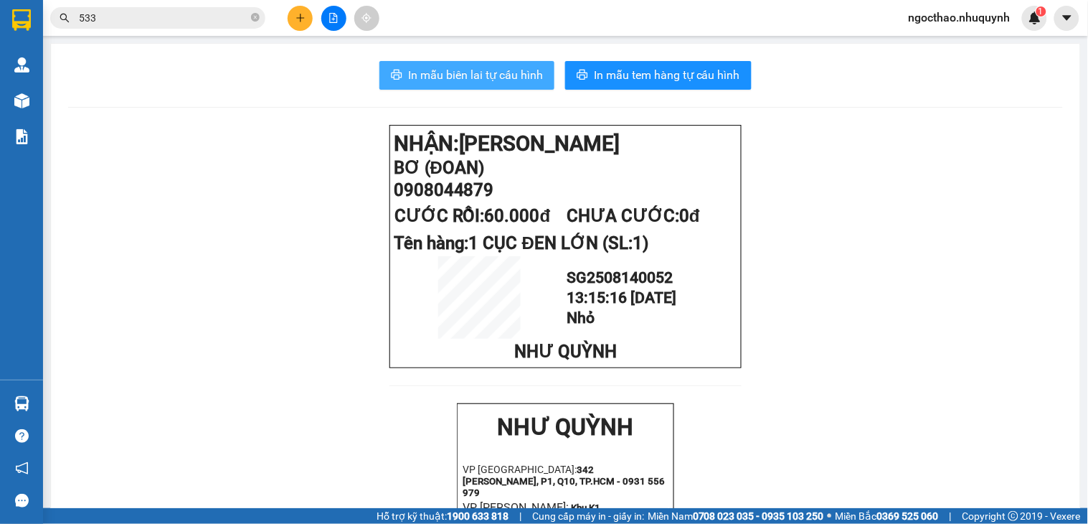
click at [479, 70] on span "In mẫu biên lai tự cấu hình" at bounding box center [475, 75] width 135 height 18
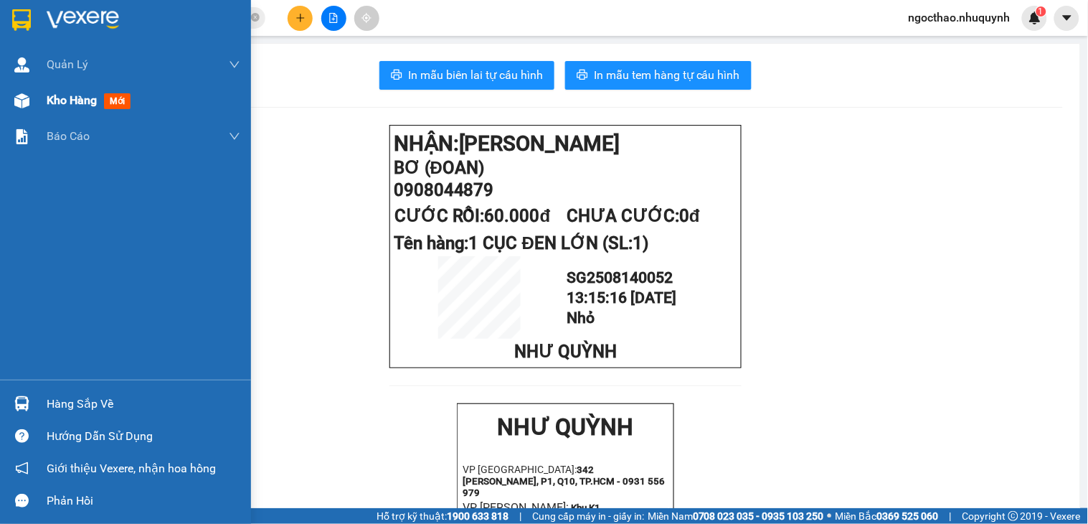
click at [81, 105] on span "Kho hàng" at bounding box center [72, 100] width 50 height 14
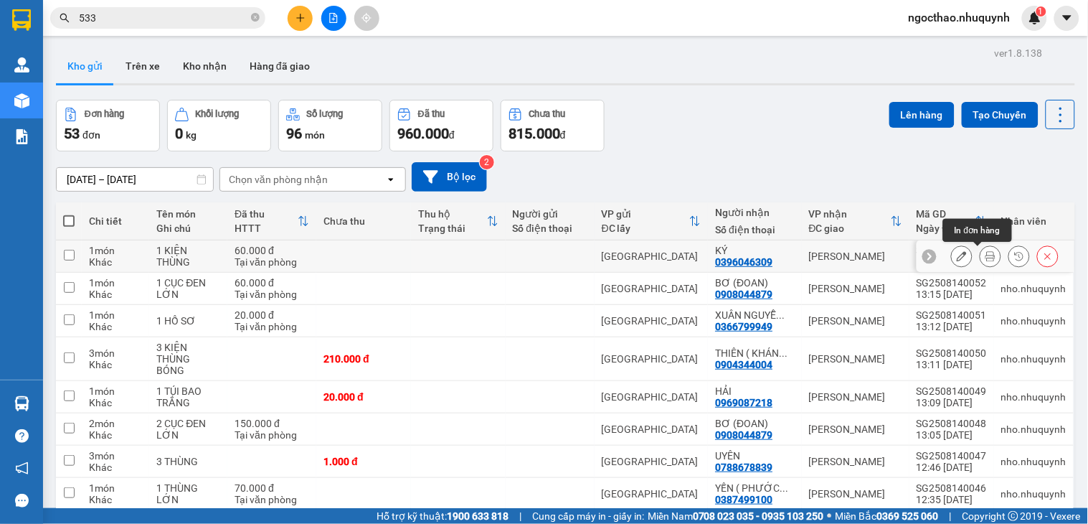
click at [986, 255] on icon at bounding box center [991, 256] width 10 height 10
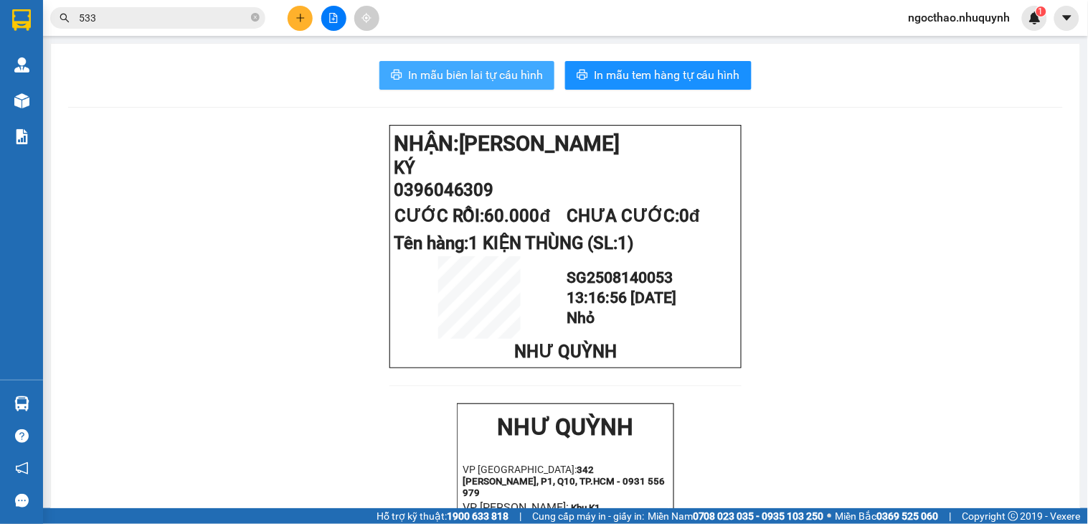
click at [532, 85] on button "In mẫu biên lai tự cấu hình" at bounding box center [466, 75] width 175 height 29
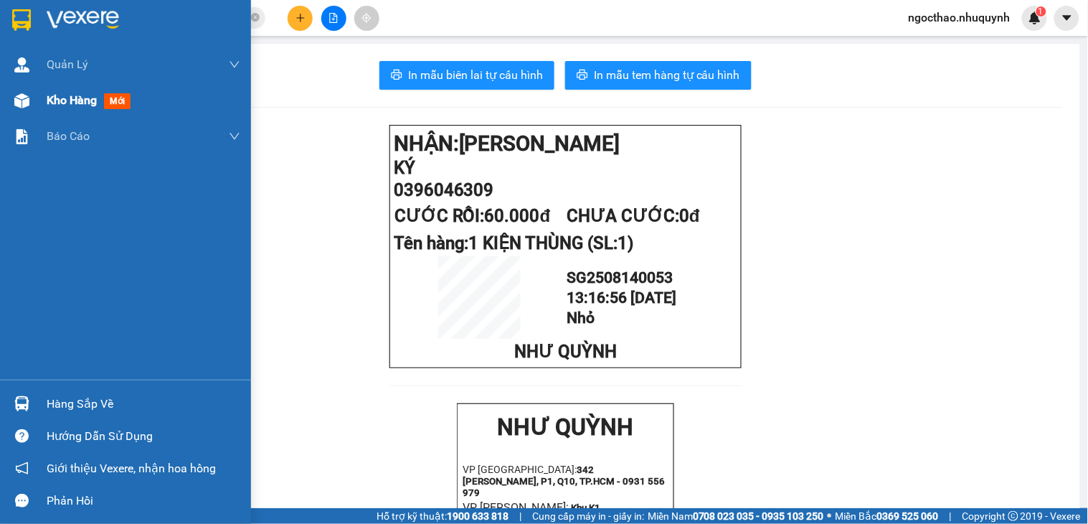
click at [62, 98] on span "Kho hàng" at bounding box center [72, 100] width 50 height 14
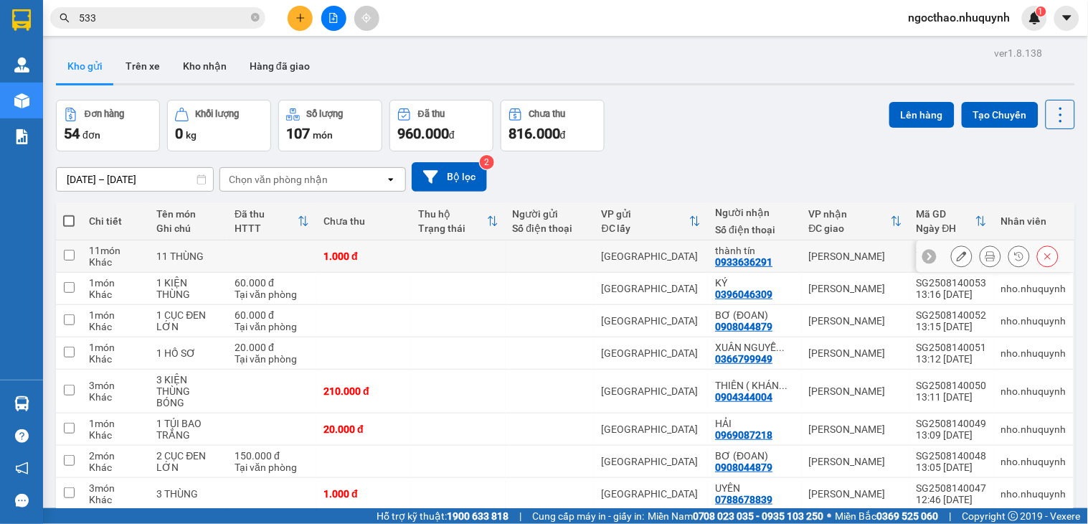
click at [986, 255] on icon at bounding box center [991, 256] width 10 height 10
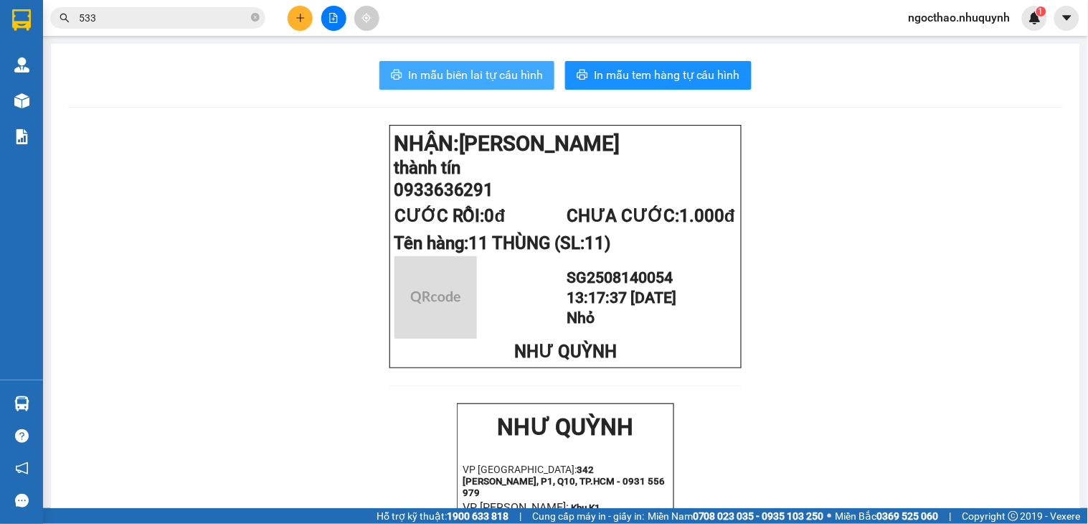
drag, startPoint x: 447, startPoint y: 95, endPoint x: 461, endPoint y: 81, distance: 19.8
click at [461, 81] on span "In mẫu biên lai tự cấu hình" at bounding box center [475, 75] width 135 height 18
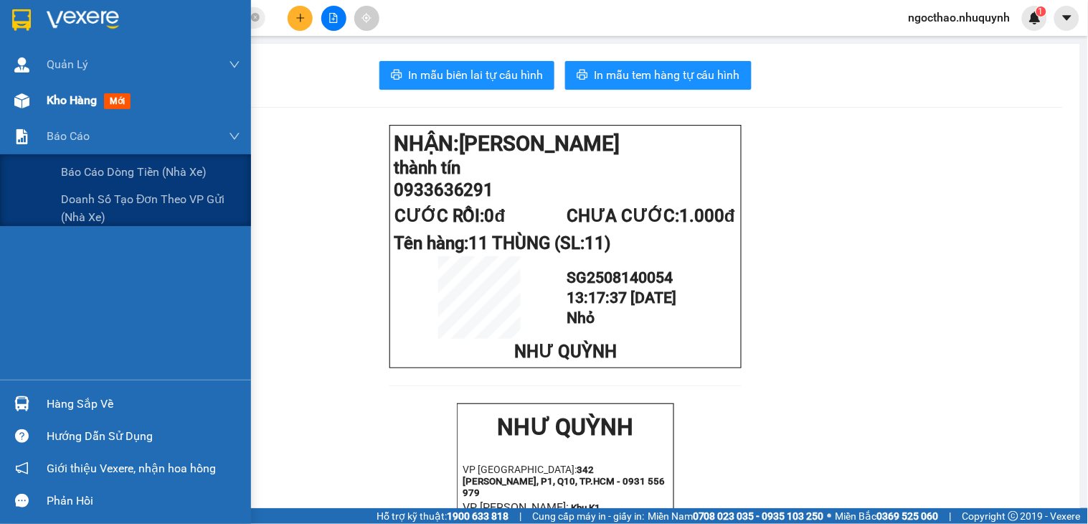
click at [65, 99] on span "Kho hàng" at bounding box center [72, 100] width 50 height 14
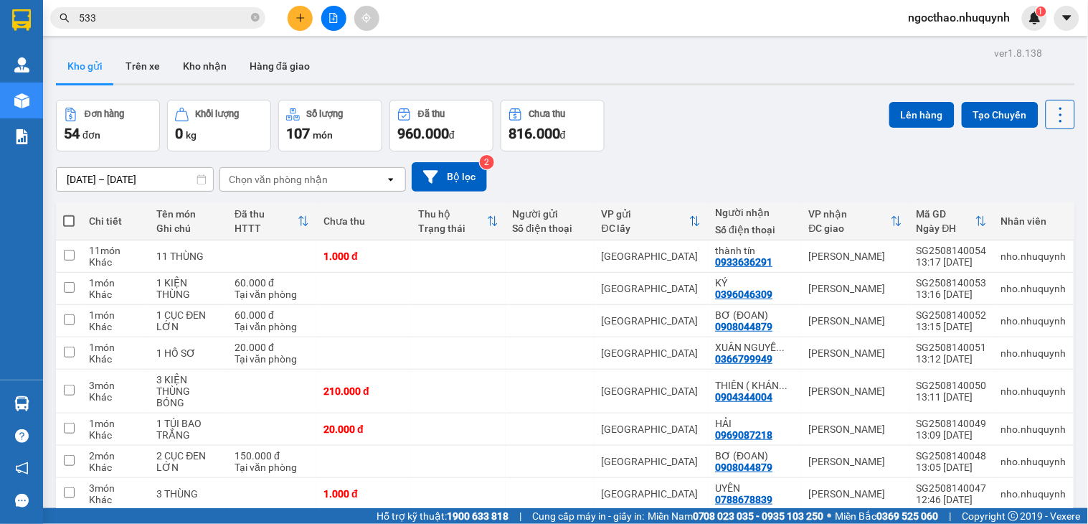
click at [1051, 105] on icon at bounding box center [1061, 115] width 20 height 20
click at [1009, 199] on span "Làm mới" at bounding box center [1026, 205] width 39 height 14
click at [1051, 123] on icon at bounding box center [1061, 115] width 20 height 20
click at [1020, 199] on span "Làm mới" at bounding box center [1026, 205] width 39 height 14
click at [1052, 118] on icon at bounding box center [1061, 115] width 20 height 20
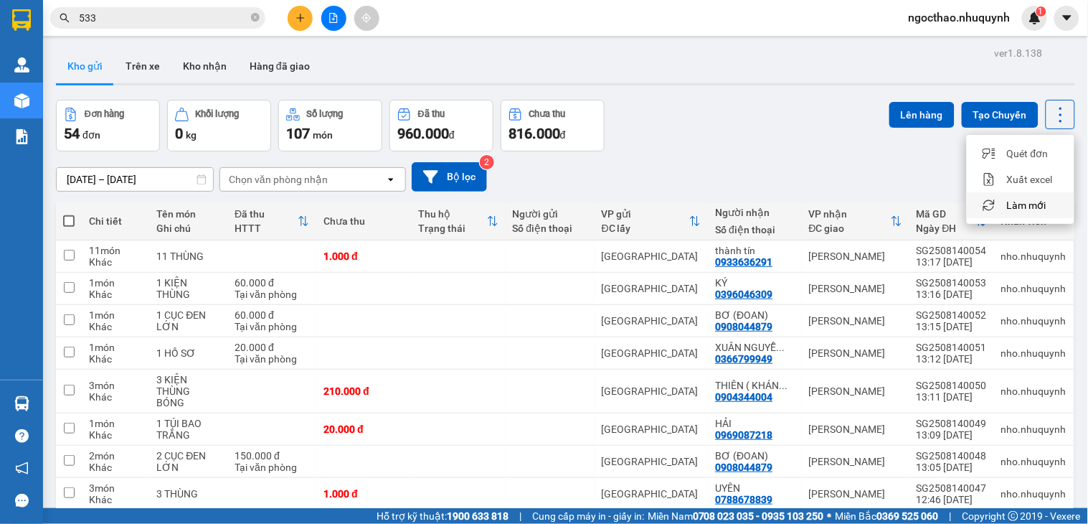
click at [1009, 203] on span "Làm mới" at bounding box center [1026, 205] width 39 height 14
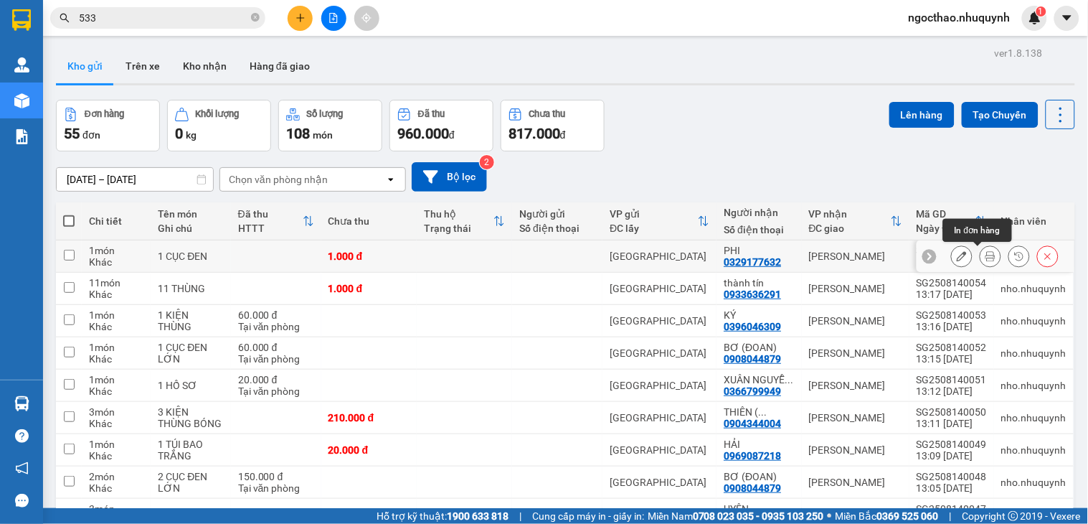
click at [986, 255] on icon at bounding box center [991, 256] width 10 height 10
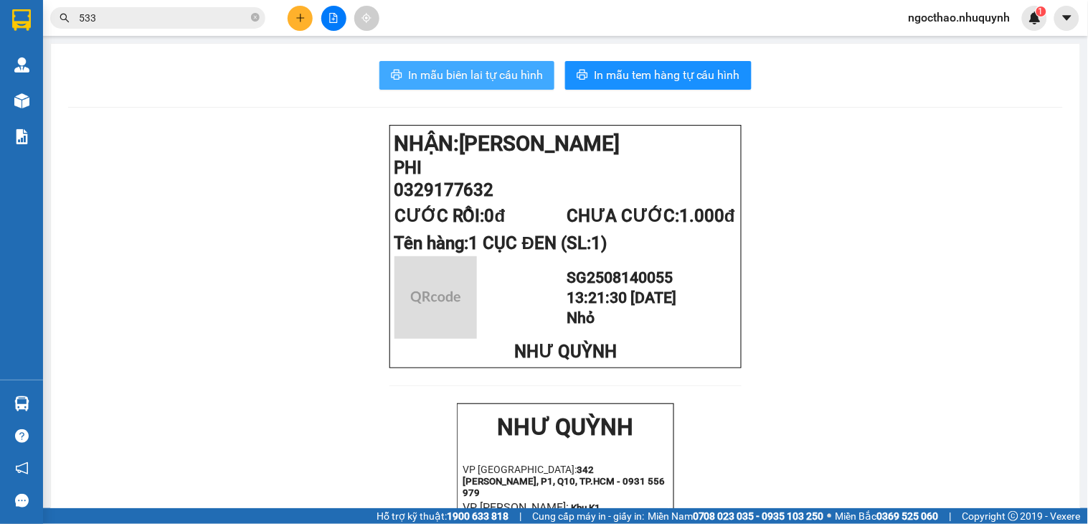
click at [451, 70] on span "In mẫu biên lai tự cấu hình" at bounding box center [475, 75] width 135 height 18
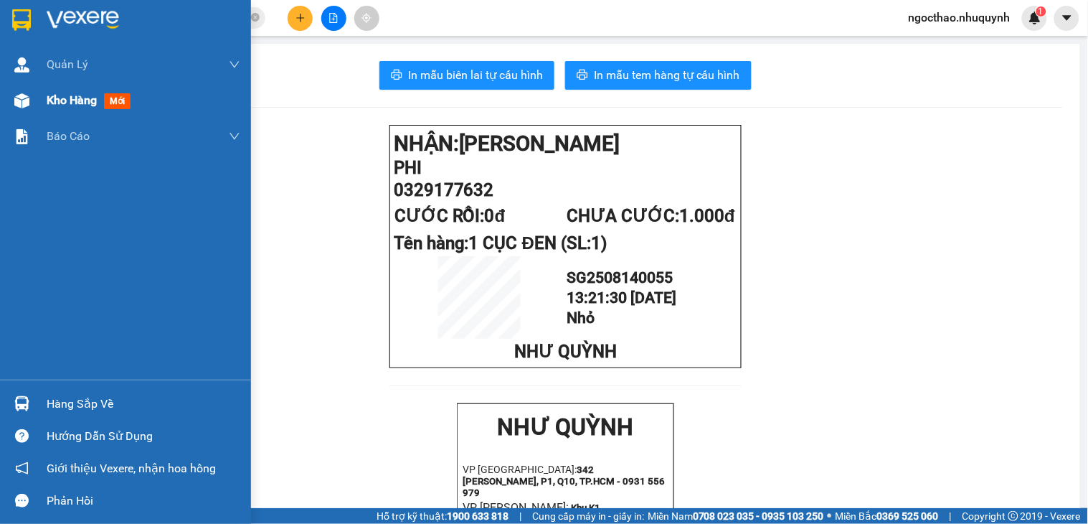
click at [60, 93] on span "Kho hàng" at bounding box center [72, 100] width 50 height 14
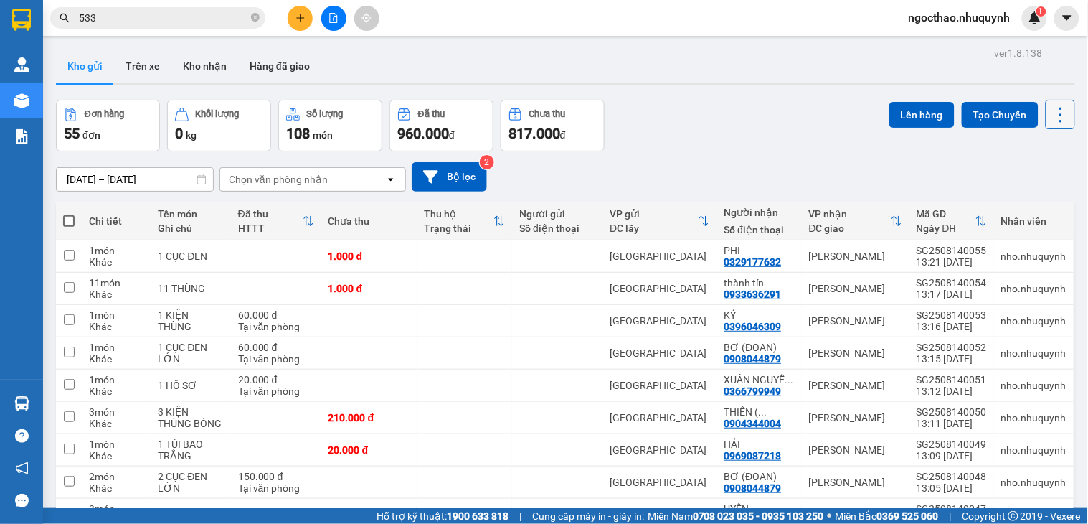
click at [1048, 102] on button at bounding box center [1060, 114] width 29 height 29
click at [1031, 209] on span "Làm mới" at bounding box center [1026, 205] width 39 height 14
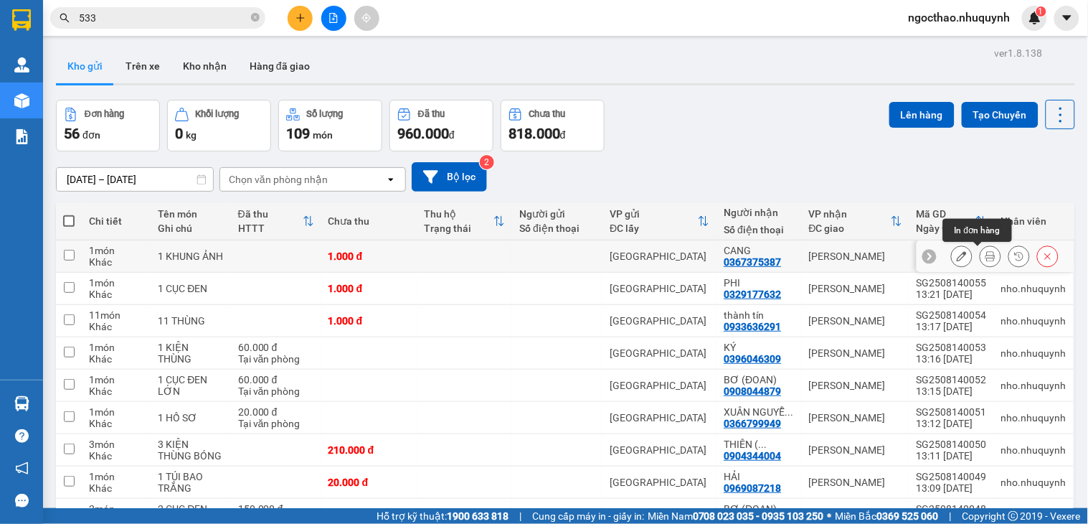
click at [986, 251] on icon at bounding box center [991, 256] width 10 height 10
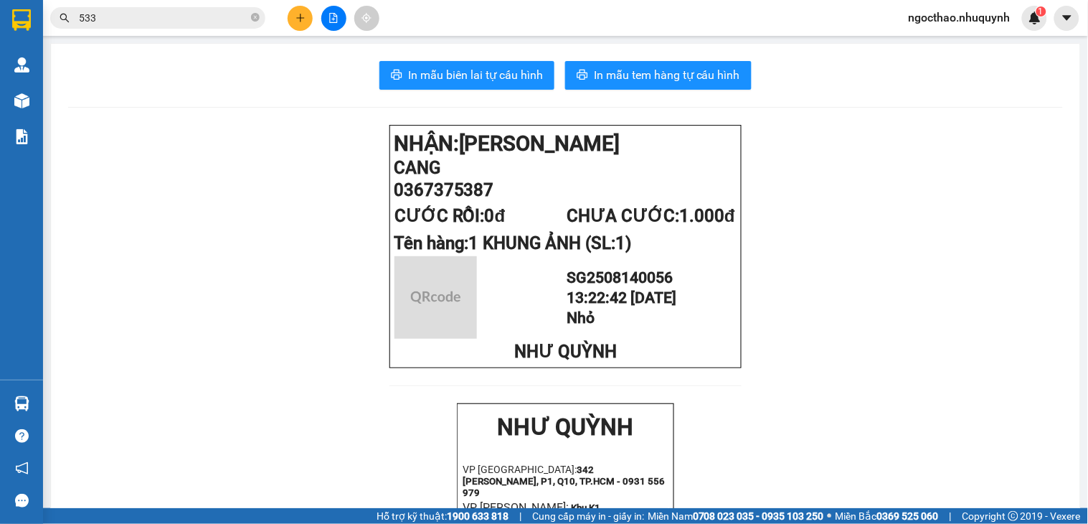
drag, startPoint x: 478, startPoint y: 69, endPoint x: 1070, endPoint y: 226, distance: 612.3
click at [481, 70] on span "In mẫu biên lai tự cấu hình" at bounding box center [475, 75] width 135 height 18
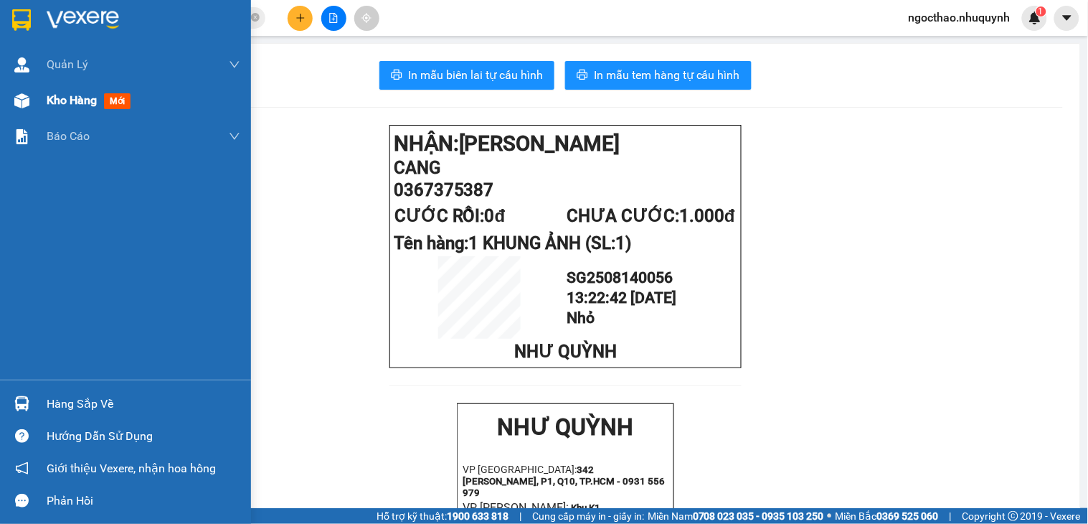
click at [39, 94] on div "Kho hàng mới" at bounding box center [125, 100] width 251 height 36
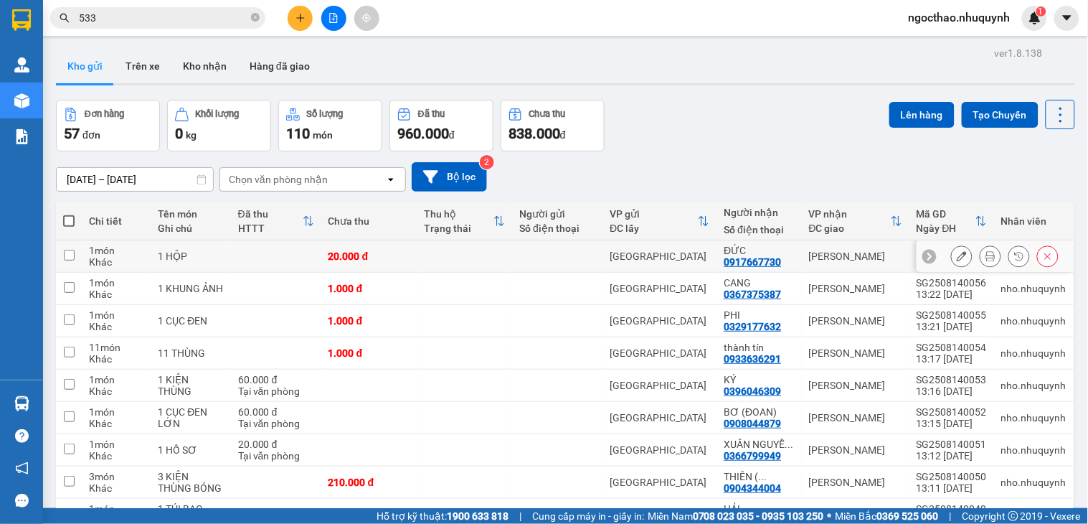
click at [985, 254] on button at bounding box center [991, 256] width 20 height 25
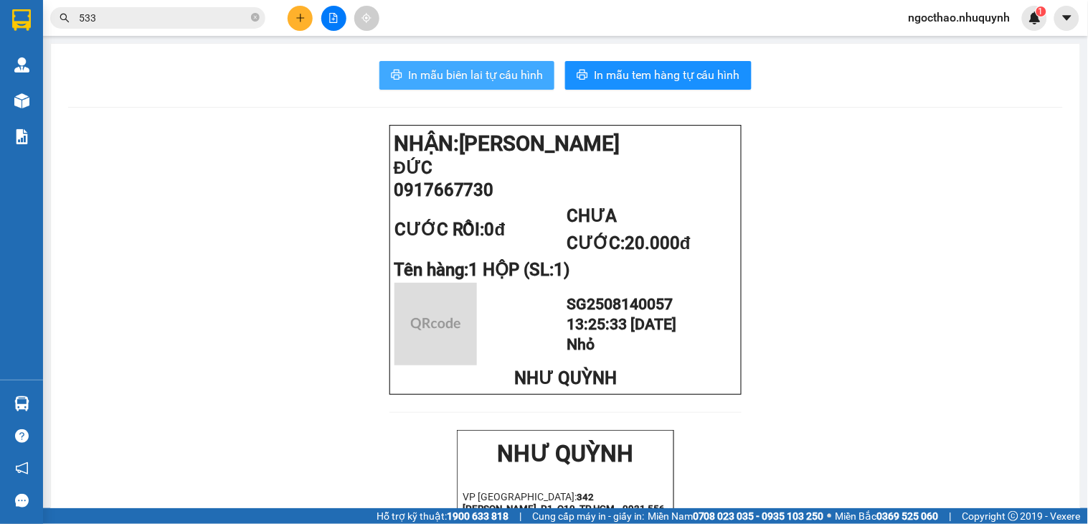
click at [494, 80] on span "In mẫu biên lai tự cấu hình" at bounding box center [475, 75] width 135 height 18
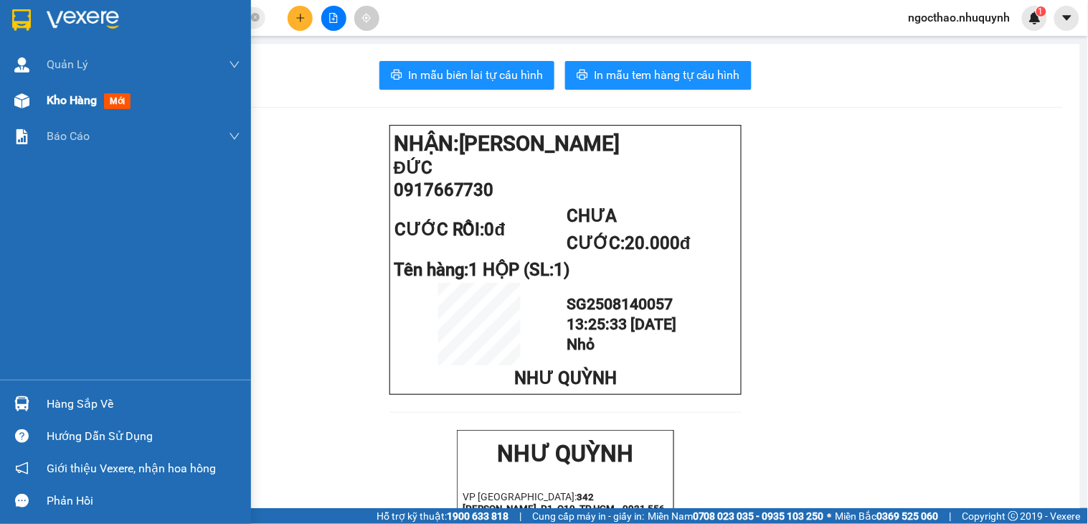
click at [41, 101] on div "Kho hàng mới" at bounding box center [125, 100] width 251 height 36
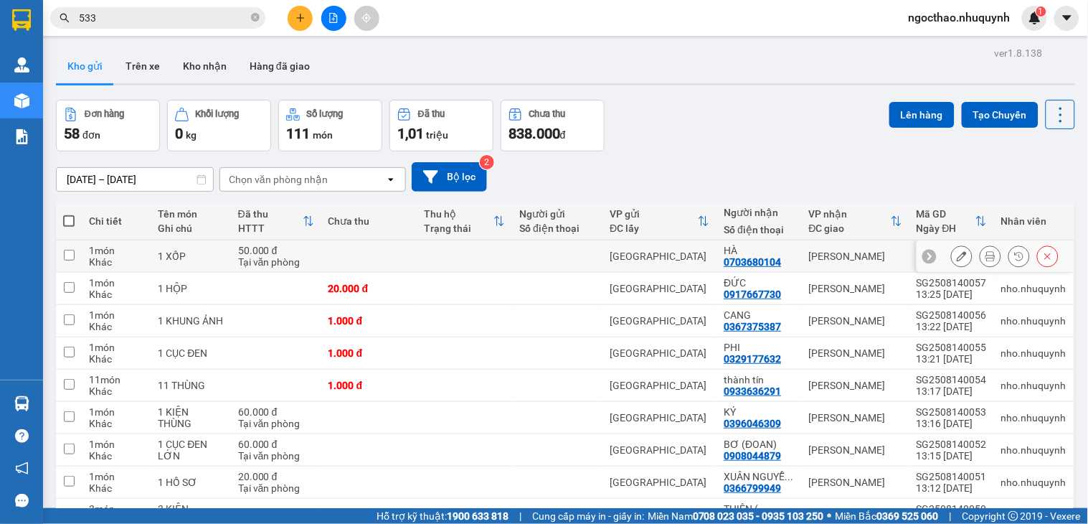
click at [981, 256] on button at bounding box center [991, 256] width 20 height 25
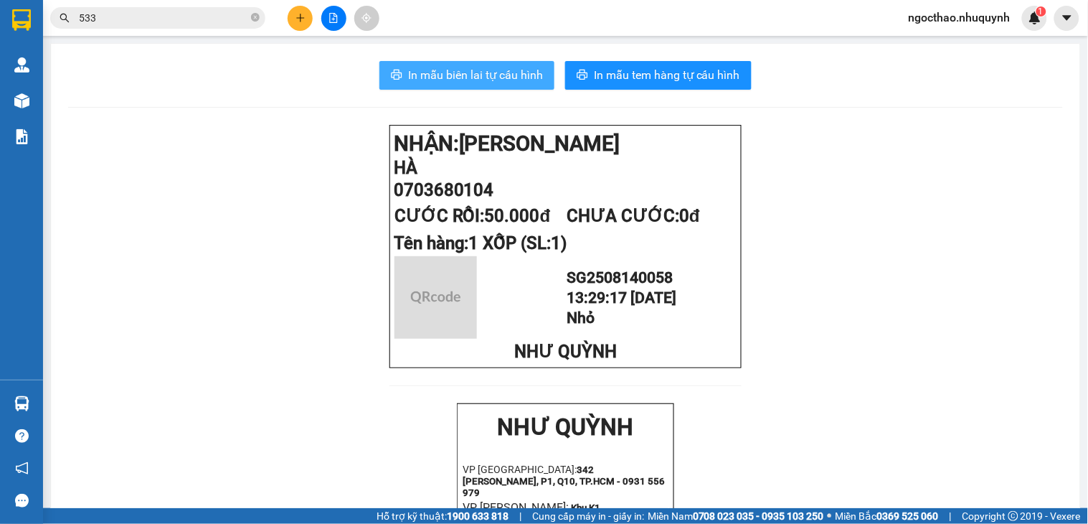
drag, startPoint x: 446, startPoint y: 91, endPoint x: 463, endPoint y: 82, distance: 19.6
drag, startPoint x: 463, startPoint y: 82, endPoint x: 780, endPoint y: 286, distance: 376.3
click at [464, 82] on span "In mẫu biên lai tự cấu hình" at bounding box center [475, 75] width 135 height 18
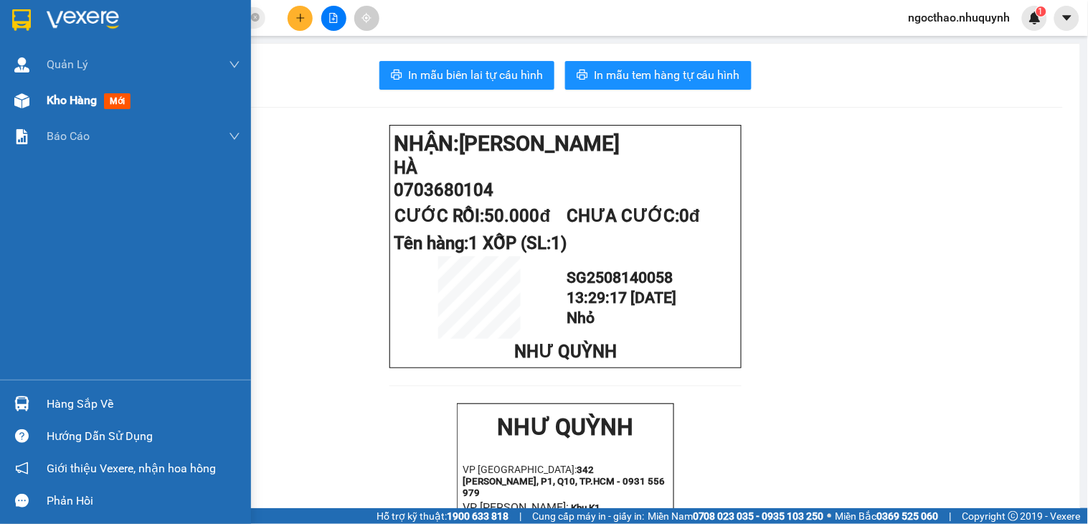
drag, startPoint x: 17, startPoint y: 98, endPoint x: 47, endPoint y: 98, distance: 30.1
click at [18, 98] on div at bounding box center [21, 100] width 25 height 25
click at [47, 98] on span "Kho hàng" at bounding box center [72, 100] width 50 height 14
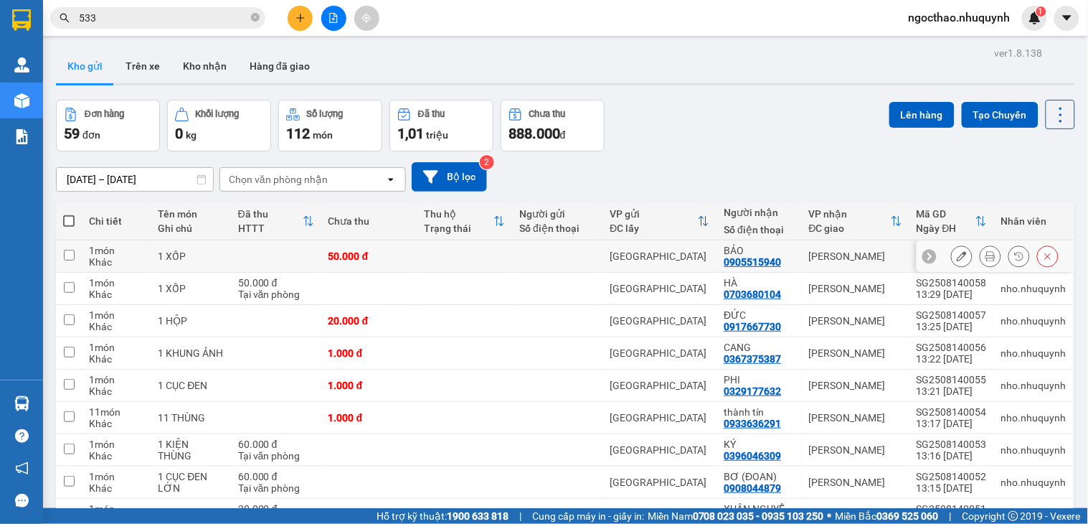
click at [986, 257] on icon at bounding box center [991, 256] width 10 height 10
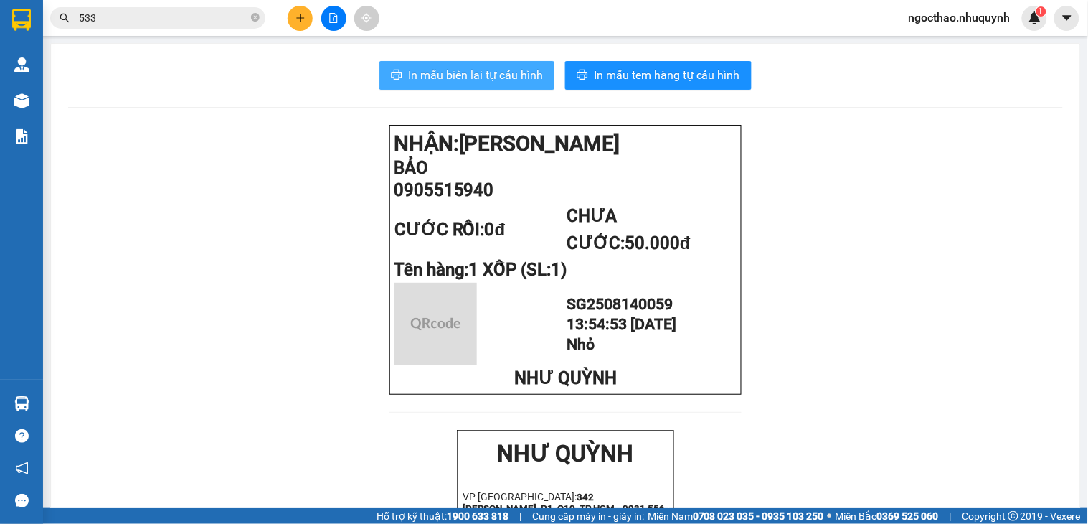
click at [429, 65] on button "In mẫu biên lai tự cấu hình" at bounding box center [466, 75] width 175 height 29
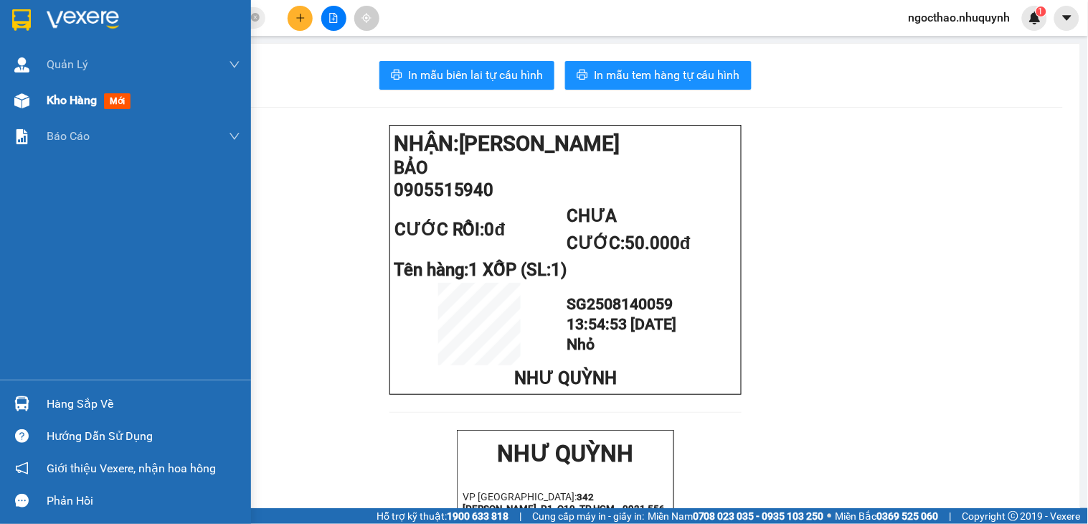
click at [66, 101] on span "Kho hàng" at bounding box center [72, 100] width 50 height 14
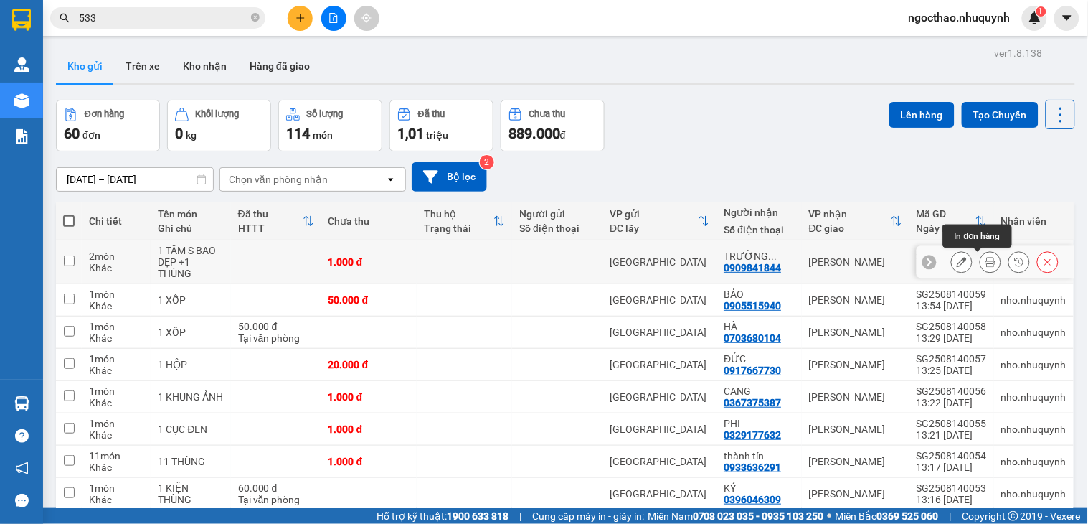
click at [981, 255] on button at bounding box center [991, 262] width 20 height 25
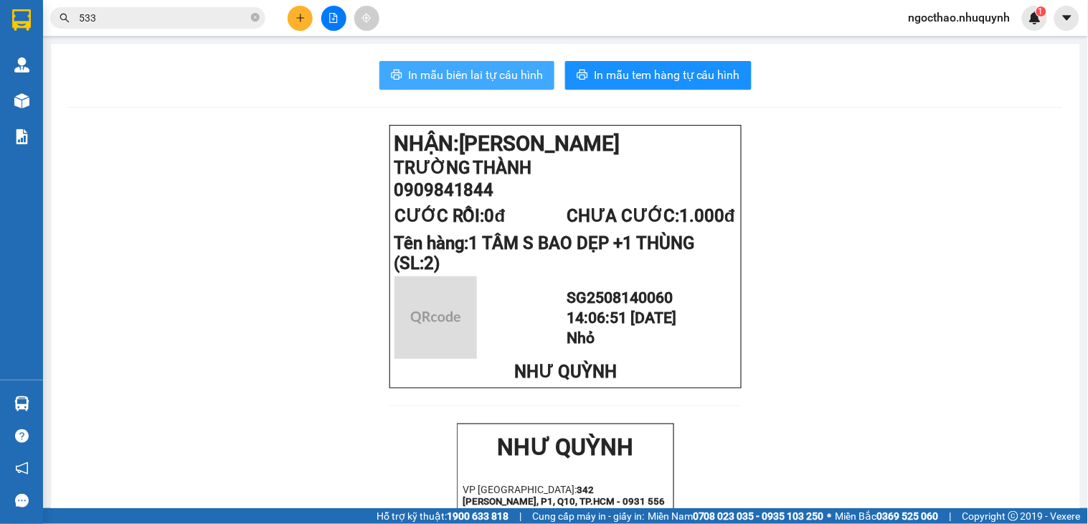
drag, startPoint x: 456, startPoint y: 77, endPoint x: 569, endPoint y: 156, distance: 138.5
click at [456, 77] on span "In mẫu biên lai tự cấu hình" at bounding box center [475, 75] width 135 height 18
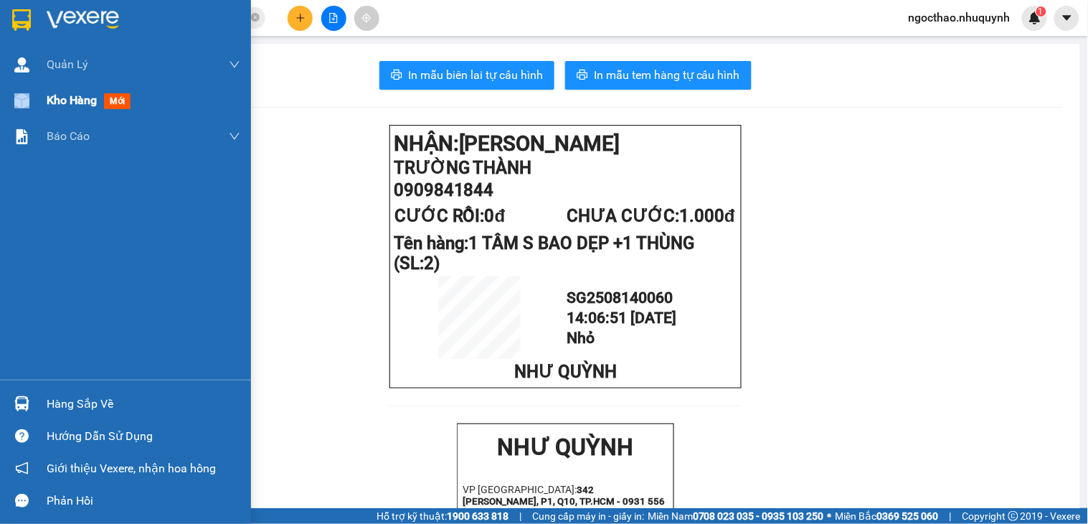
click at [47, 105] on div "Kho hàng mới" at bounding box center [125, 100] width 251 height 36
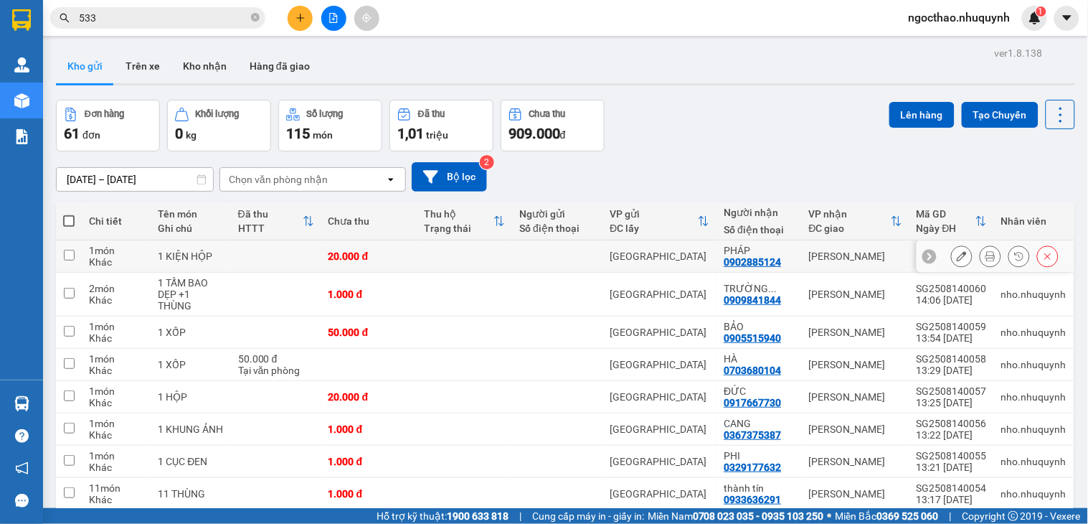
click at [983, 255] on button at bounding box center [991, 256] width 20 height 25
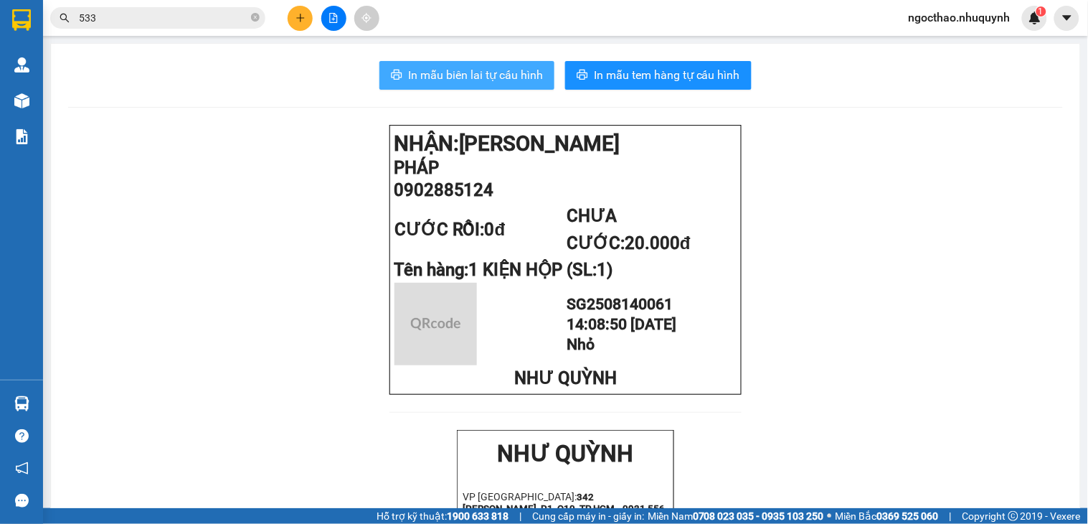
click at [506, 85] on button "In mẫu biên lai tự cấu hình" at bounding box center [466, 75] width 175 height 29
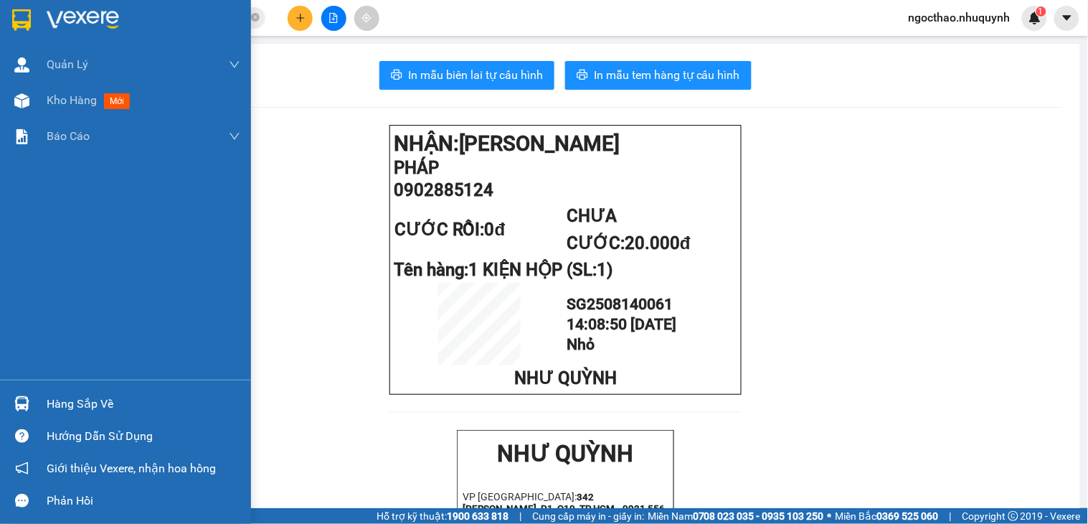
drag, startPoint x: 69, startPoint y: 90, endPoint x: 1070, endPoint y: 202, distance: 1006.9
click at [70, 91] on div "Kho hàng mới" at bounding box center [91, 100] width 89 height 18
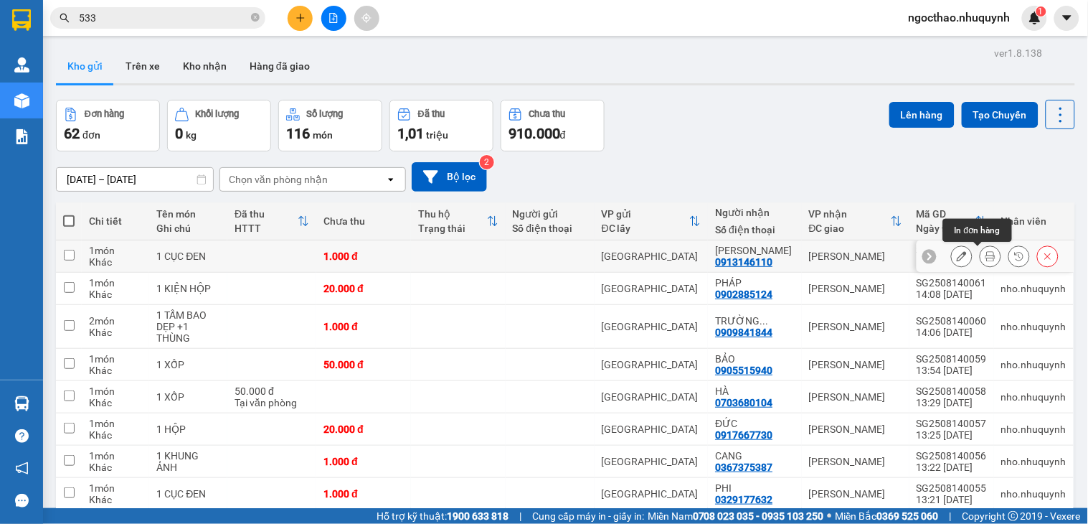
click at [986, 253] on icon at bounding box center [991, 256] width 10 height 10
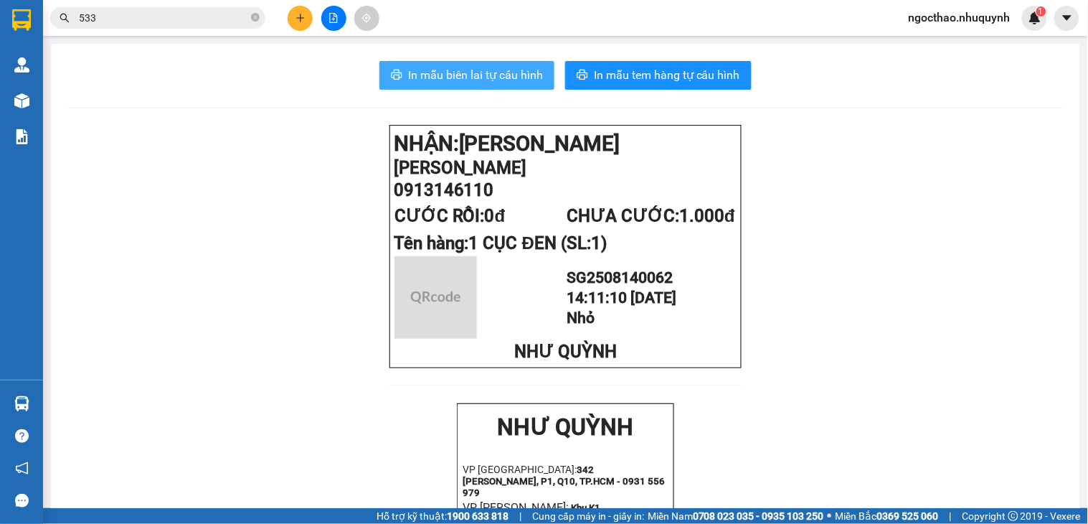
click at [539, 73] on button "In mẫu biên lai tự cấu hình" at bounding box center [466, 75] width 175 height 29
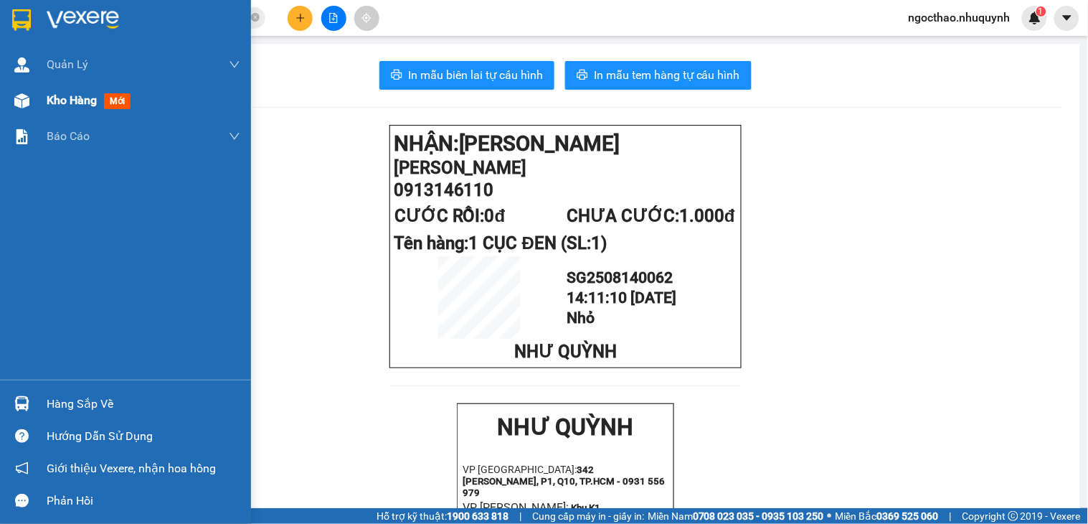
click at [81, 95] on span "Kho hàng" at bounding box center [72, 100] width 50 height 14
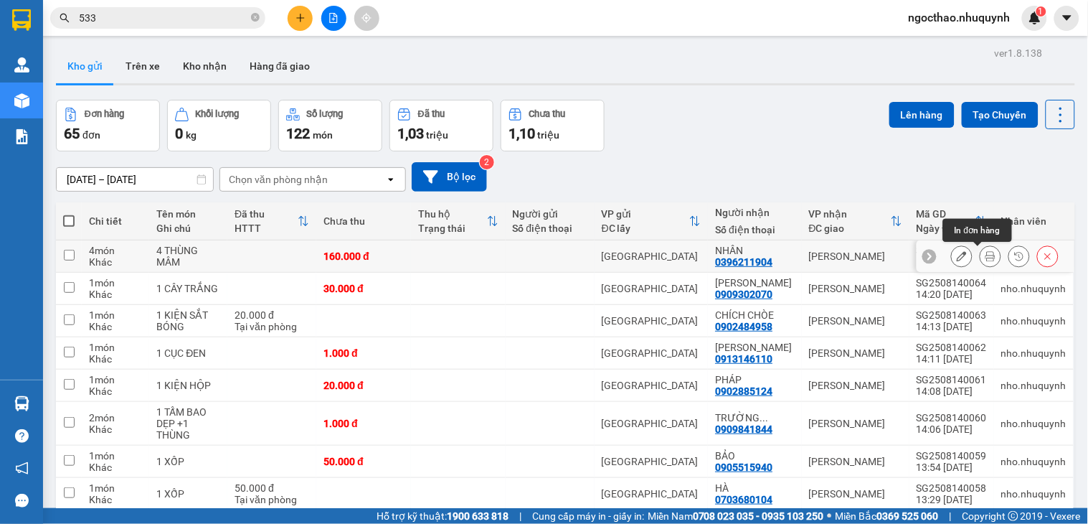
click at [986, 253] on icon at bounding box center [991, 256] width 10 height 10
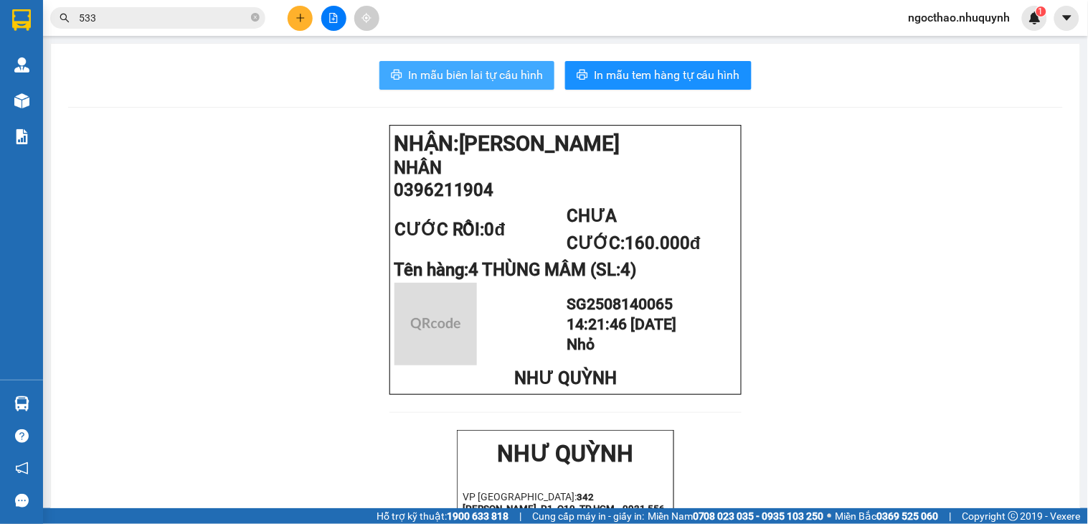
click at [504, 77] on span "In mẫu biên lai tự cấu hình" at bounding box center [475, 75] width 135 height 18
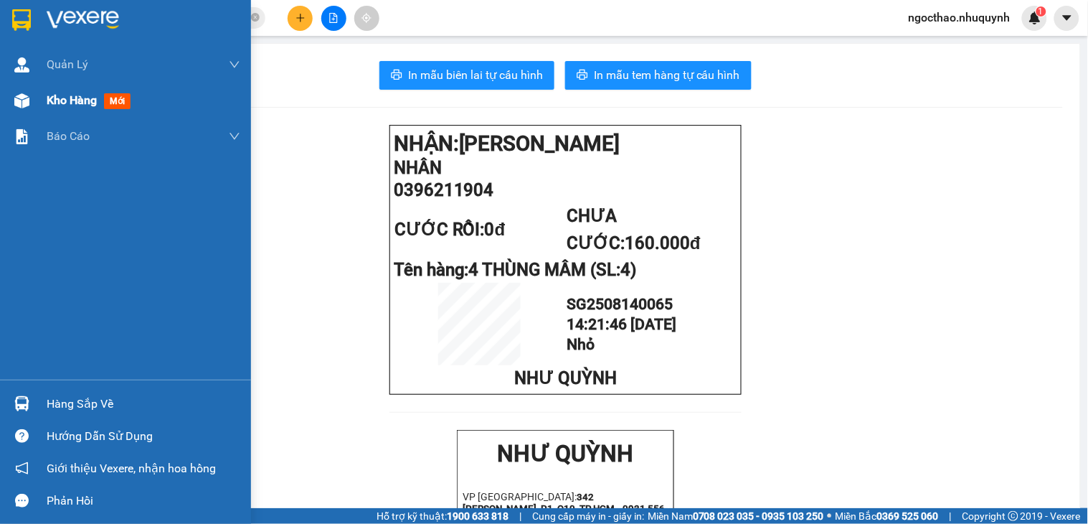
click at [60, 113] on div "Kho hàng mới" at bounding box center [144, 100] width 194 height 36
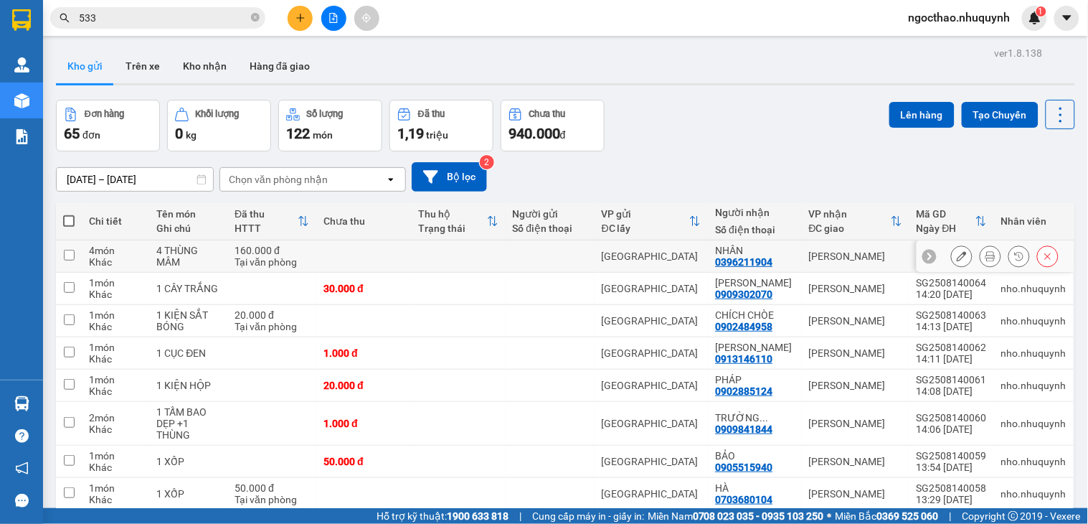
click at [986, 261] on div at bounding box center [991, 256] width 22 height 22
click at [986, 261] on icon at bounding box center [991, 256] width 10 height 10
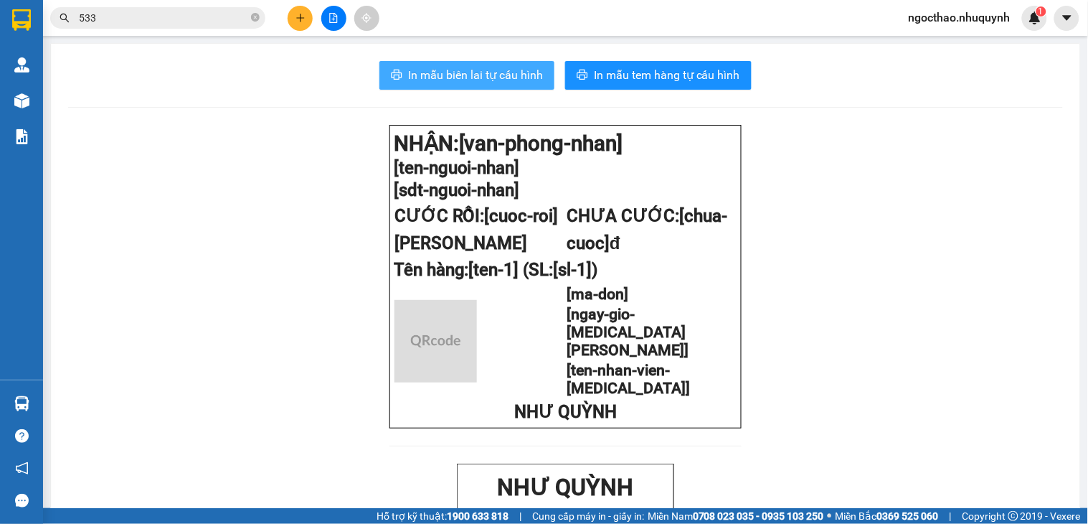
click at [486, 62] on button "In mẫu biên lai tự cấu hình" at bounding box center [466, 75] width 175 height 29
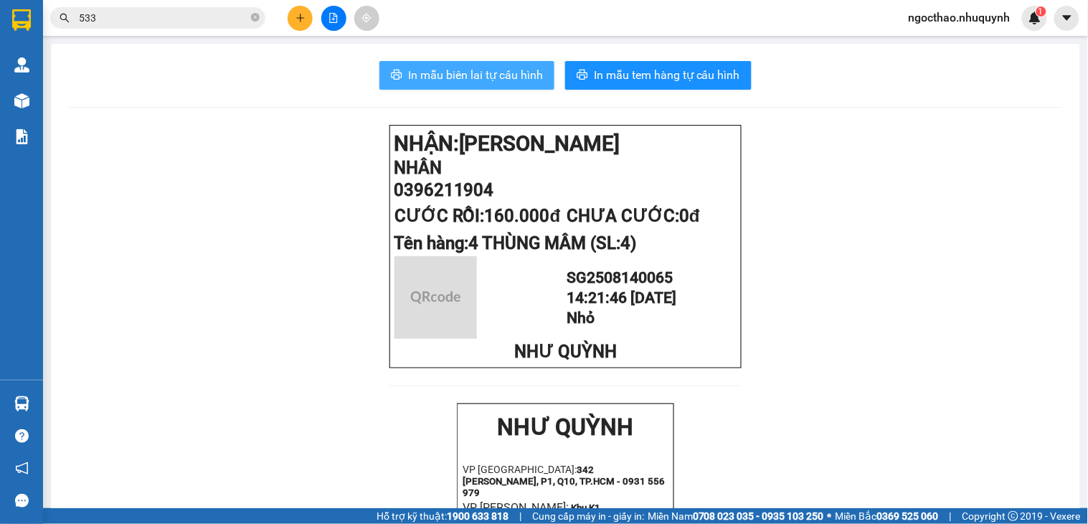
click at [486, 62] on button "In mẫu biên lai tự cấu hình" at bounding box center [466, 75] width 175 height 29
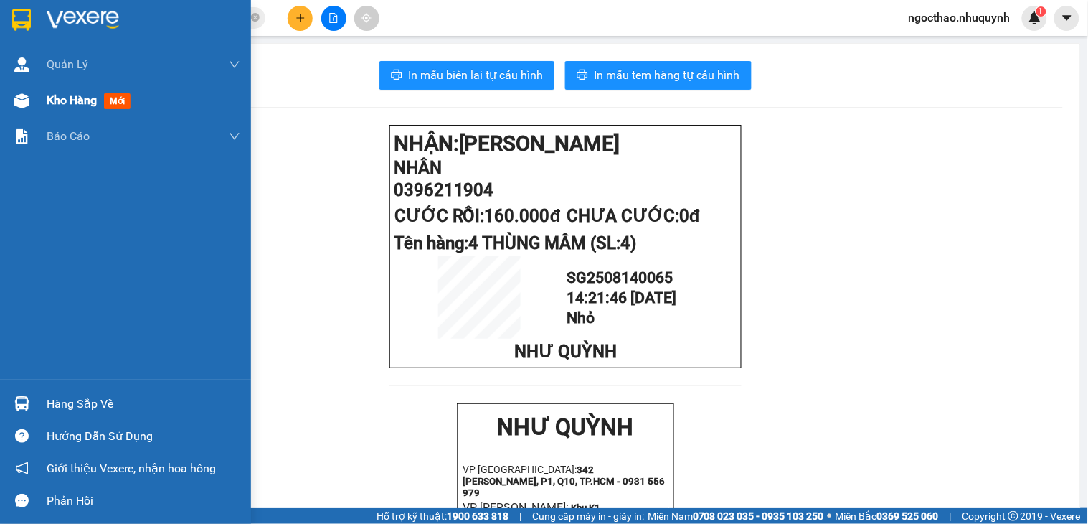
click at [63, 94] on span "Kho hàng" at bounding box center [72, 100] width 50 height 14
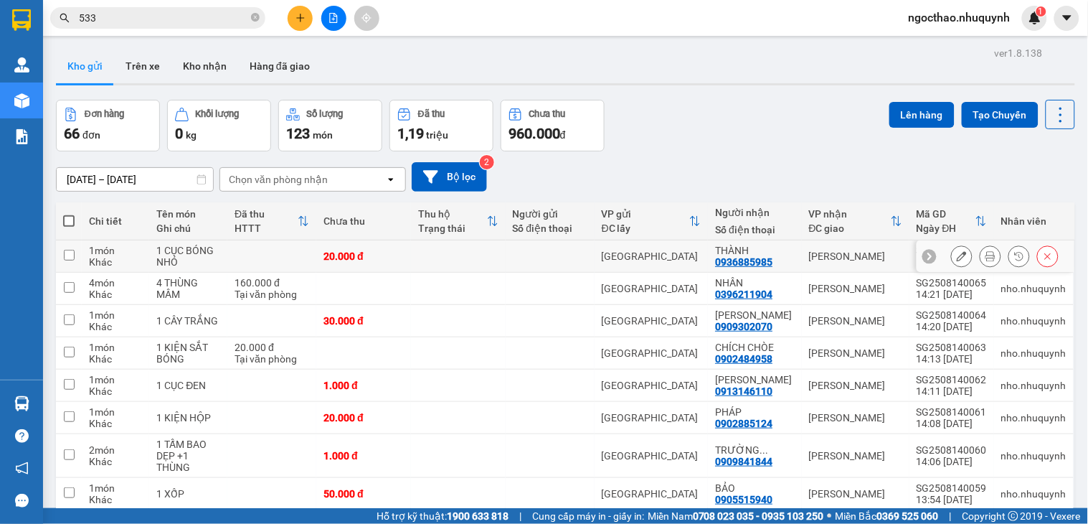
click at [986, 260] on icon at bounding box center [991, 256] width 10 height 10
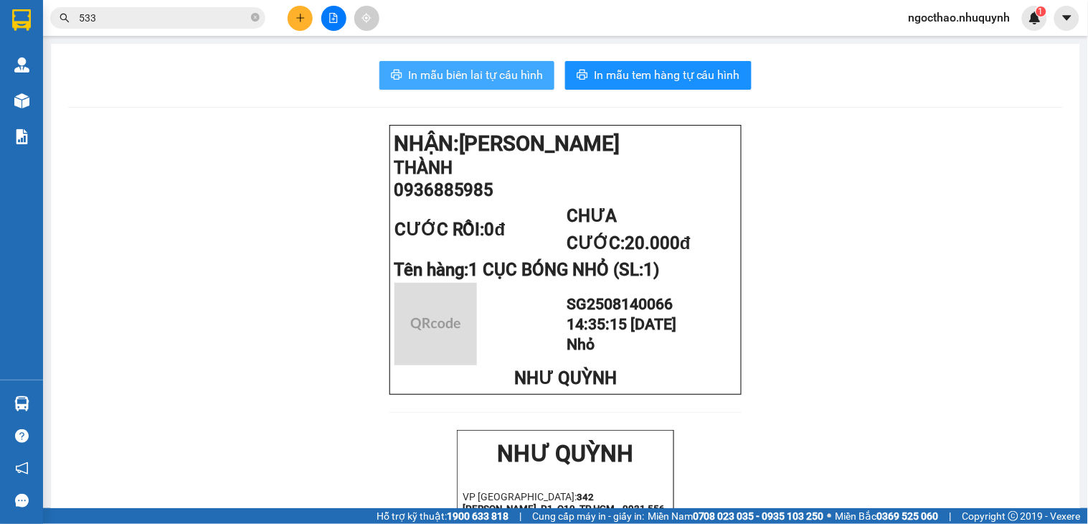
click at [472, 85] on button "In mẫu biên lai tự cấu hình" at bounding box center [466, 75] width 175 height 29
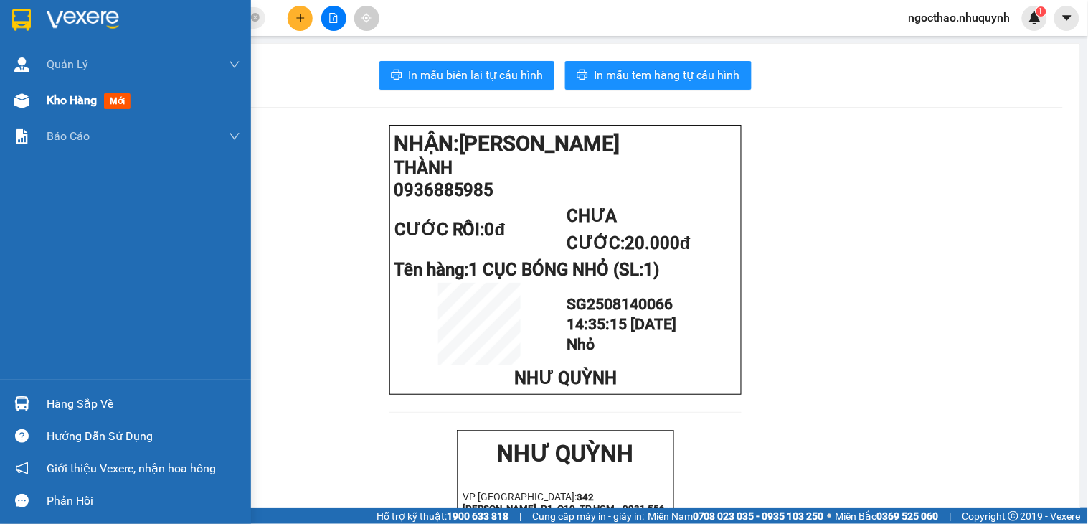
click at [74, 96] on span "Kho hàng" at bounding box center [72, 100] width 50 height 14
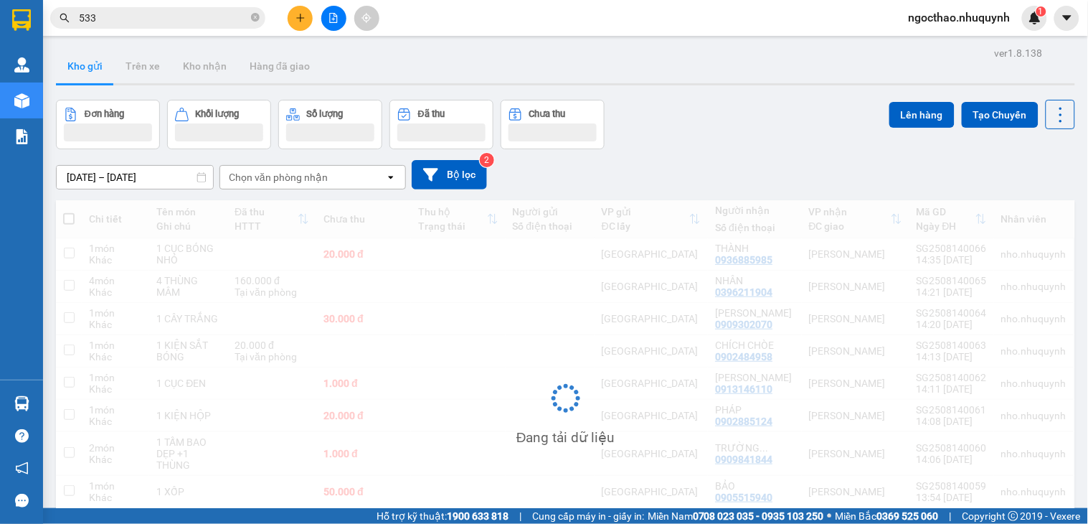
scroll to position [80, 0]
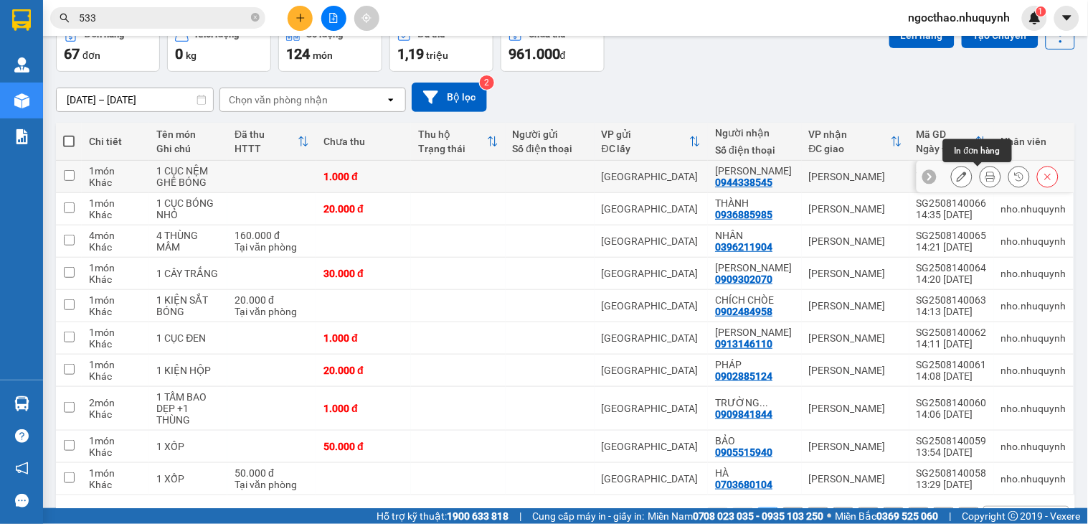
click at [986, 178] on icon at bounding box center [991, 176] width 10 height 10
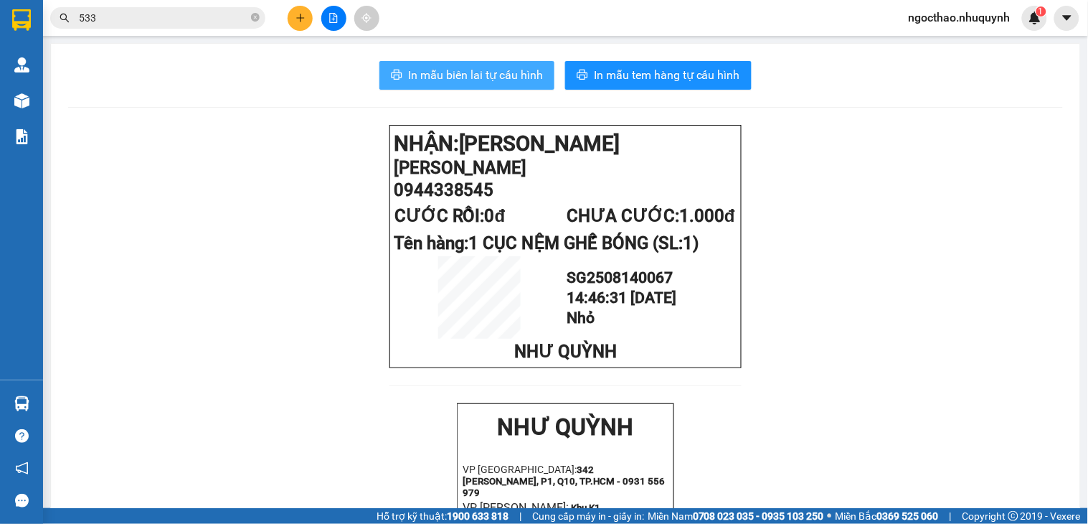
click at [496, 73] on span "In mẫu biên lai tự cấu hình" at bounding box center [475, 75] width 135 height 18
click at [113, 24] on input "533" at bounding box center [163, 18] width 169 height 16
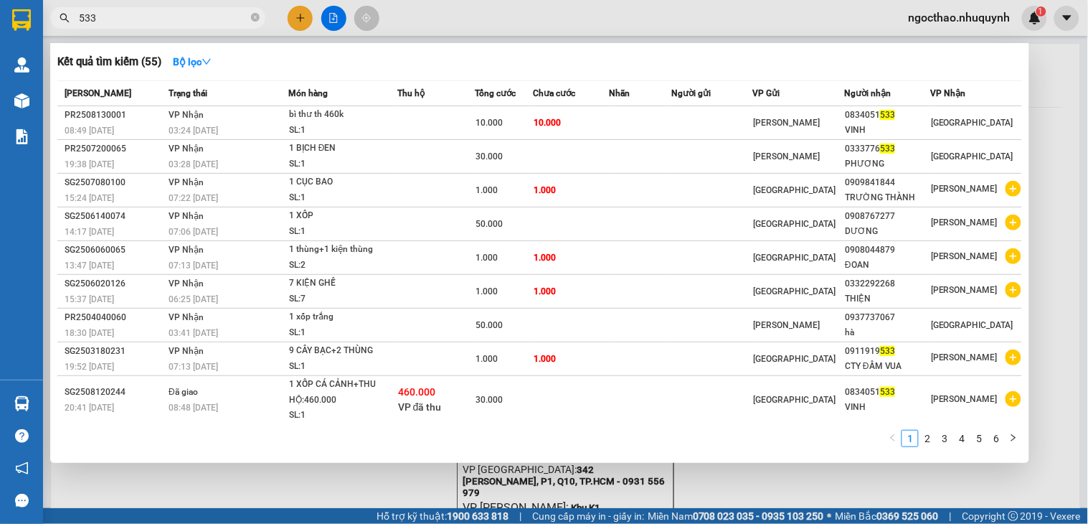
click at [113, 24] on input "533" at bounding box center [163, 18] width 169 height 16
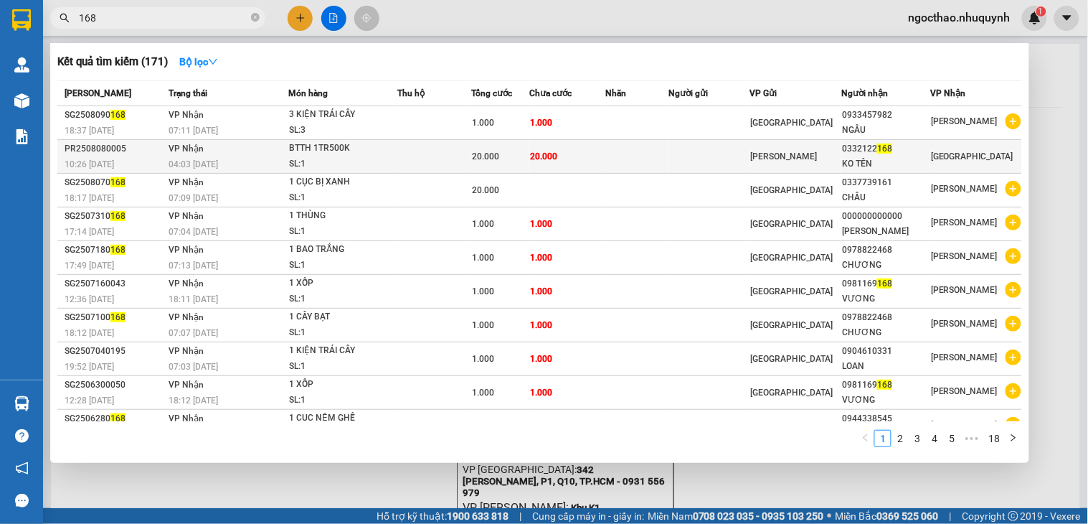
type input "168"
drag, startPoint x: 841, startPoint y: 148, endPoint x: 890, endPoint y: 151, distance: 49.6
click at [890, 151] on tr "PR2508080005 10:26 [DATE] VP Nhận 04:03 [DATE] BTTH 1TR500K SL: 1 20.000 20.000…" at bounding box center [539, 157] width 965 height 34
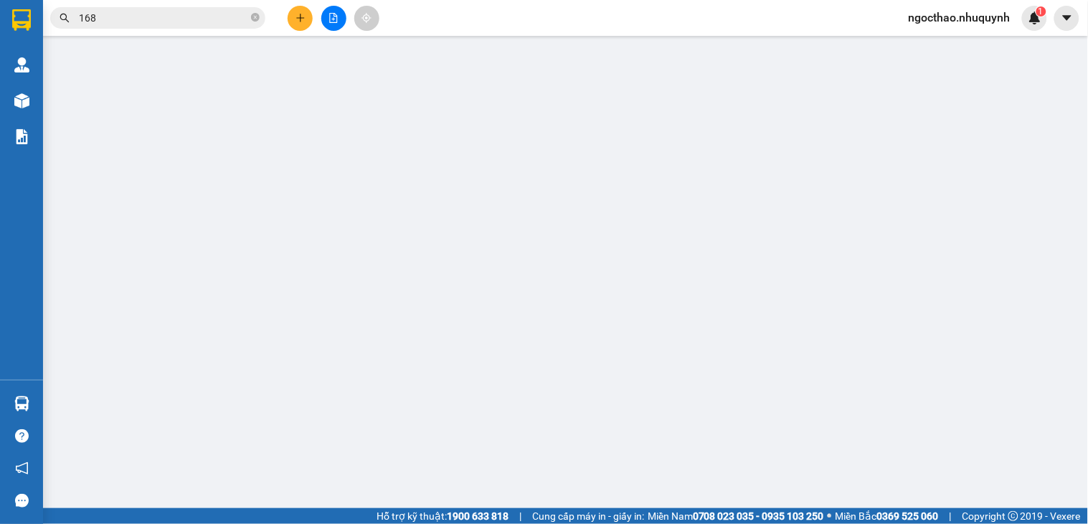
type input "0332122168"
type input "KO TÊN"
type input "20.000"
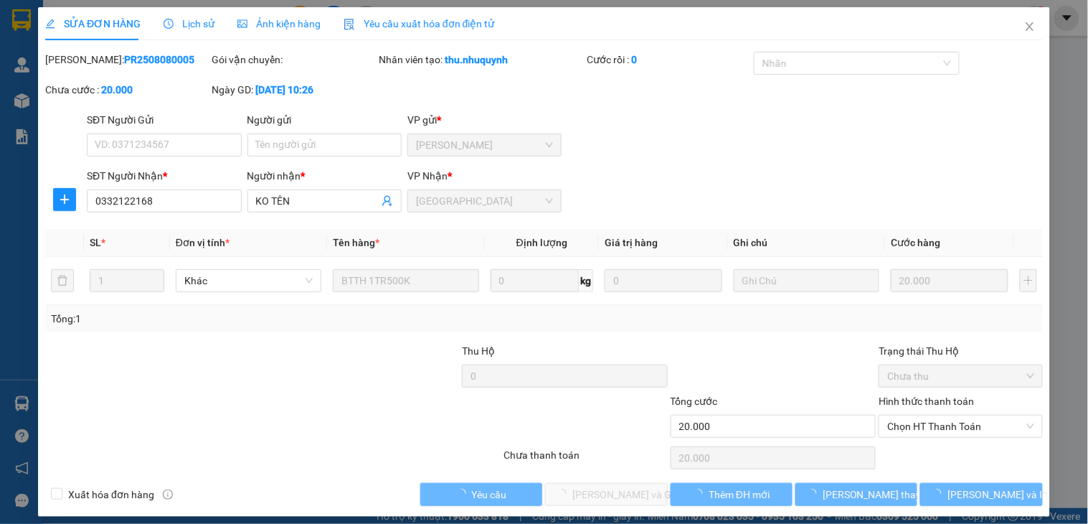
drag, startPoint x: 890, startPoint y: 151, endPoint x: 178, endPoint y: 187, distance: 713.3
click at [678, 141] on div "SỬA ĐƠN HÀNG Lịch sử Ảnh kiện hàng Yêu cầu xuất hóa đơn điện tử Total Paid Fee …" at bounding box center [544, 262] width 1088 height 524
click at [178, 197] on div "SỬA ĐƠN HÀNG Lịch sử Ảnh kiện hàng Yêu cầu xuất hóa đơn điện tử Total Paid Fee …" at bounding box center [544, 262] width 1088 height 524
click at [178, 197] on input "0332122168" at bounding box center [164, 200] width 154 height 23
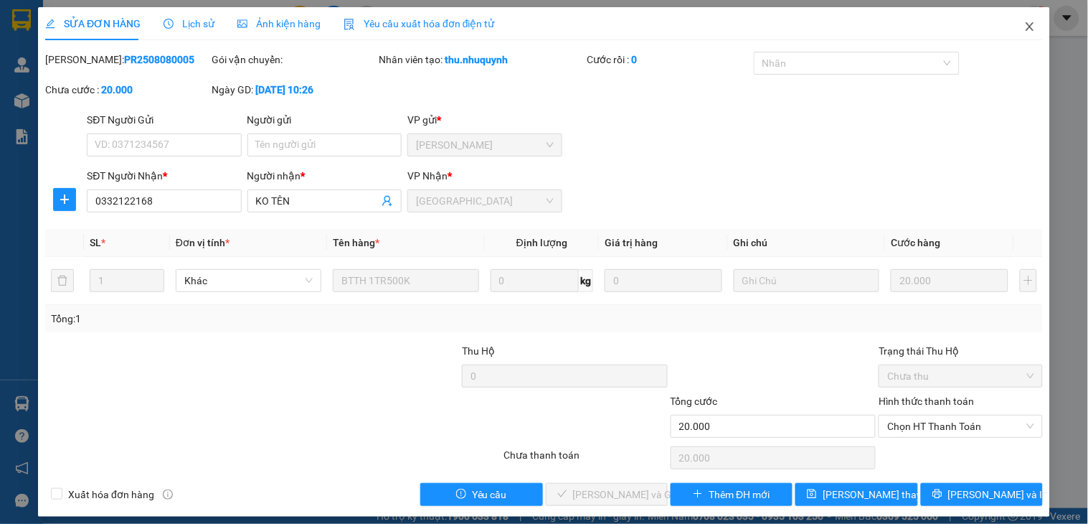
click at [1024, 27] on icon "close" at bounding box center [1029, 26] width 11 height 11
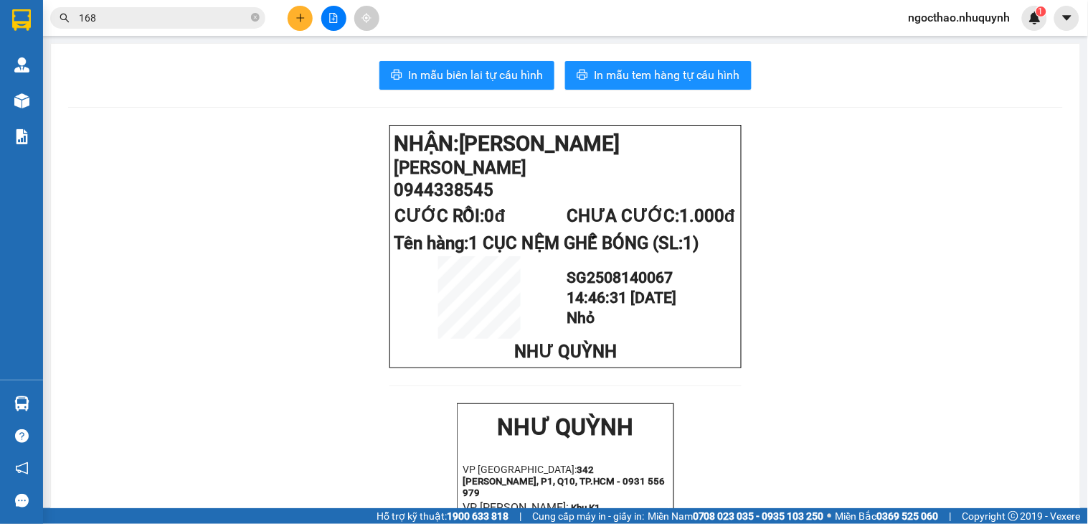
click at [164, 22] on input "168" at bounding box center [163, 18] width 169 height 16
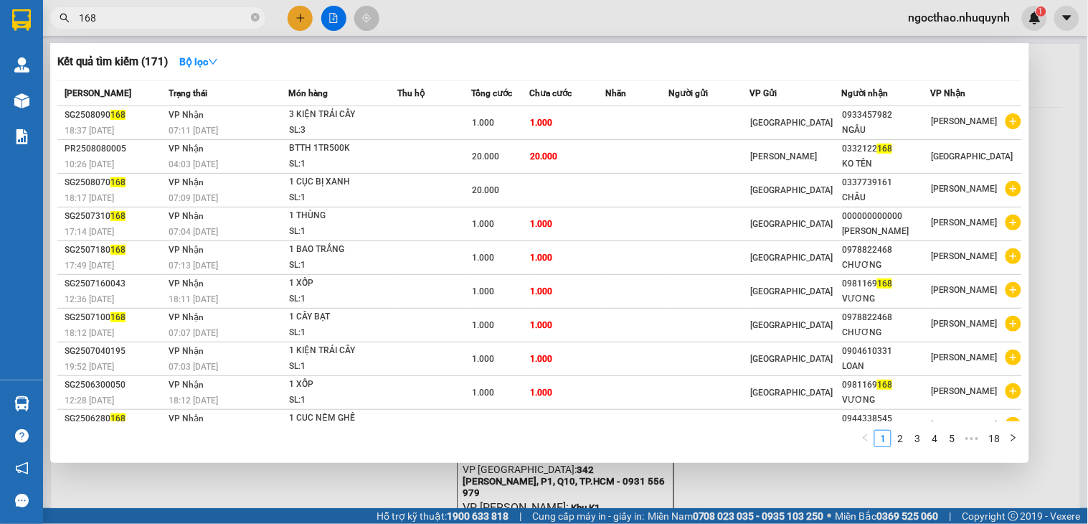
click at [164, 22] on input "168" at bounding box center [163, 18] width 169 height 16
paste input "0332122"
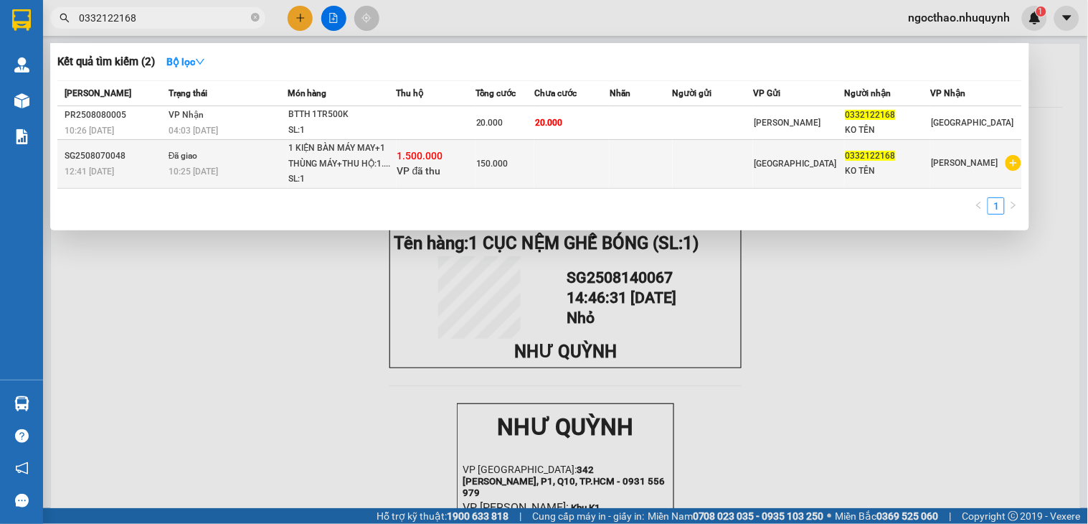
type input "0332122168"
click at [600, 168] on td at bounding box center [571, 164] width 75 height 49
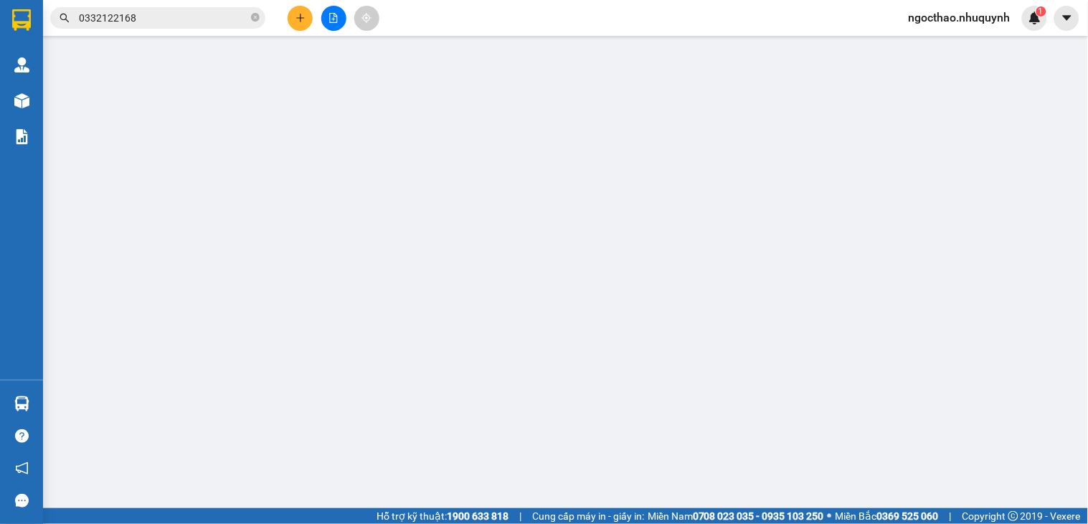
type input "0332122168"
type input "KO TÊN"
type input "1.500.000"
type input "150.000"
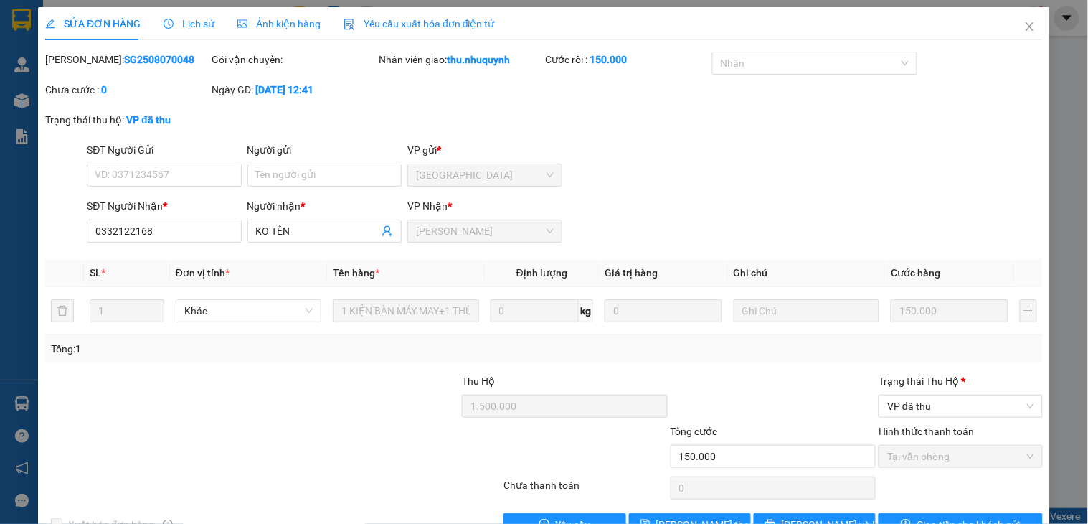
click at [194, 18] on span "Lịch sử" at bounding box center [189, 23] width 51 height 11
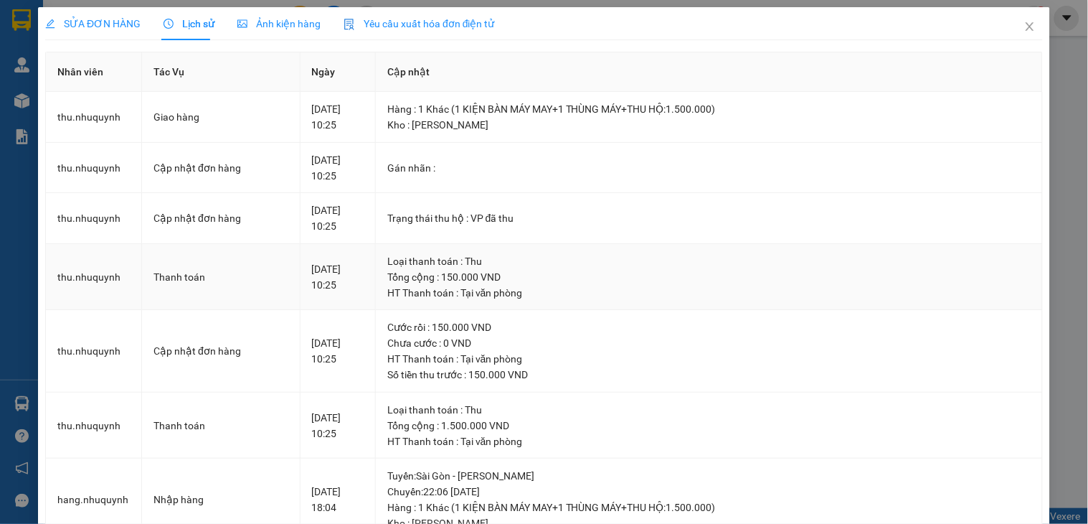
scroll to position [418, 0]
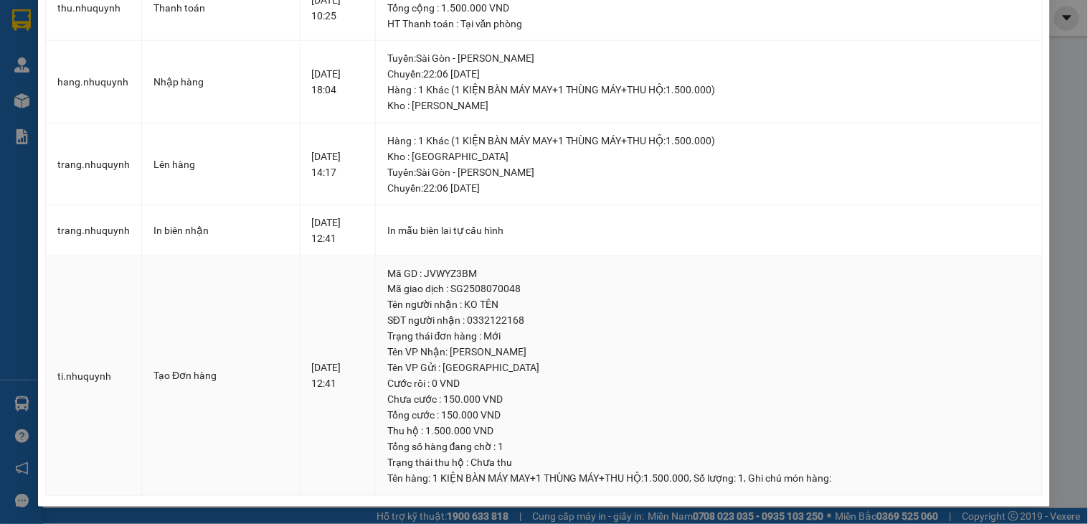
click at [121, 277] on td "ti.nhuquynh" at bounding box center [94, 376] width 96 height 240
drag, startPoint x: 98, startPoint y: 235, endPoint x: 357, endPoint y: 387, distance: 300.1
click at [100, 235] on td "trang.nhuquynh" at bounding box center [94, 230] width 96 height 51
click at [79, 252] on td "trang.nhuquynh" at bounding box center [94, 230] width 96 height 51
click at [95, 329] on td "ti.nhuquynh" at bounding box center [94, 376] width 96 height 240
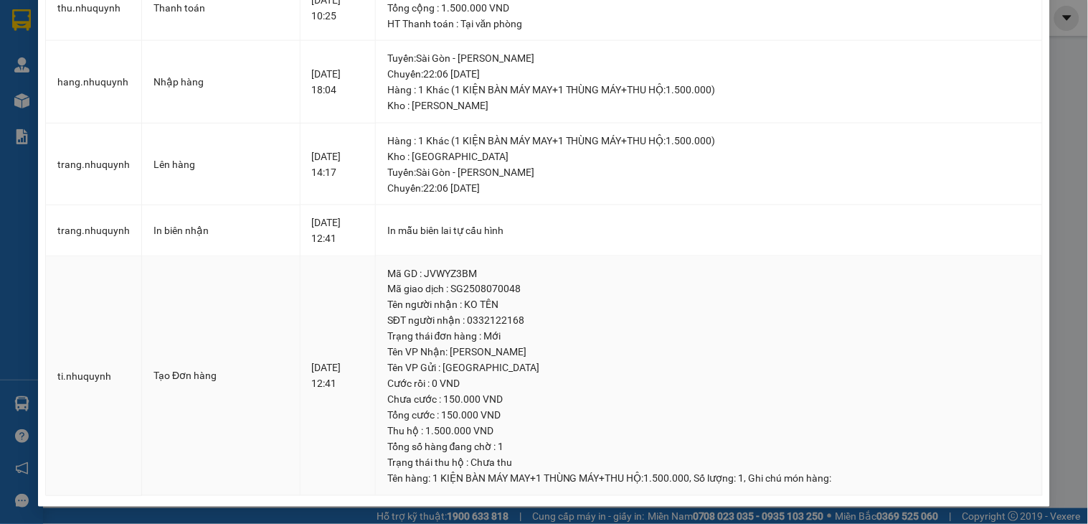
click at [974, 330] on div "Trạng thái đơn hàng : Mới" at bounding box center [708, 337] width 643 height 16
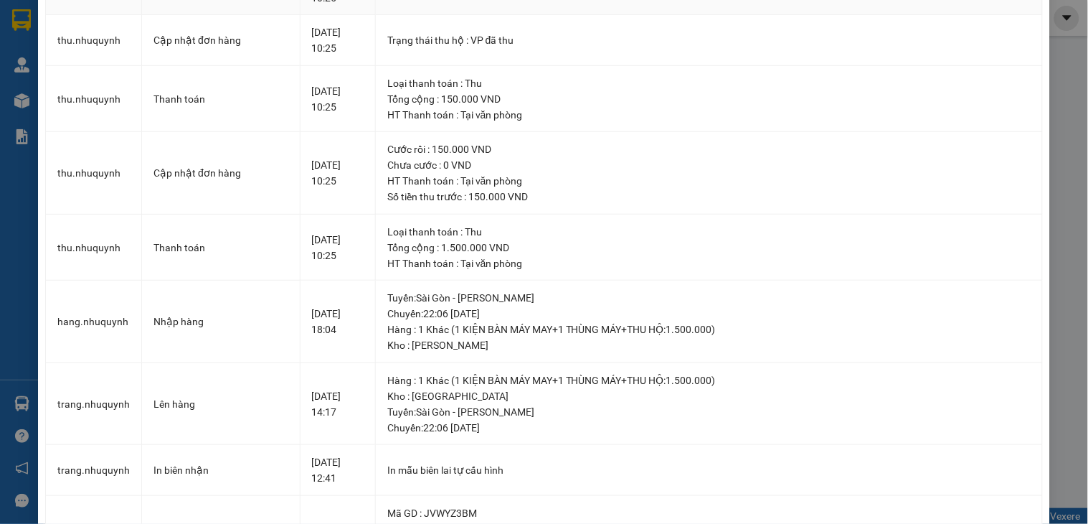
scroll to position [0, 0]
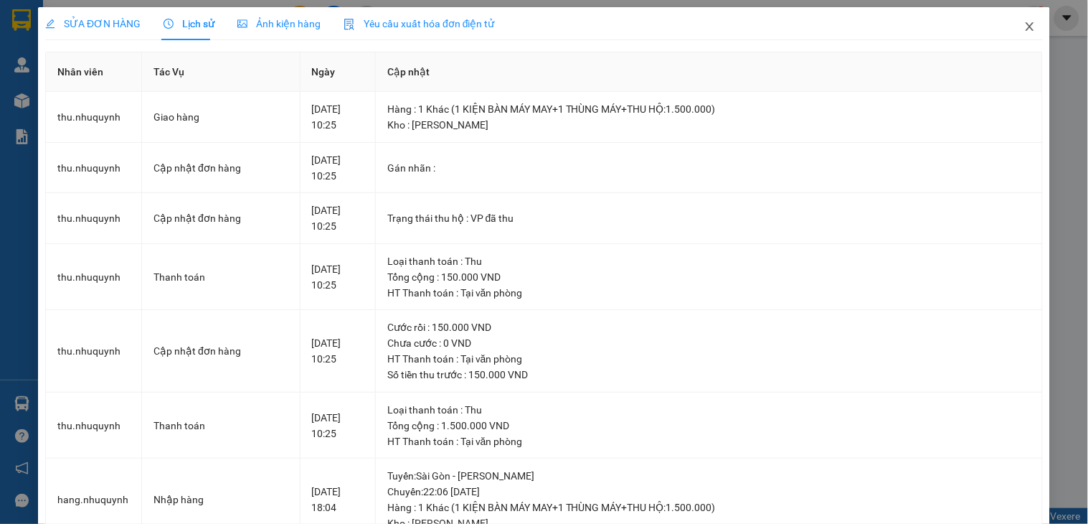
click at [1024, 27] on icon "close" at bounding box center [1029, 26] width 11 height 11
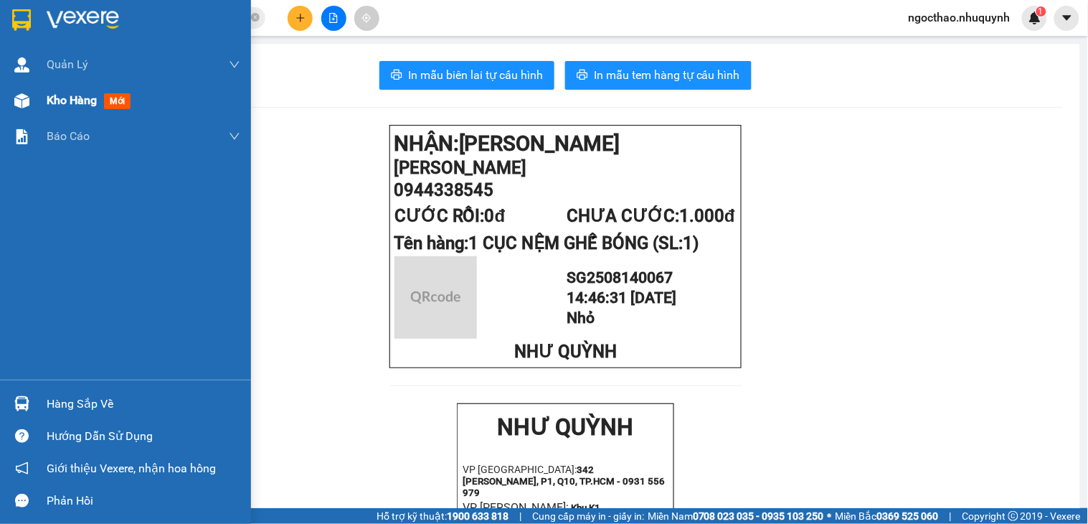
click at [52, 101] on span "Kho hàng" at bounding box center [72, 100] width 50 height 14
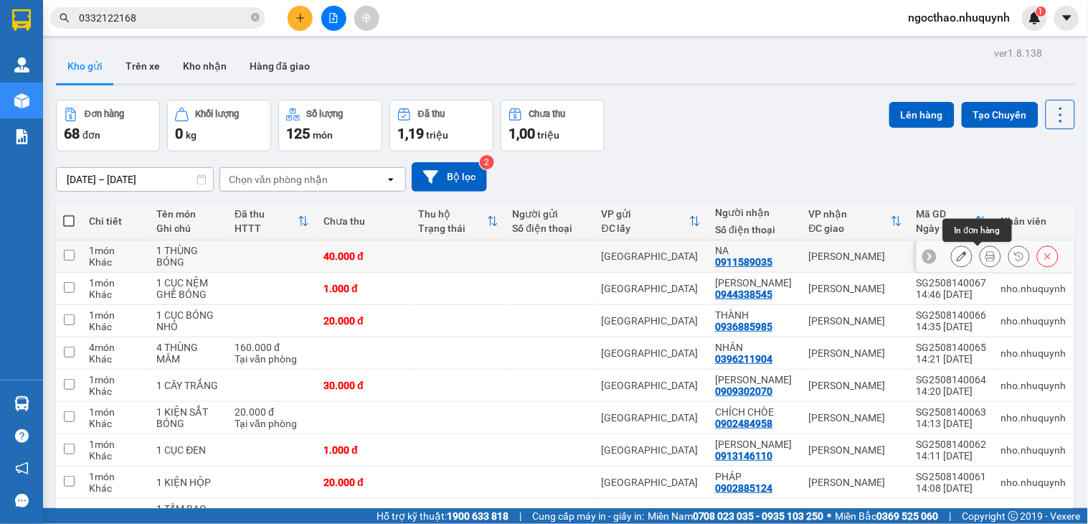
click at [986, 259] on icon at bounding box center [991, 256] width 10 height 10
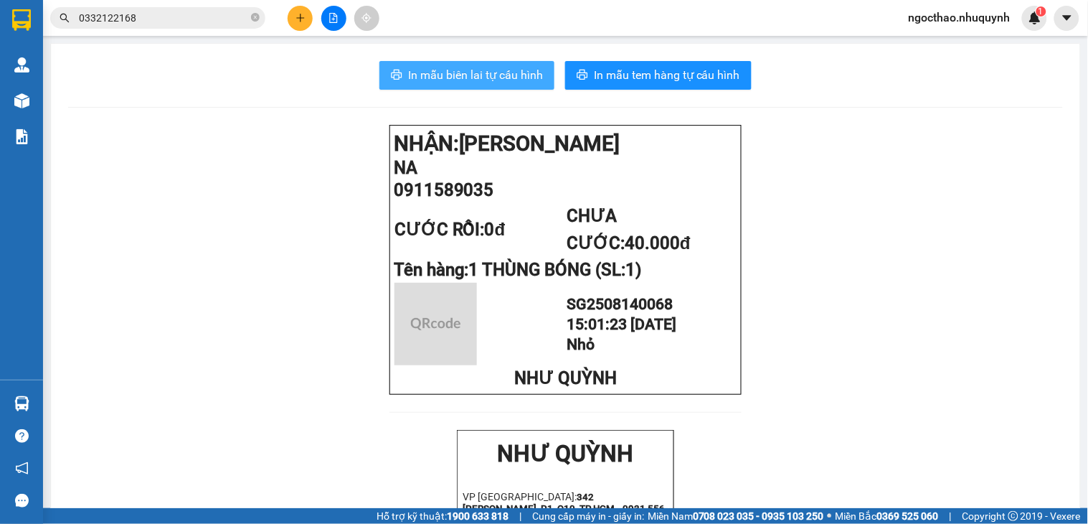
click at [471, 70] on span "In mẫu biên lai tự cấu hình" at bounding box center [475, 75] width 135 height 18
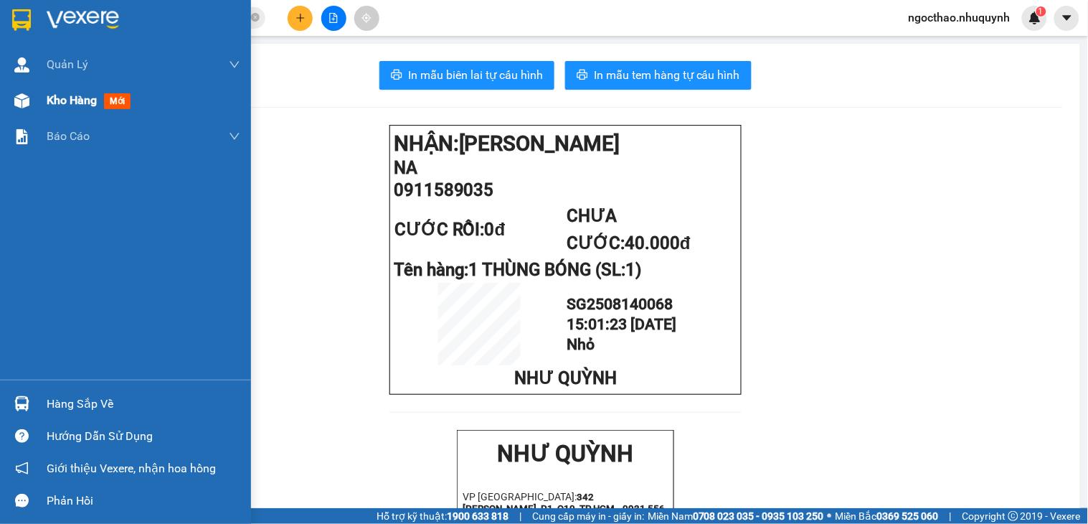
click at [59, 87] on div "Kho hàng mới" at bounding box center [144, 100] width 194 height 36
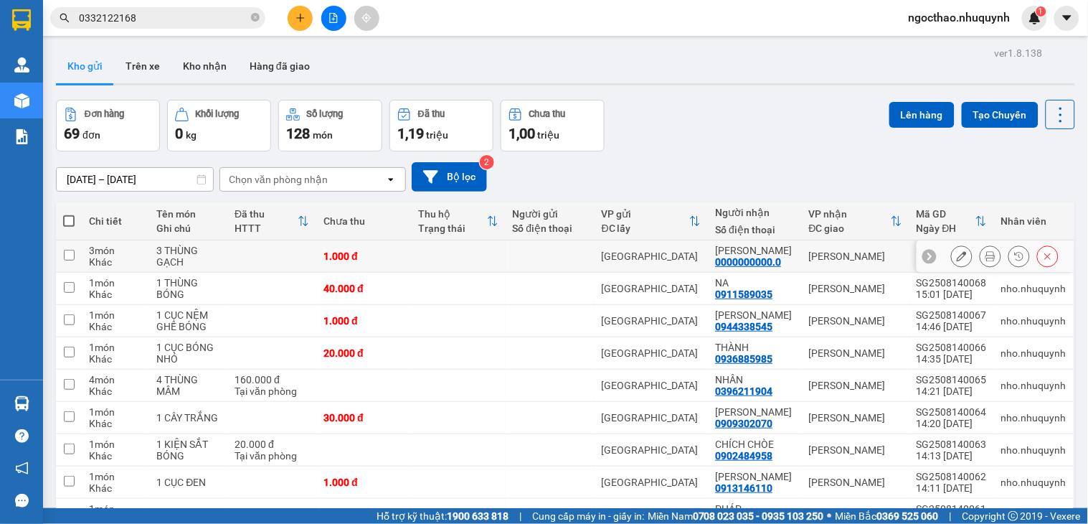
click at [981, 257] on button at bounding box center [991, 256] width 20 height 25
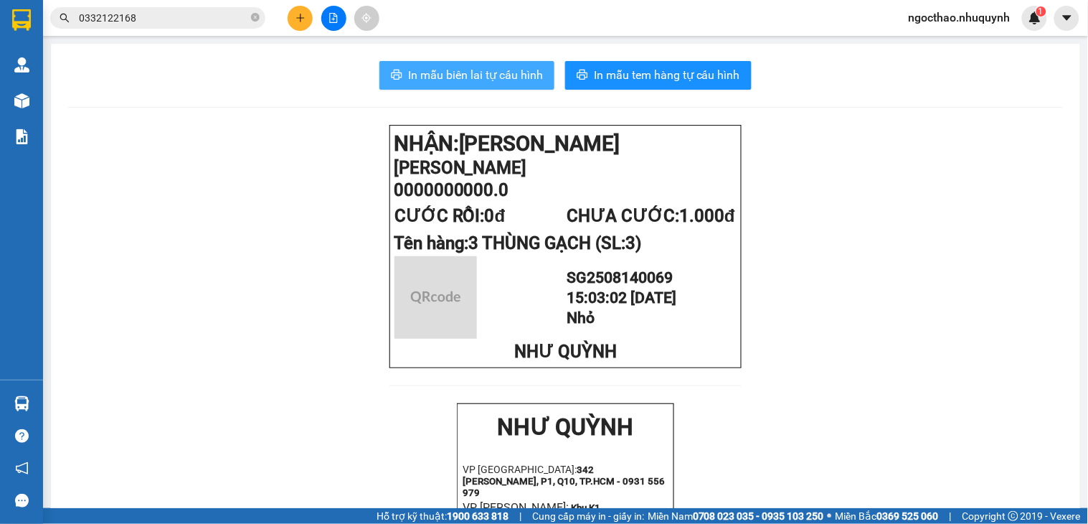
click at [492, 80] on span "In mẫu biên lai tự cấu hình" at bounding box center [475, 75] width 135 height 18
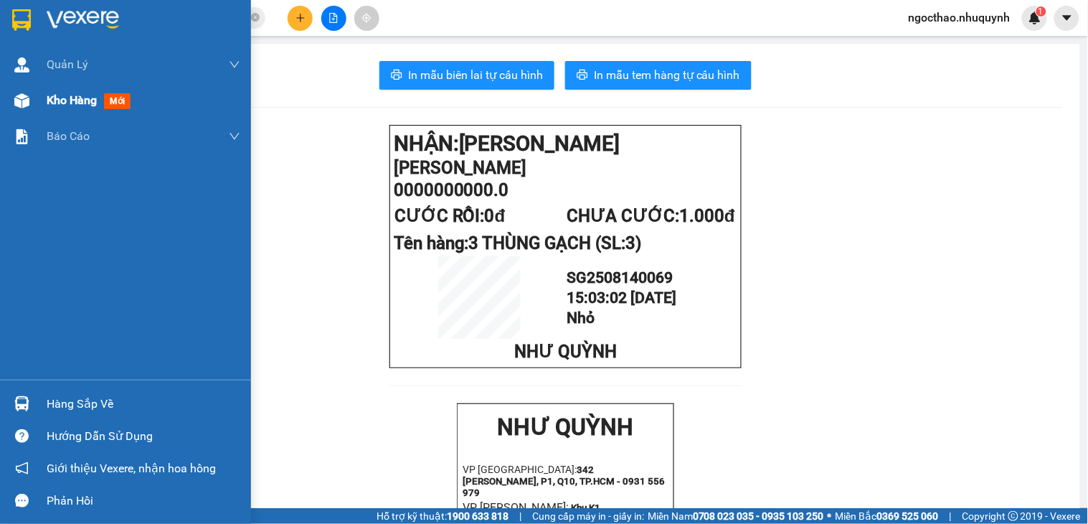
click at [84, 96] on span "Kho hàng" at bounding box center [72, 100] width 50 height 14
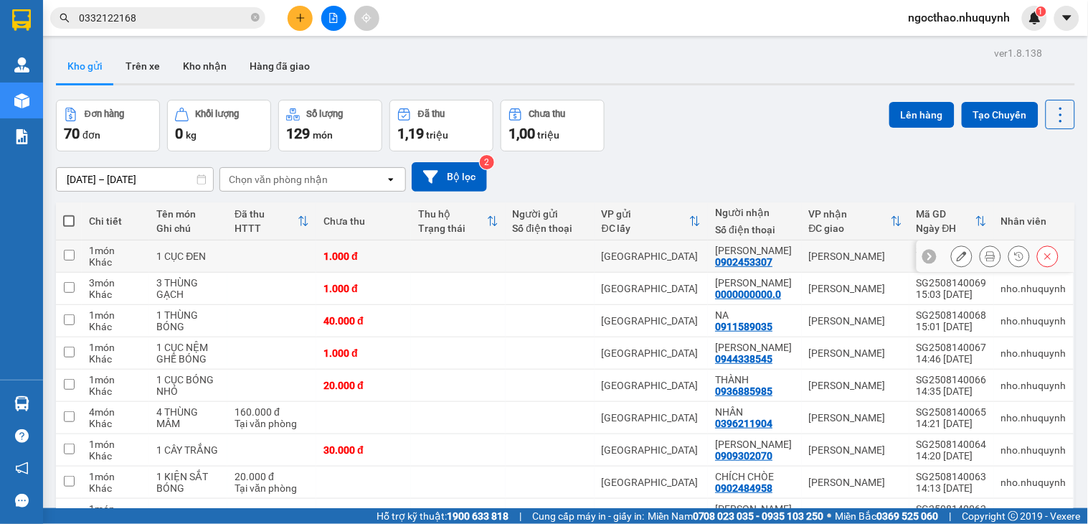
click at [986, 256] on icon at bounding box center [991, 256] width 10 height 10
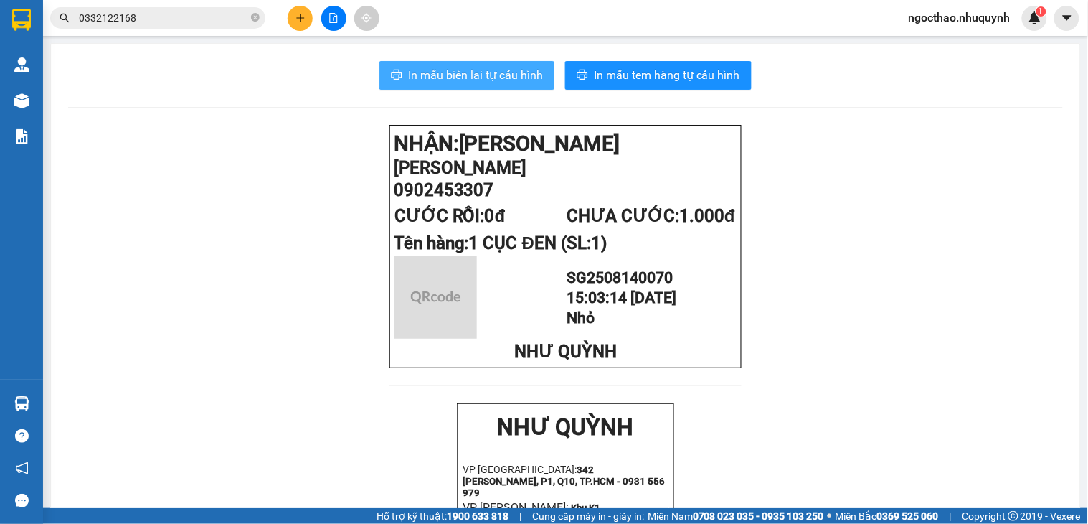
drag, startPoint x: 456, startPoint y: 72, endPoint x: 845, endPoint y: 316, distance: 459.6
click at [459, 72] on span "In mẫu biên lai tự cấu hình" at bounding box center [475, 75] width 135 height 18
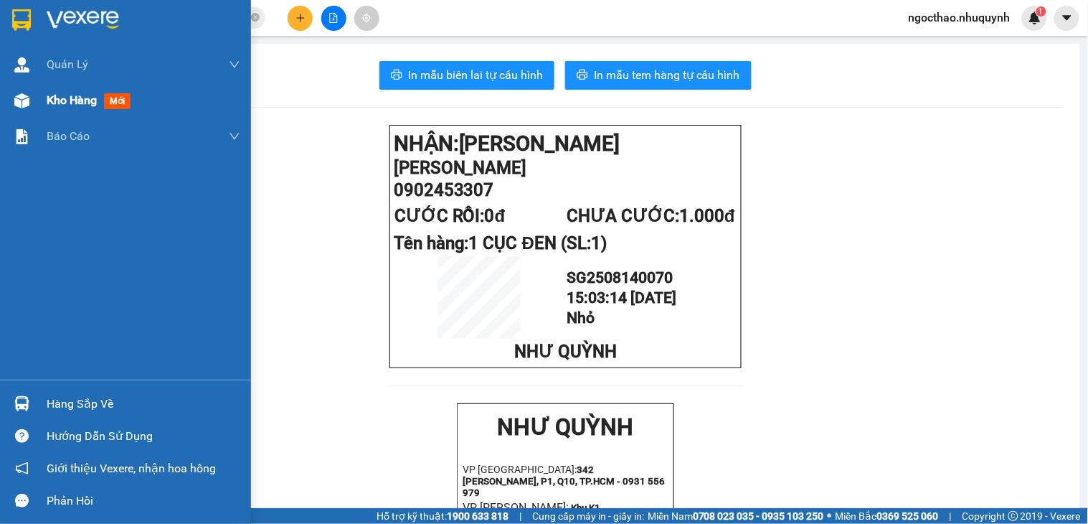
click at [62, 106] on span "Kho hàng" at bounding box center [72, 100] width 50 height 14
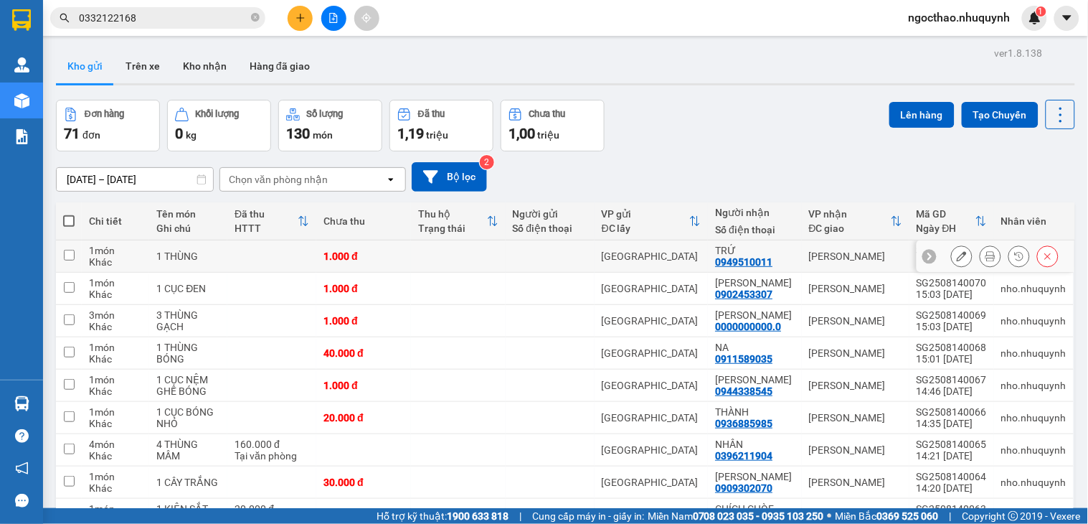
click at [981, 263] on button at bounding box center [991, 256] width 20 height 25
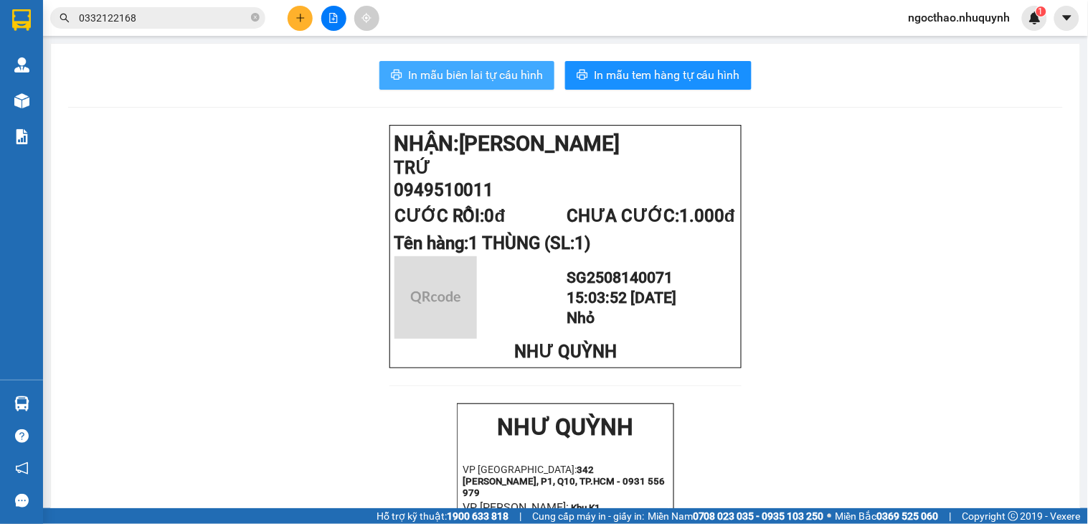
drag, startPoint x: 484, startPoint y: 77, endPoint x: 692, endPoint y: 100, distance: 209.4
click at [485, 77] on span "In mẫu biên lai tự cấu hình" at bounding box center [475, 75] width 135 height 18
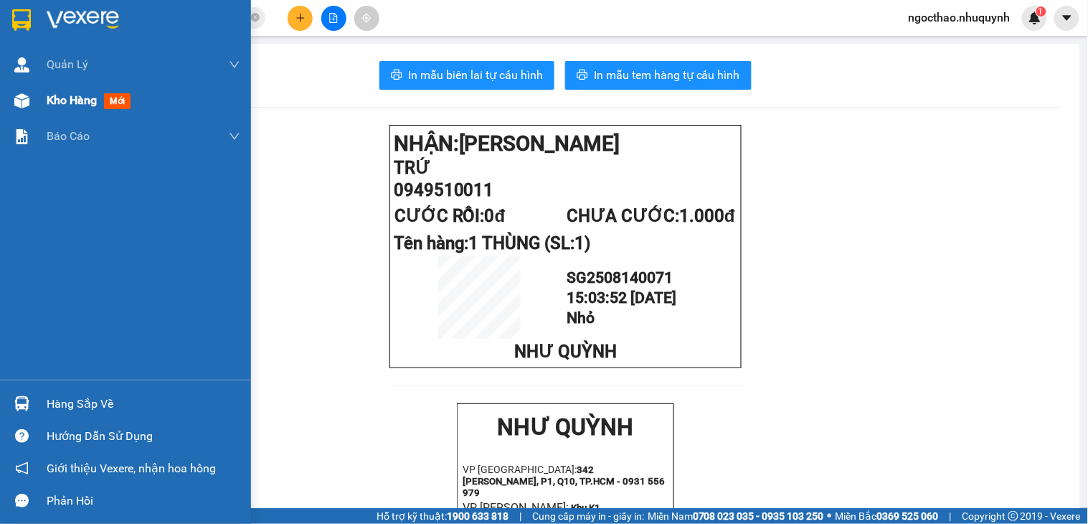
click at [69, 96] on span "Kho hàng" at bounding box center [72, 100] width 50 height 14
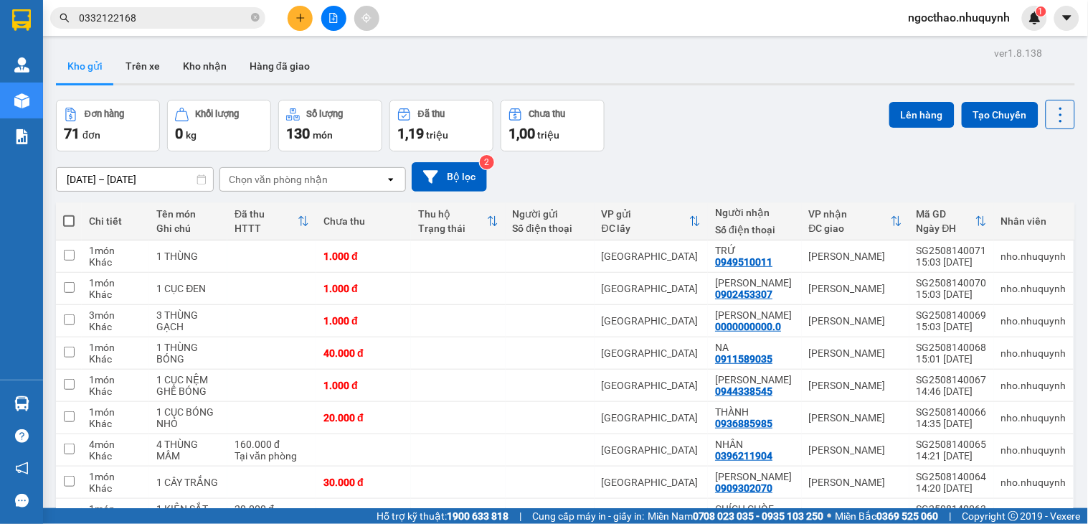
click at [1005, 153] on div "[DATE] – [DATE] Press the down arrow key to interact with the calendar and sele…" at bounding box center [565, 176] width 1019 height 51
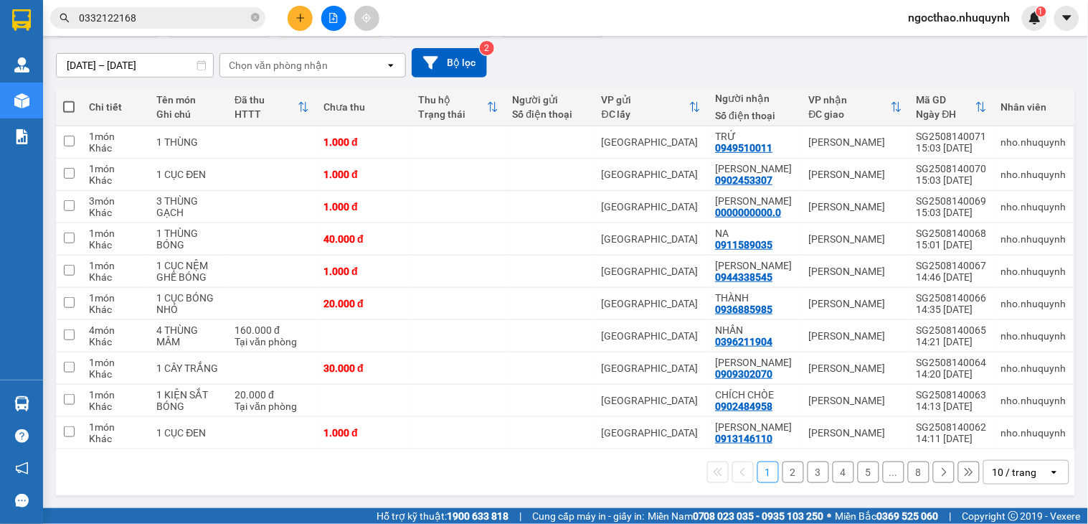
click at [996, 471] on div "10 / trang" at bounding box center [1015, 472] width 44 height 14
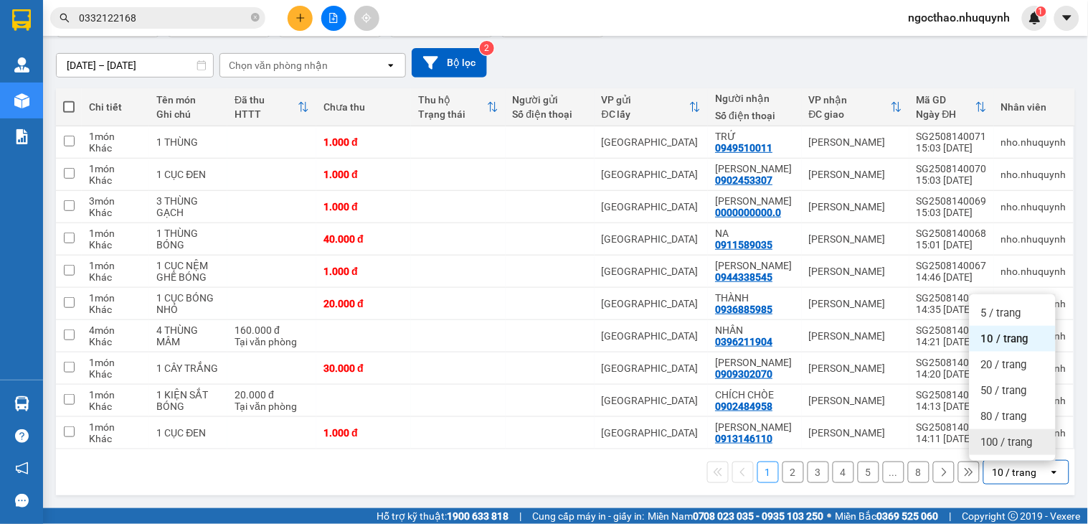
click at [974, 439] on div "100 / trang" at bounding box center [1013, 442] width 86 height 26
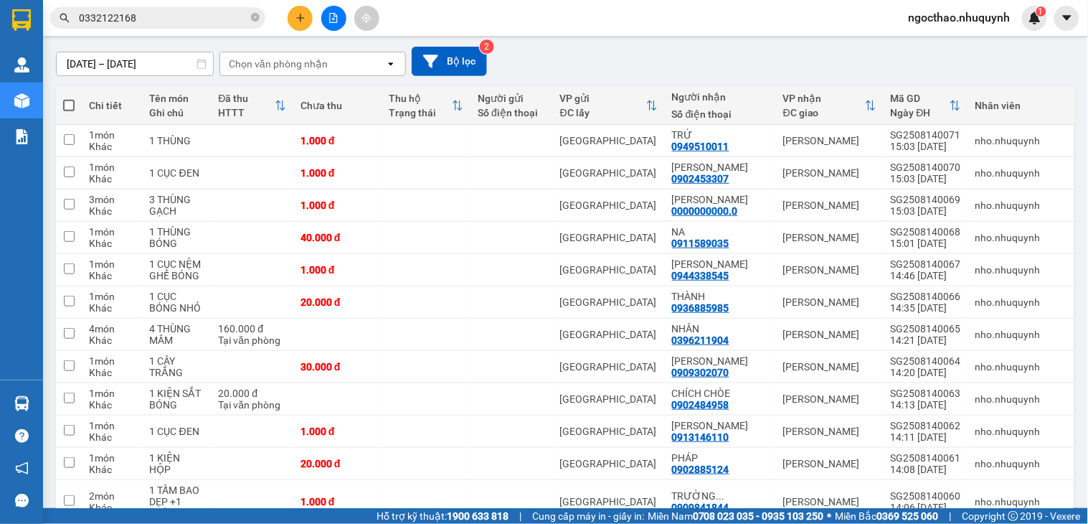
click at [68, 108] on span at bounding box center [68, 105] width 11 height 11
click at [69, 98] on input "checkbox" at bounding box center [69, 98] width 0 height 0
checkbox input "true"
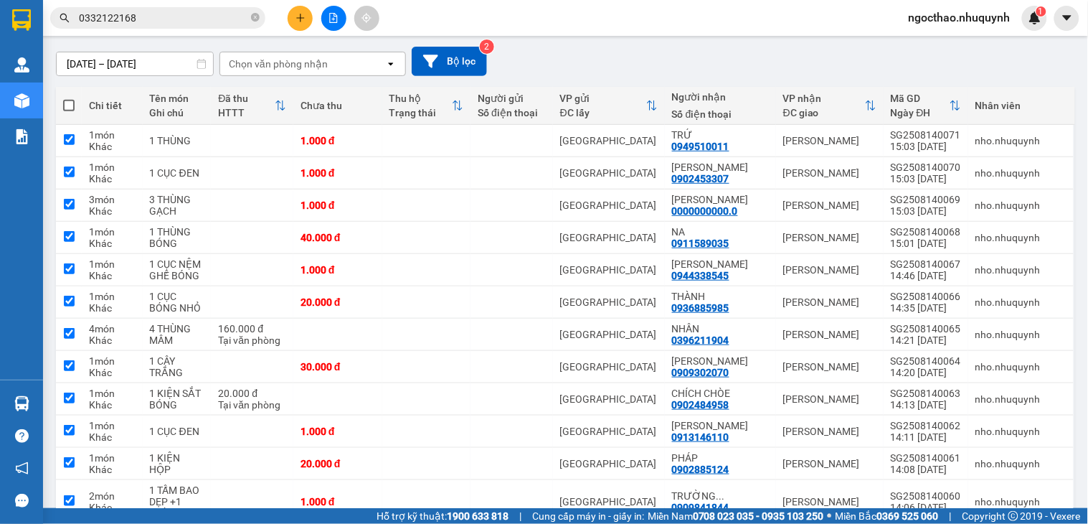
checkbox input "true"
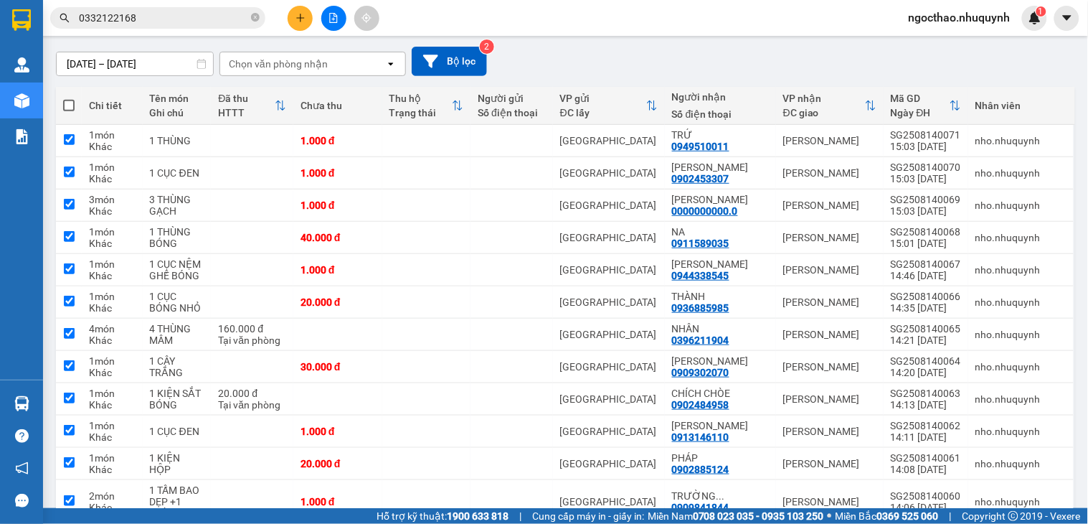
checkbox input "true"
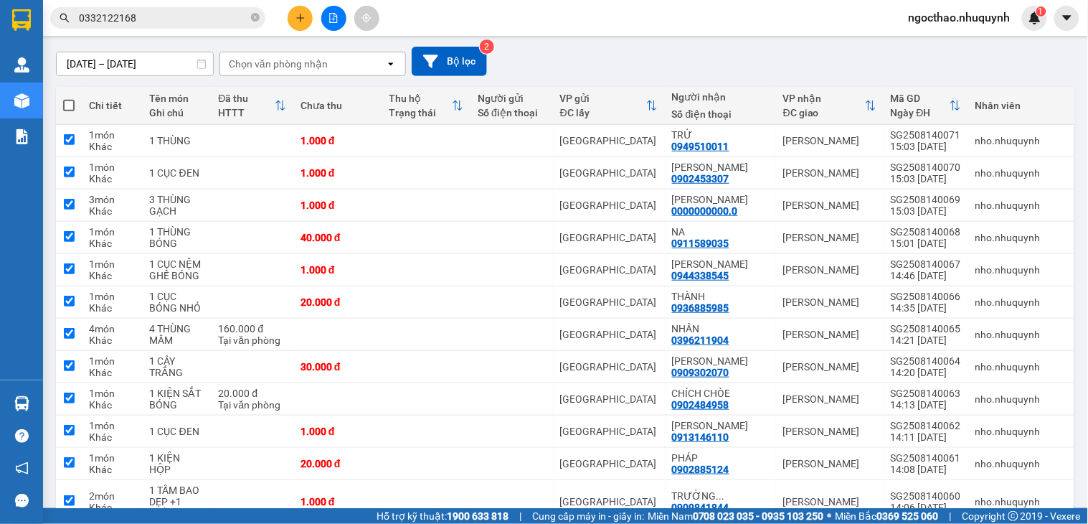
checkbox input "true"
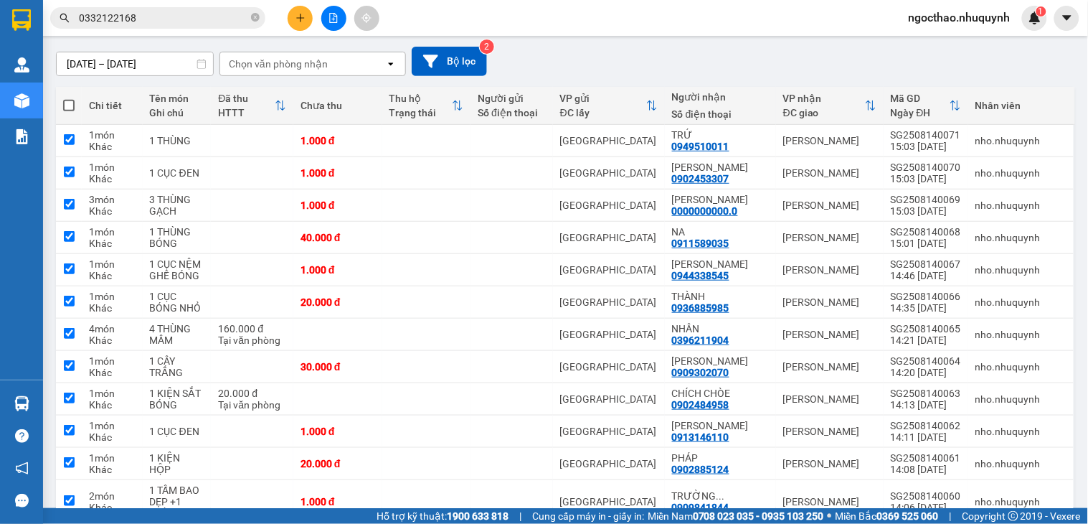
checkbox input "true"
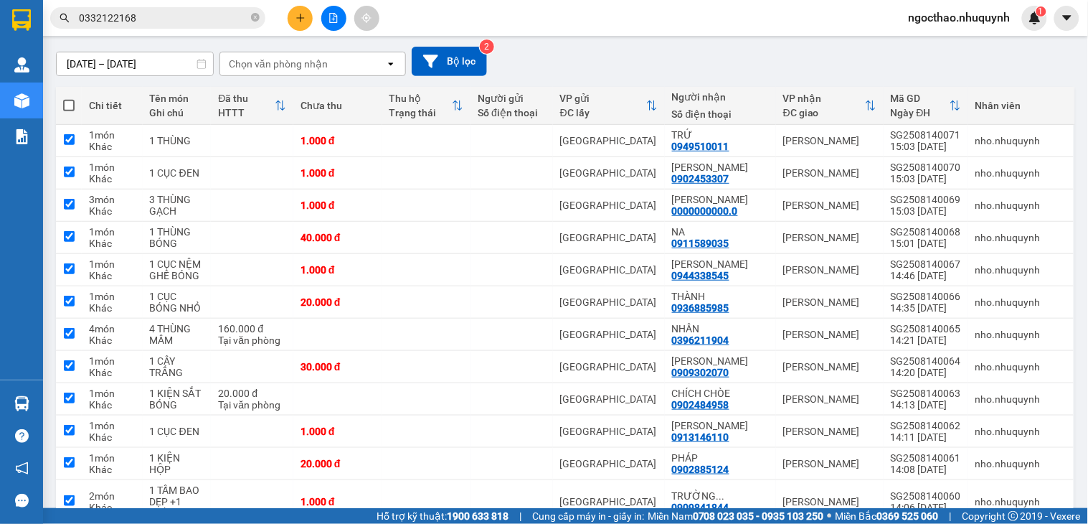
checkbox input "true"
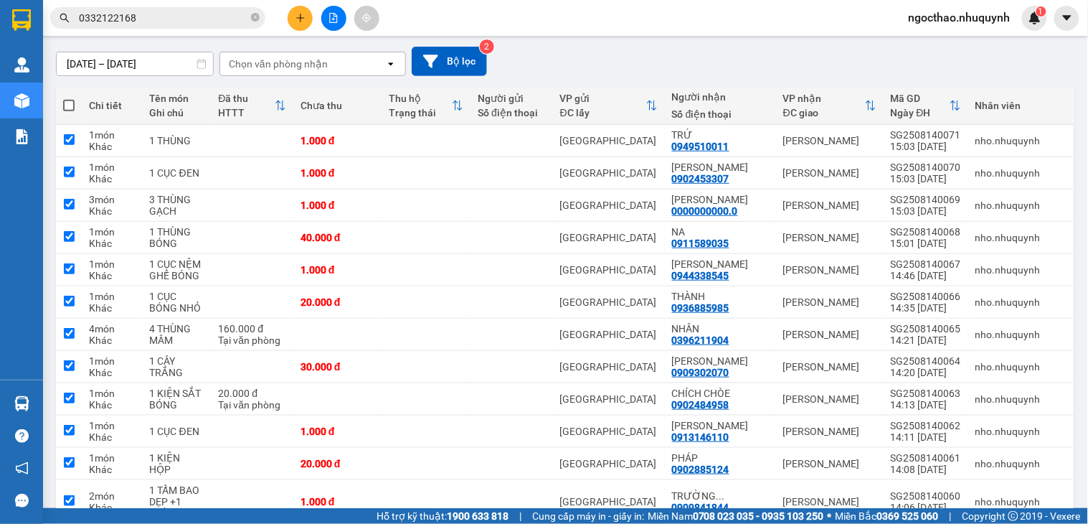
checkbox input "true"
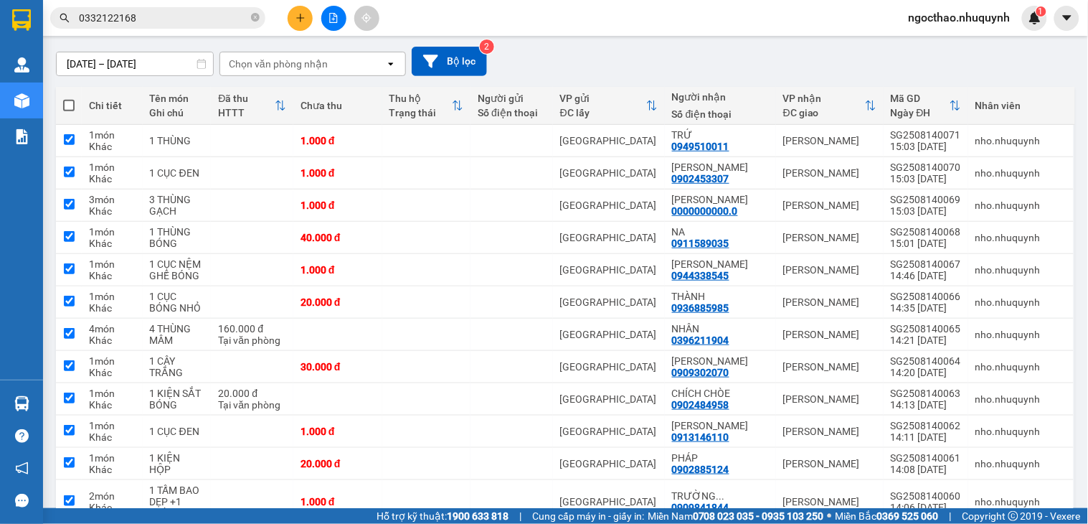
checkbox input "true"
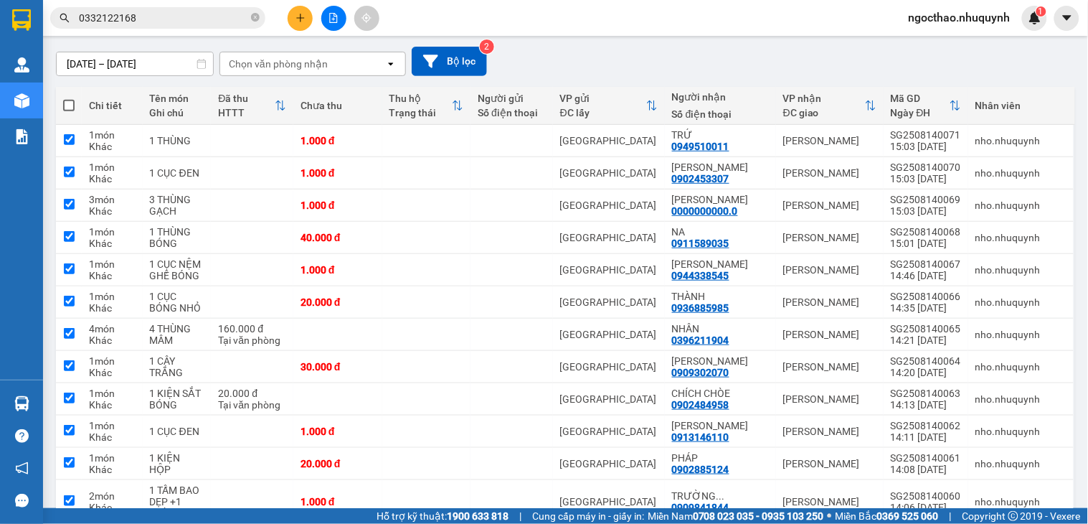
checkbox input "true"
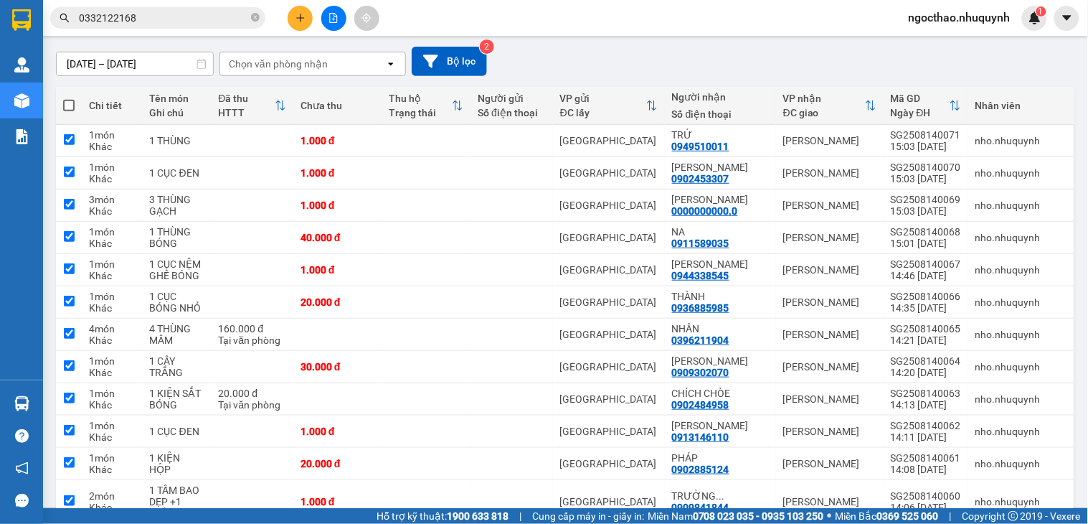
checkbox input "true"
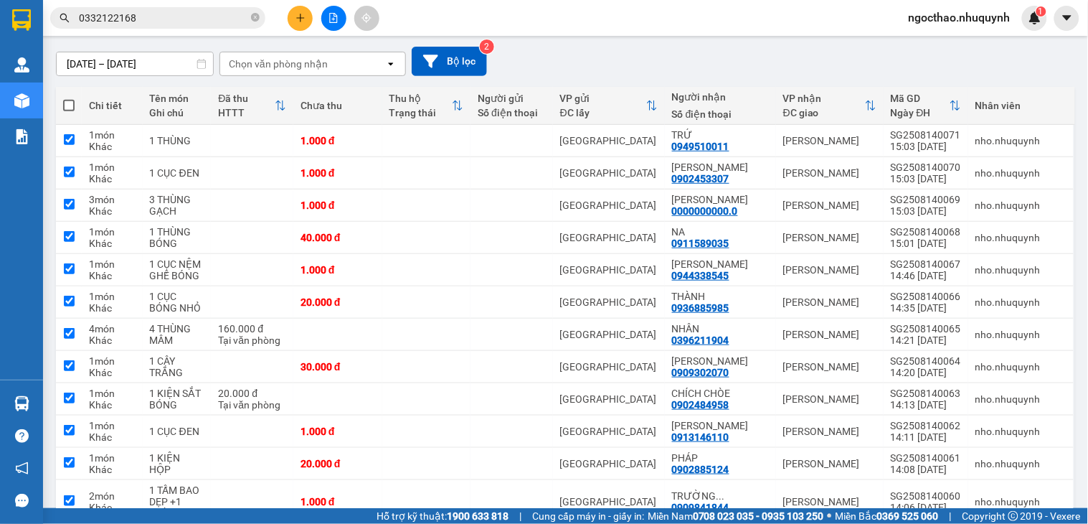
checkbox input "true"
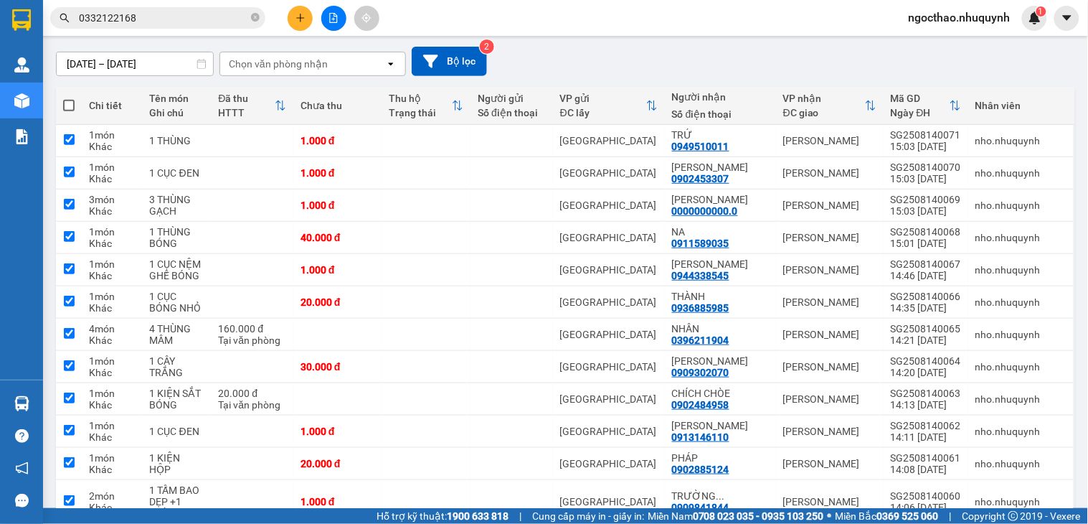
checkbox input "true"
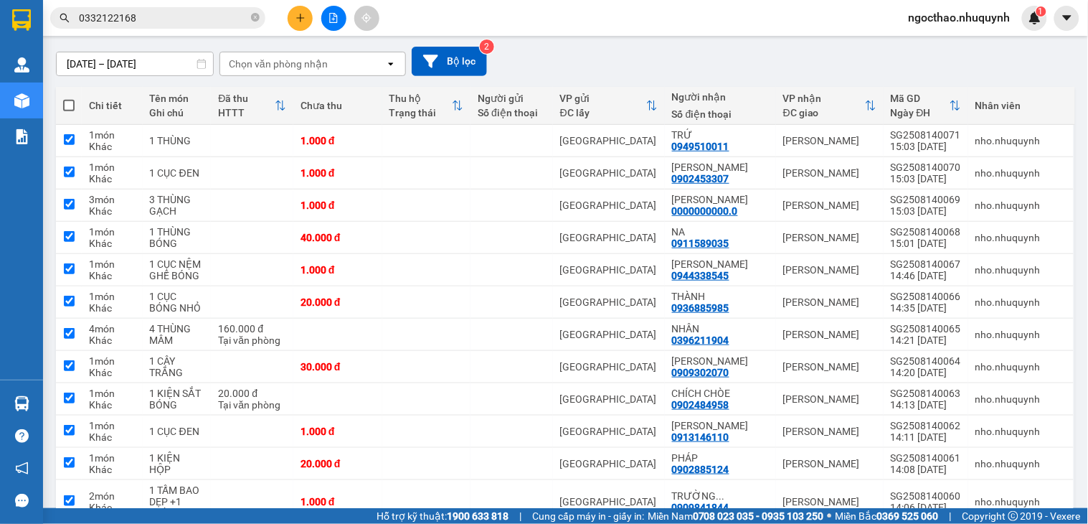
checkbox input "true"
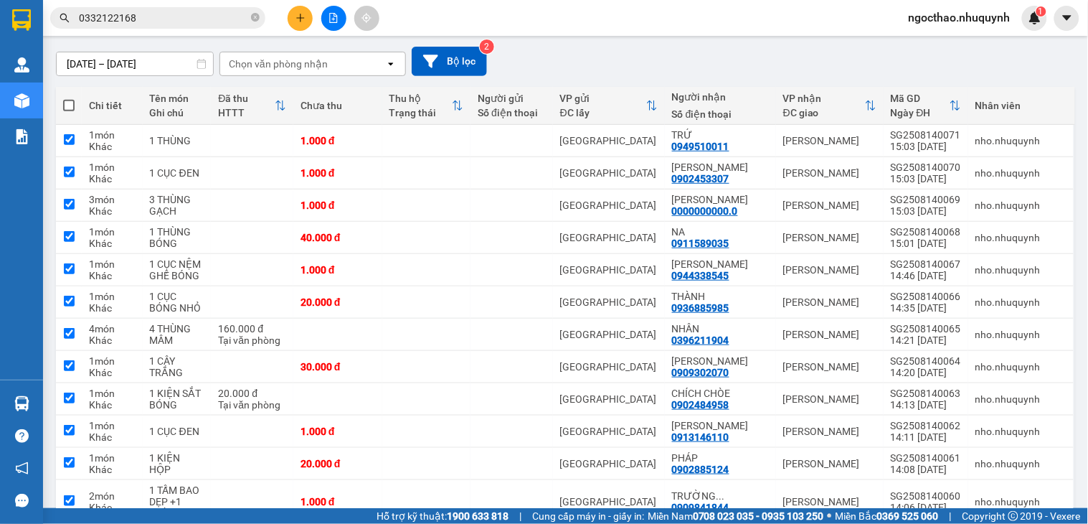
checkbox input "true"
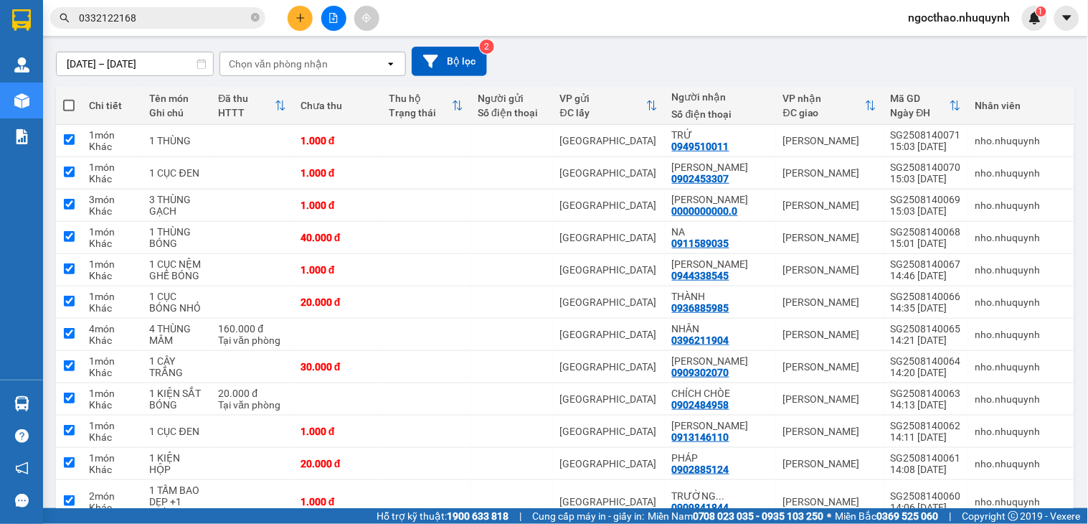
checkbox input "true"
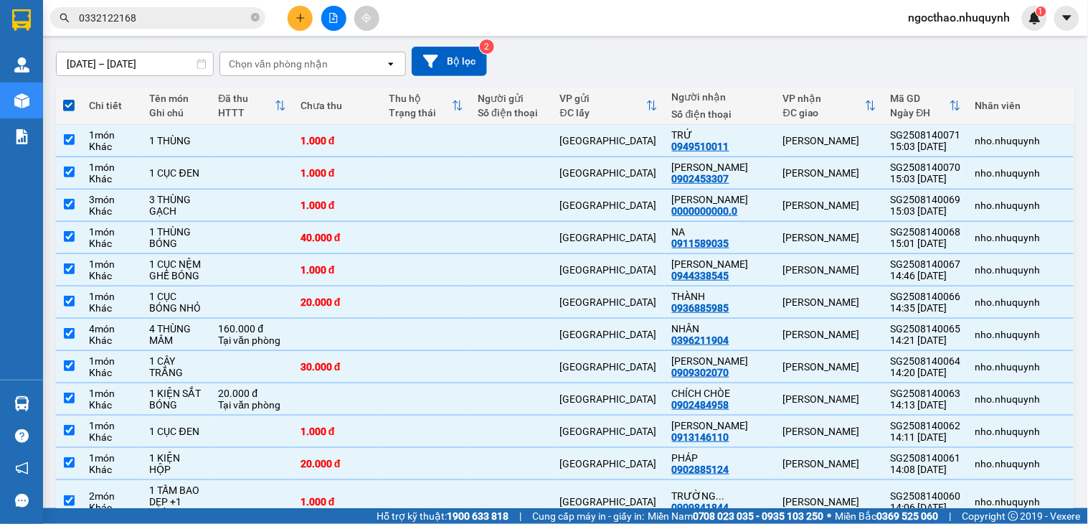
scroll to position [0, 0]
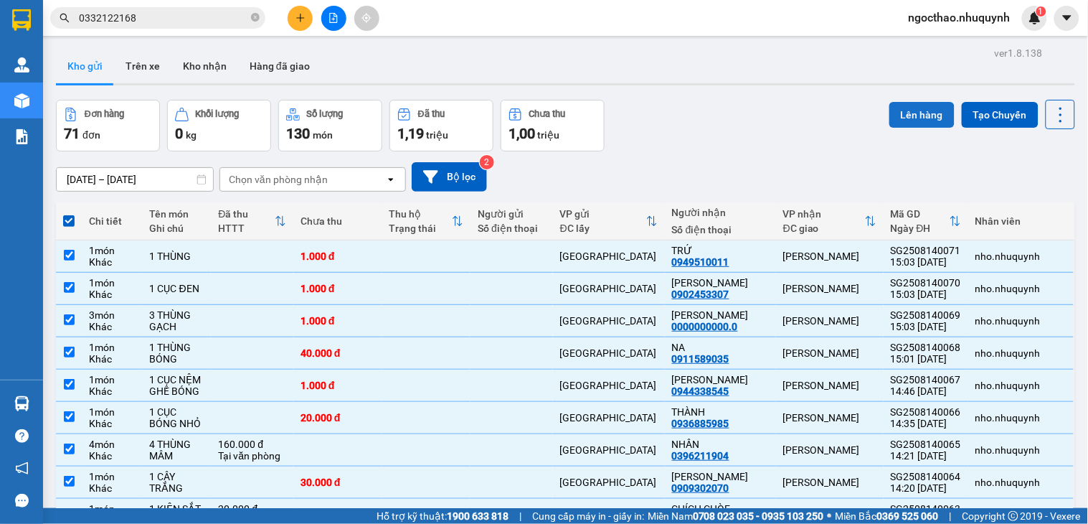
click at [913, 103] on button "Lên hàng" at bounding box center [922, 115] width 65 height 26
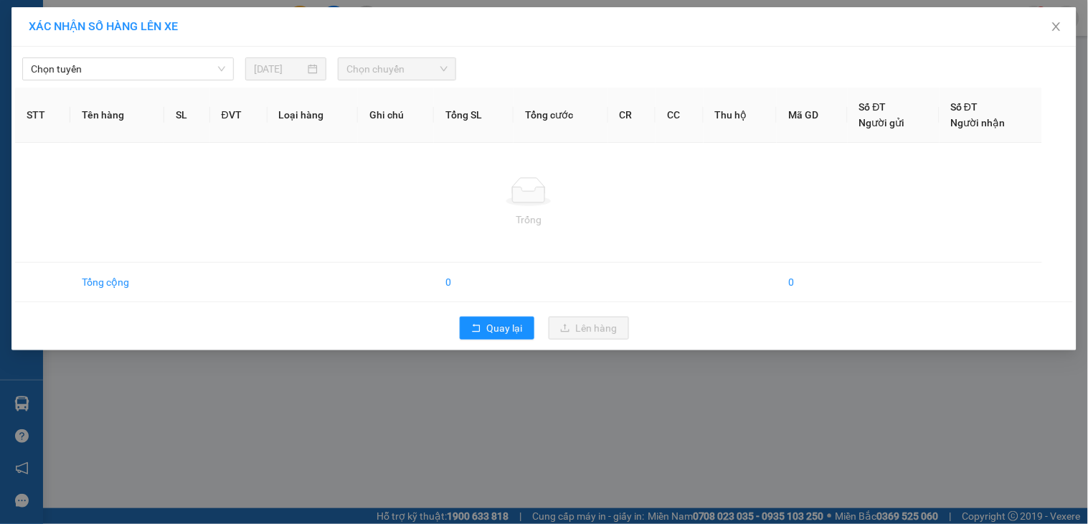
click at [151, 75] on span "Chọn tuyến" at bounding box center [128, 69] width 194 height 22
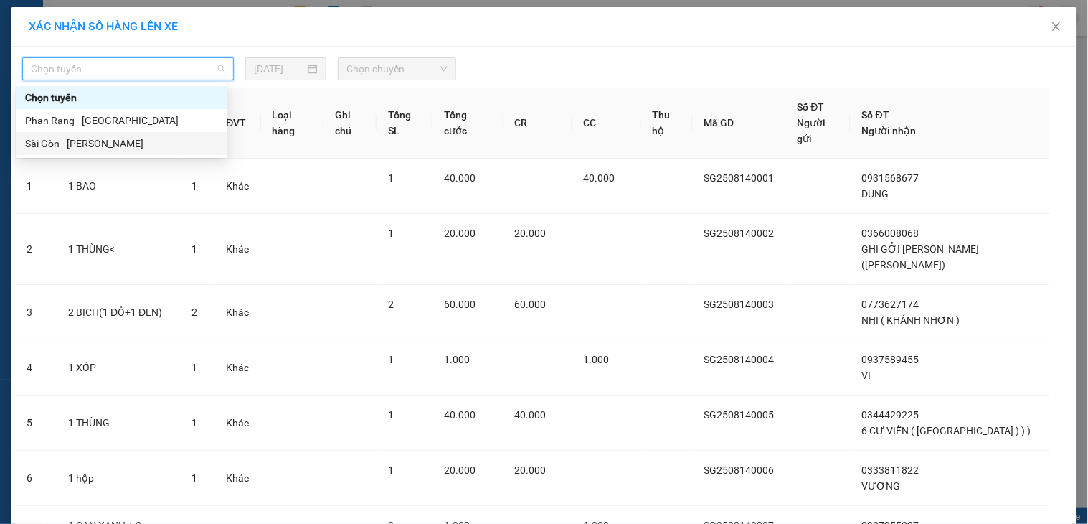
click at [106, 142] on div "Sài Gòn - [PERSON_NAME]" at bounding box center [122, 144] width 194 height 16
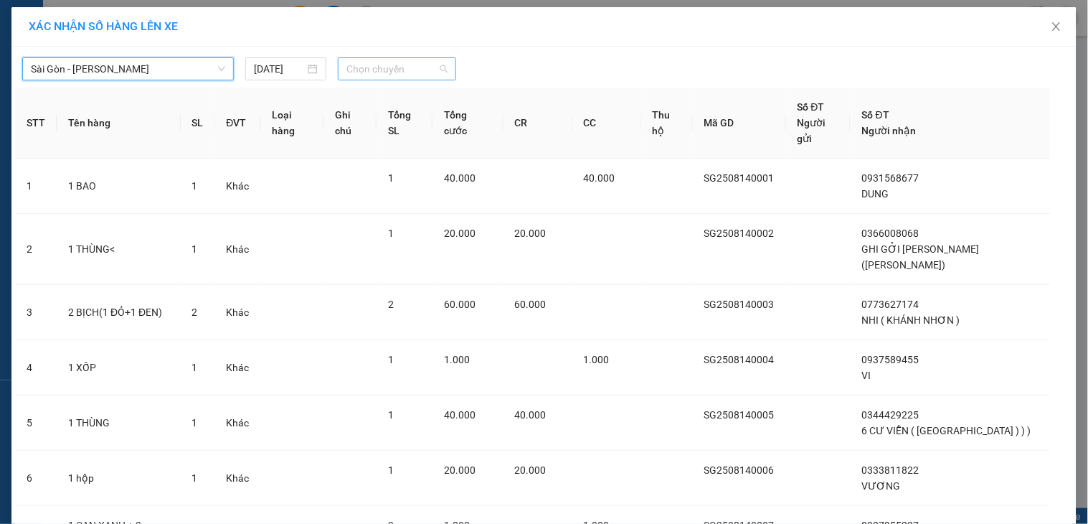
click at [406, 72] on span "Chọn chuyến" at bounding box center [396, 69] width 101 height 22
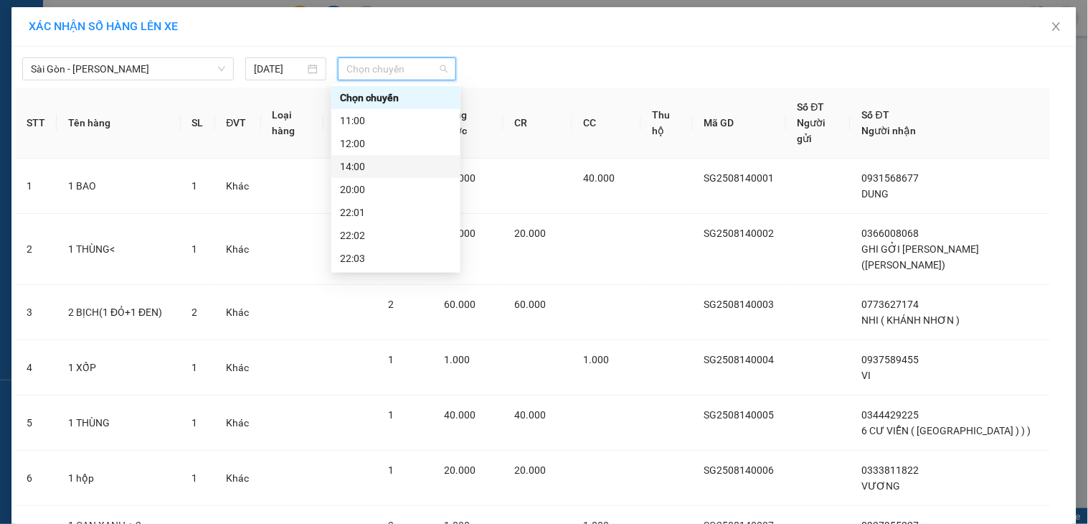
scroll to position [69, 0]
click at [381, 254] on div "22:06" at bounding box center [396, 258] width 112 height 16
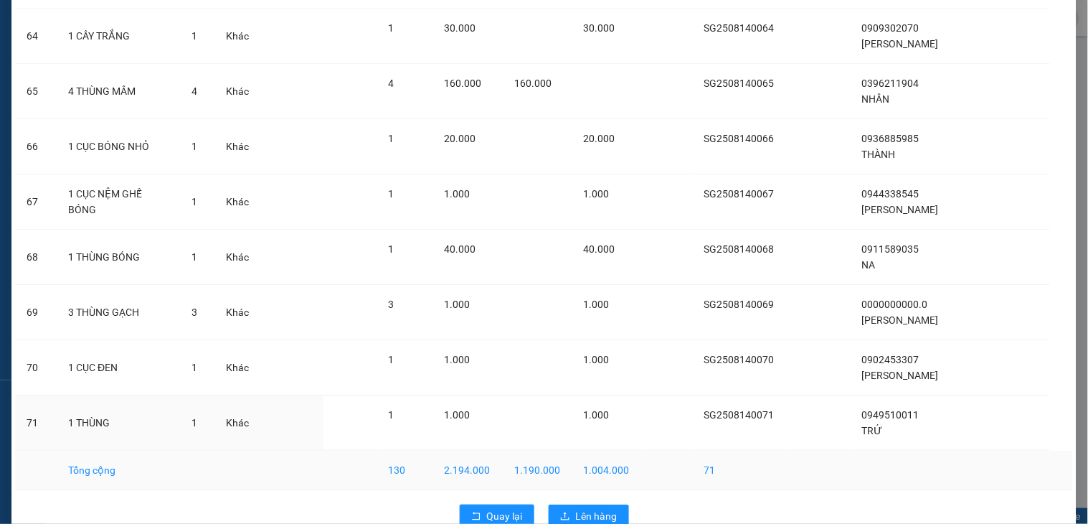
scroll to position [3688, 0]
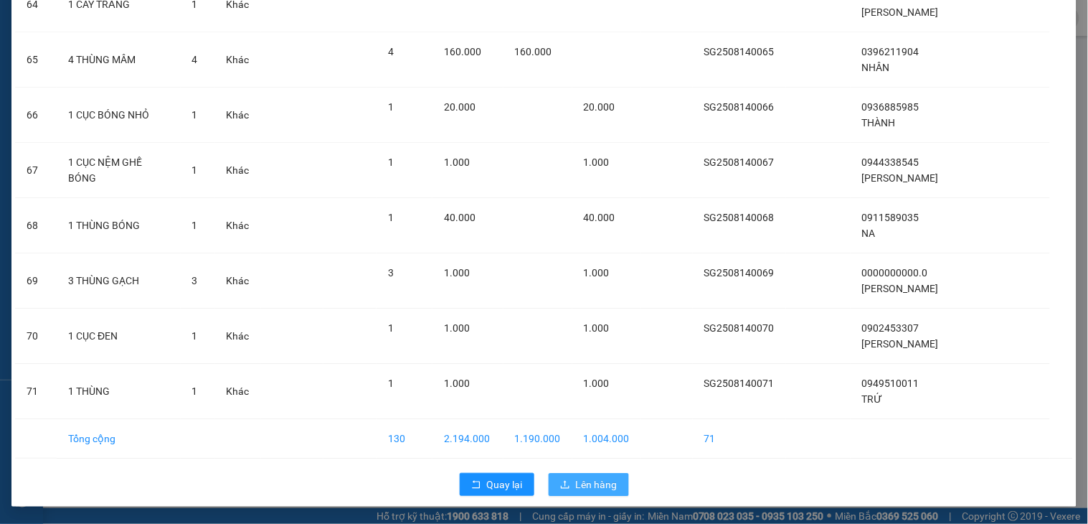
click at [590, 482] on span "Lên hàng" at bounding box center [597, 484] width 42 height 16
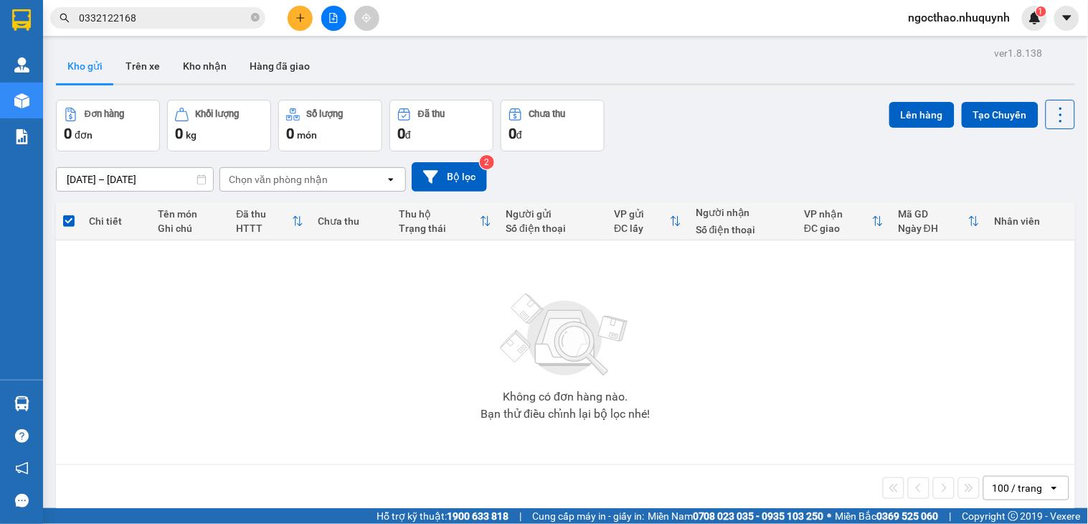
click at [910, 370] on div "Không có đơn hàng nào. Bạn thử điều chỉnh lại bộ lọc nhé!" at bounding box center [565, 352] width 1005 height 215
